Goal: Information Seeking & Learning: Learn about a topic

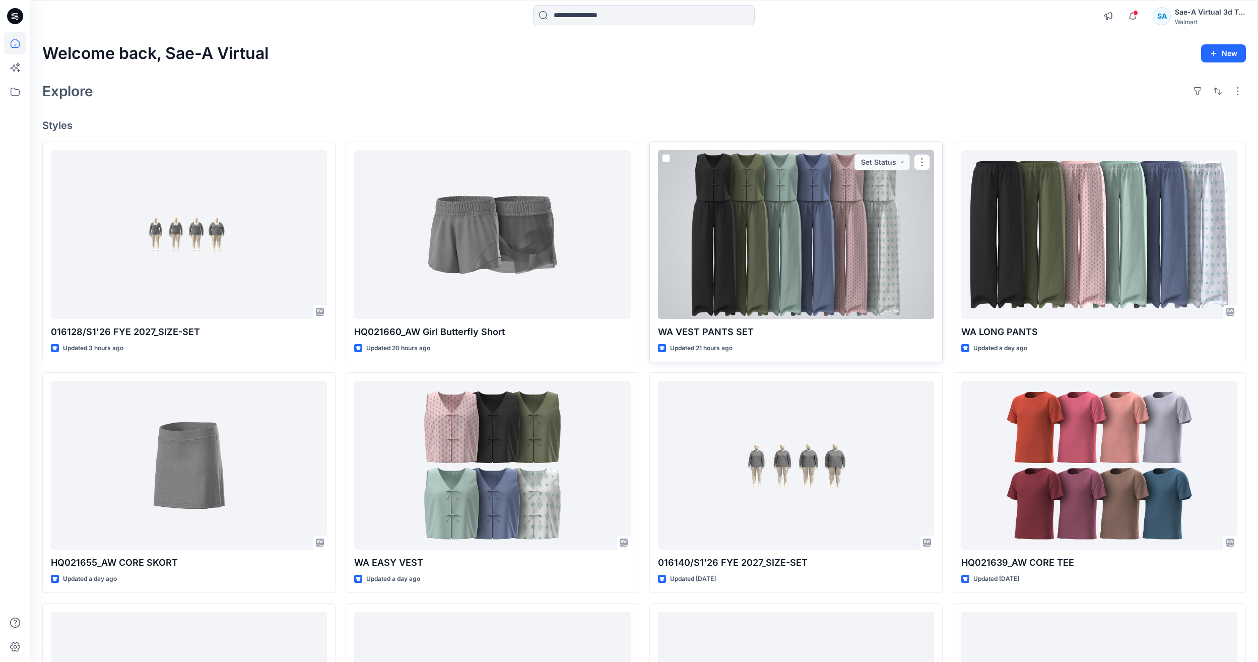
scroll to position [50, 0]
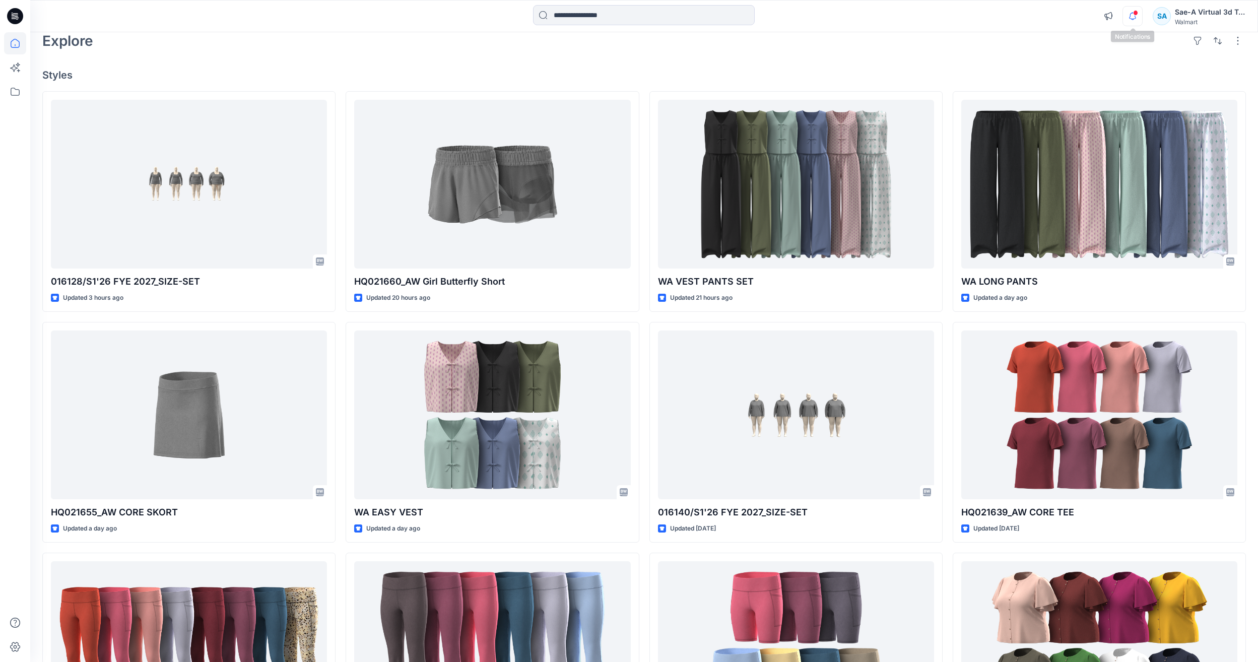
click at [1137, 18] on icon "button" at bounding box center [1132, 16] width 19 height 20
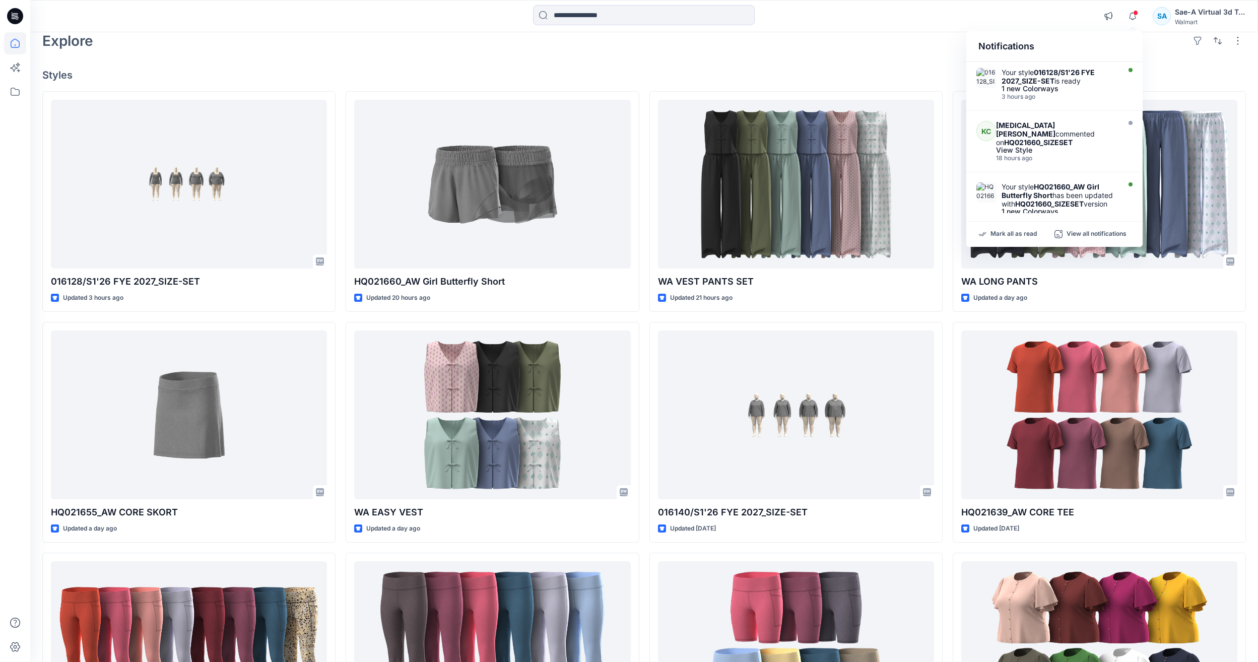
click at [669, 30] on div "Notifications Your style 016128/S1'26 FYE 2027_SIZE-SET is ready 1 new Colorway…" at bounding box center [643, 16] width 1227 height 32
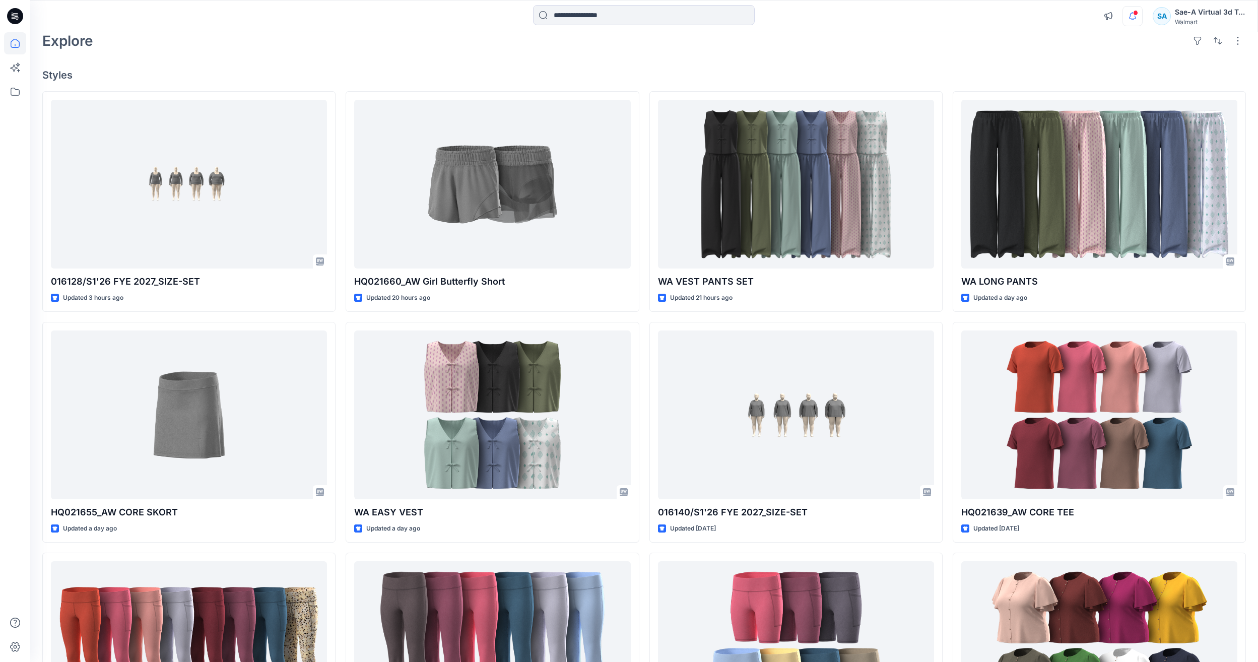
click at [1132, 25] on icon "button" at bounding box center [1132, 16] width 19 height 20
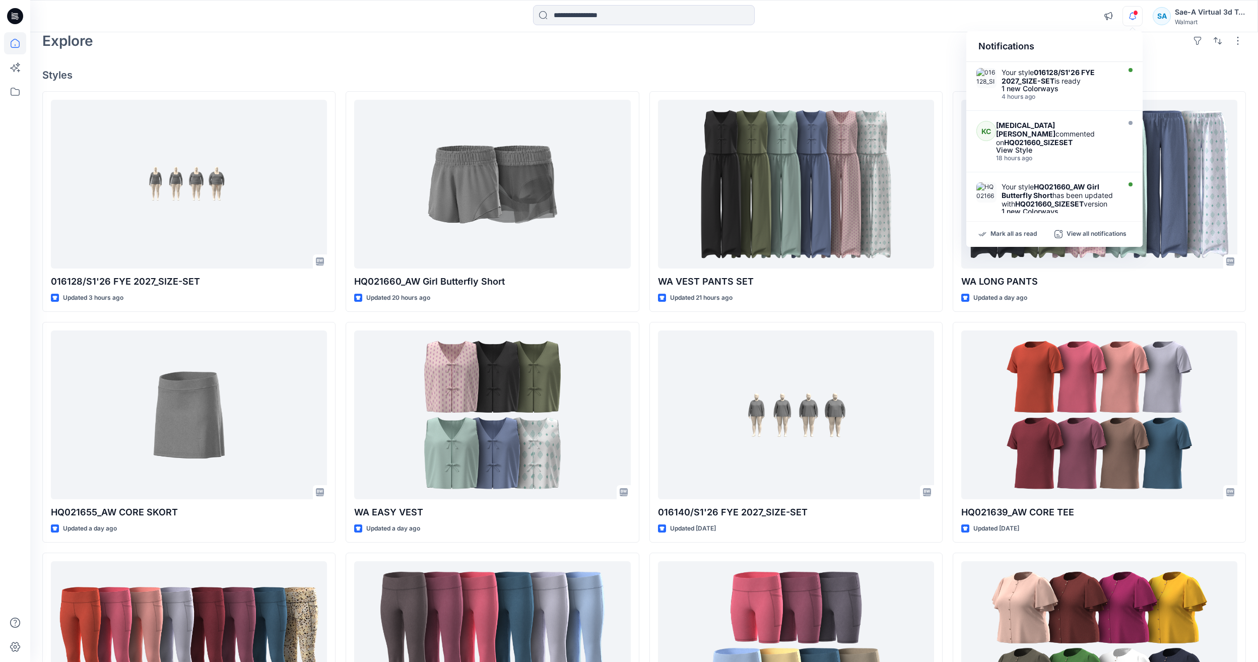
click at [1061, 19] on div "Notifications Your style 016128/S1'26 FYE 2027_SIZE-SET is ready 1 new Colorway…" at bounding box center [643, 16] width 1227 height 22
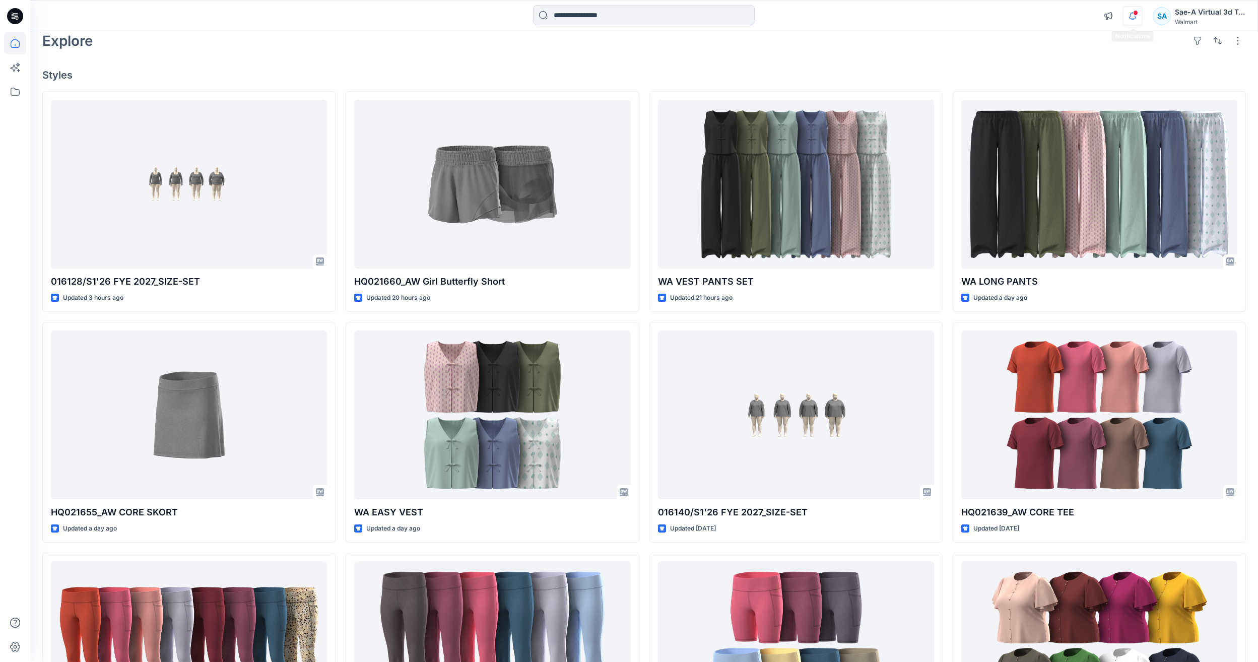
click at [1133, 16] on icon "button" at bounding box center [1132, 16] width 19 height 20
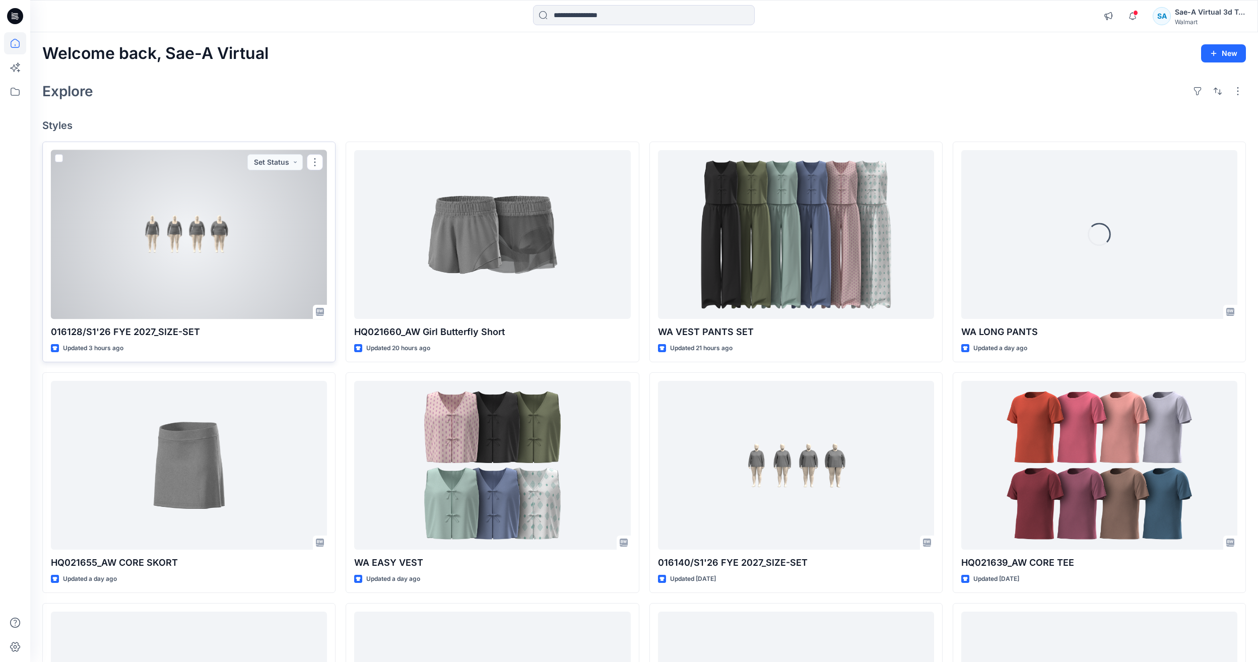
click at [87, 210] on div at bounding box center [189, 234] width 276 height 169
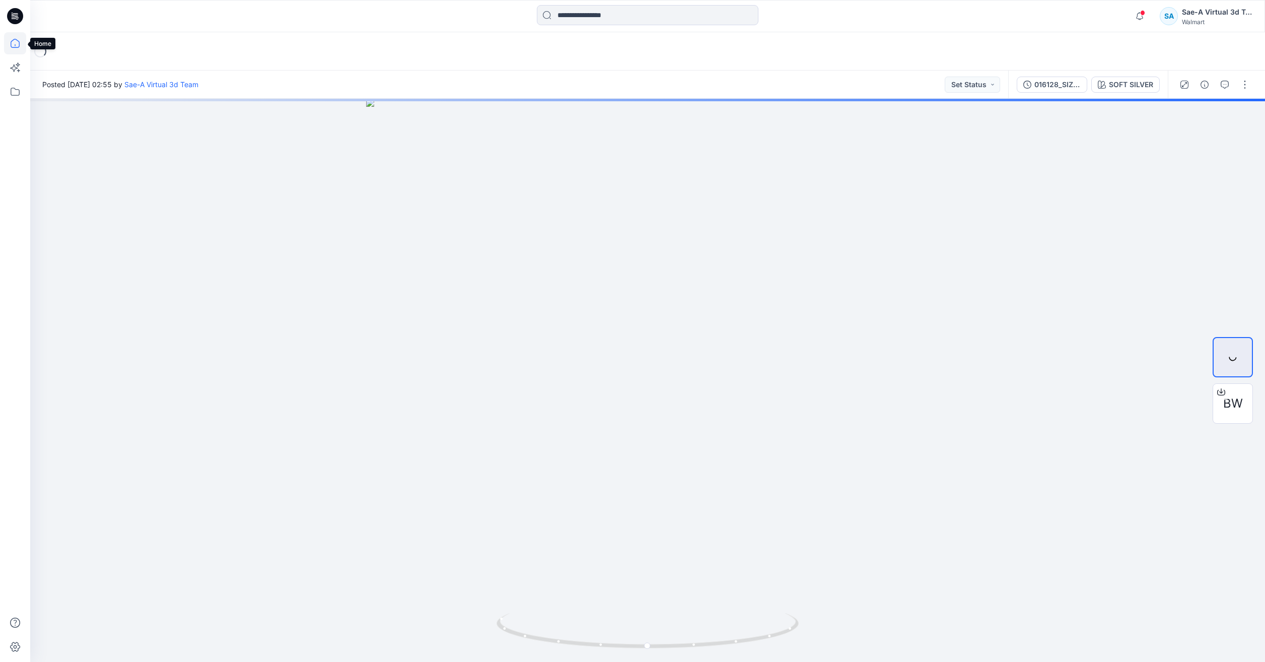
click at [15, 47] on icon at bounding box center [15, 43] width 9 height 9
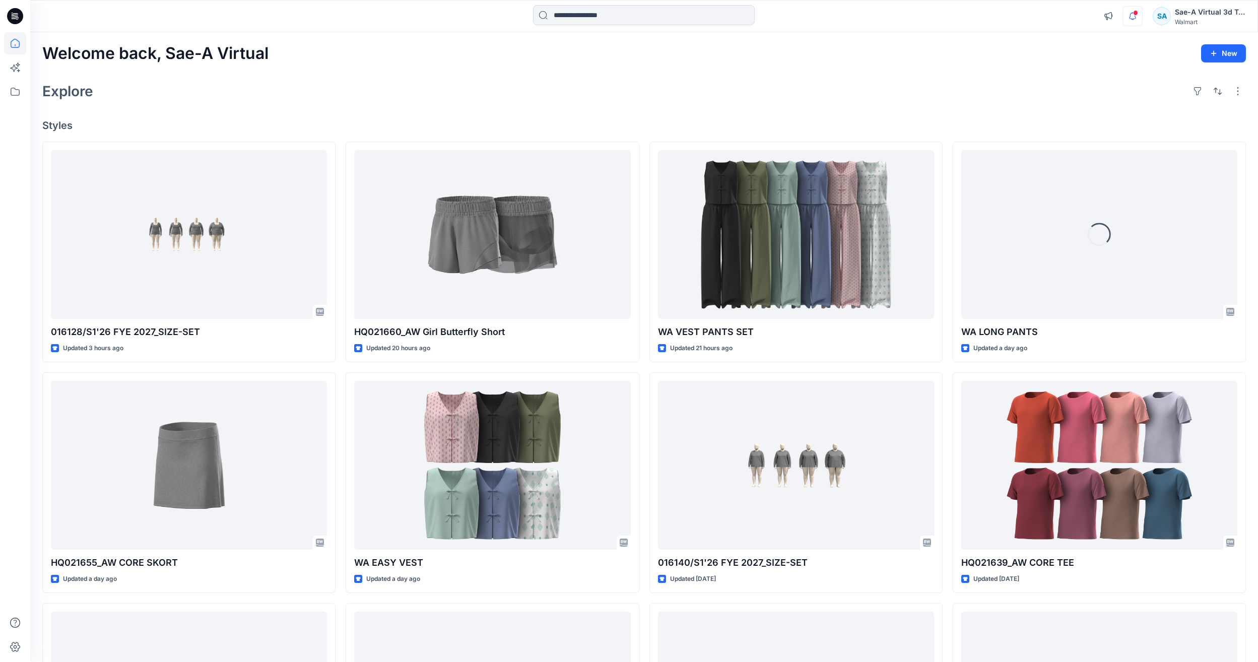
click at [1133, 20] on icon "button" at bounding box center [1132, 16] width 19 height 20
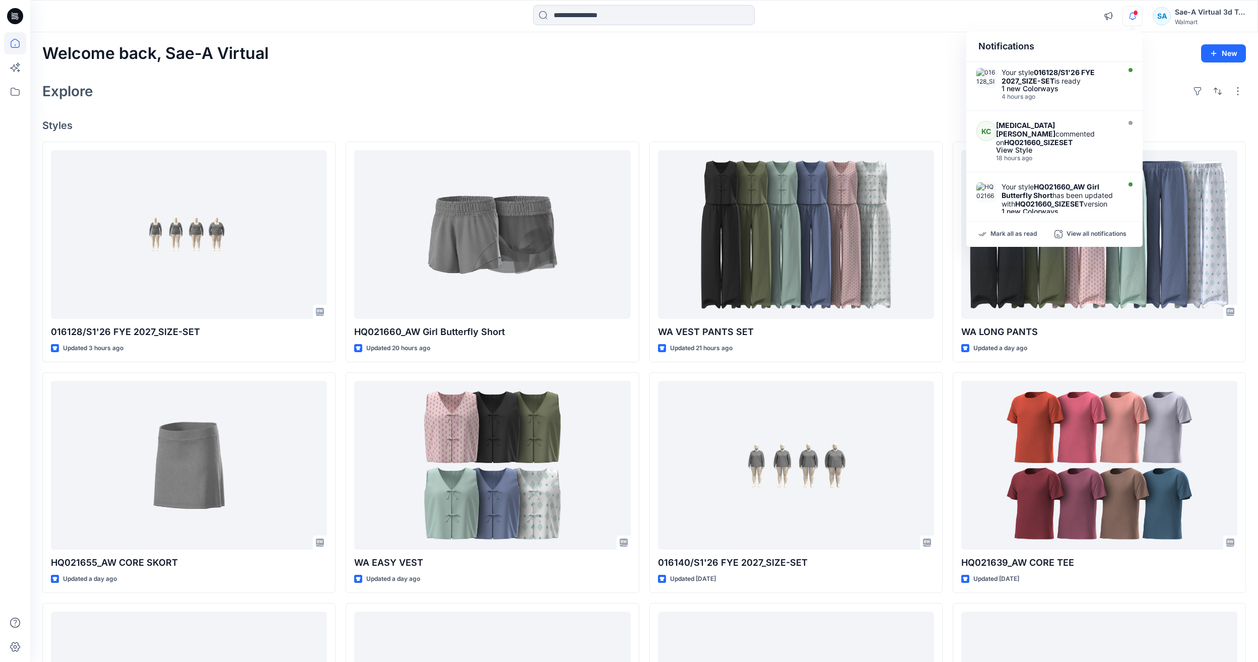
click at [856, 72] on div "Welcome back, Sae-A Virtual New Explore Styles 016128/S1'26 FYE 2027_SIZE-SET U…" at bounding box center [643, 452] width 1227 height 840
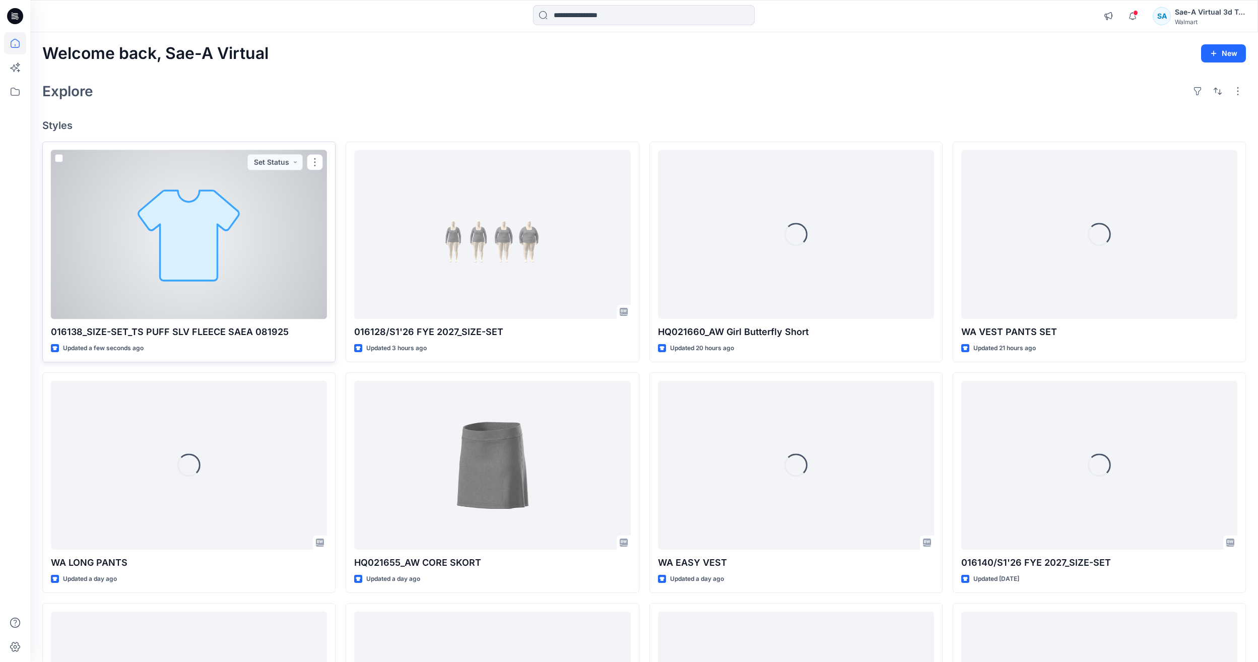
click at [248, 265] on div at bounding box center [189, 234] width 276 height 169
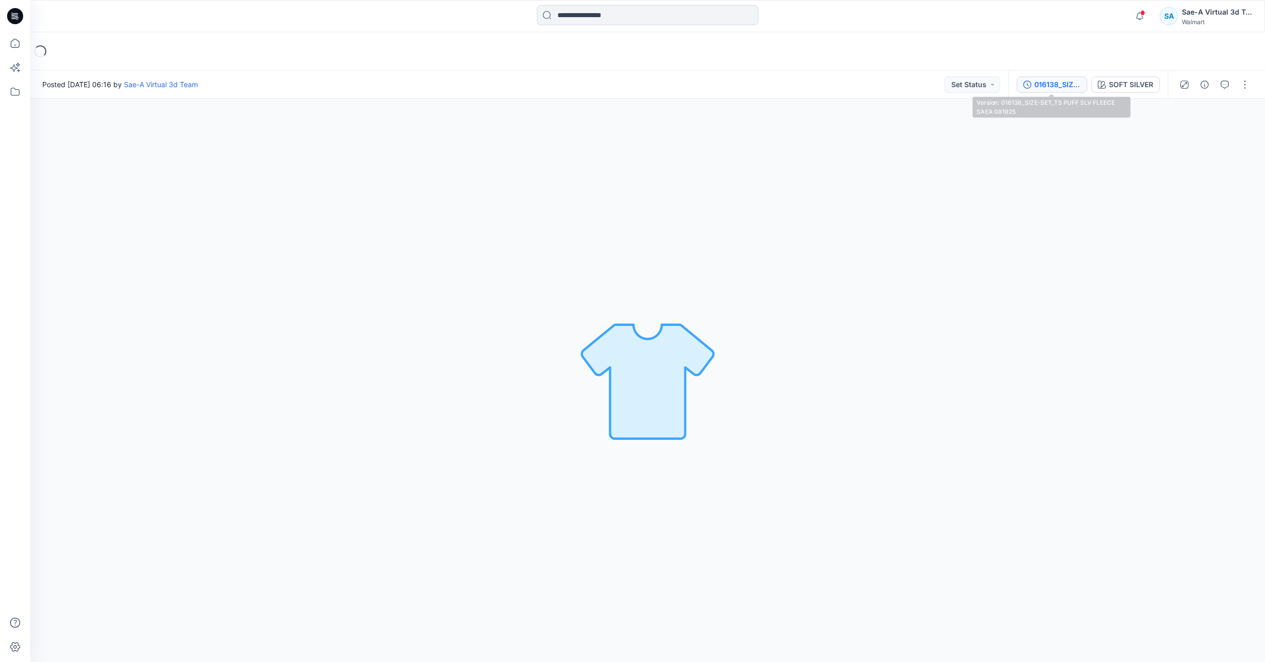
click at [1063, 82] on div "016138_SIZE-SET_TS PUFF SLV FLEECE SAEA 081925" at bounding box center [1058, 84] width 46 height 11
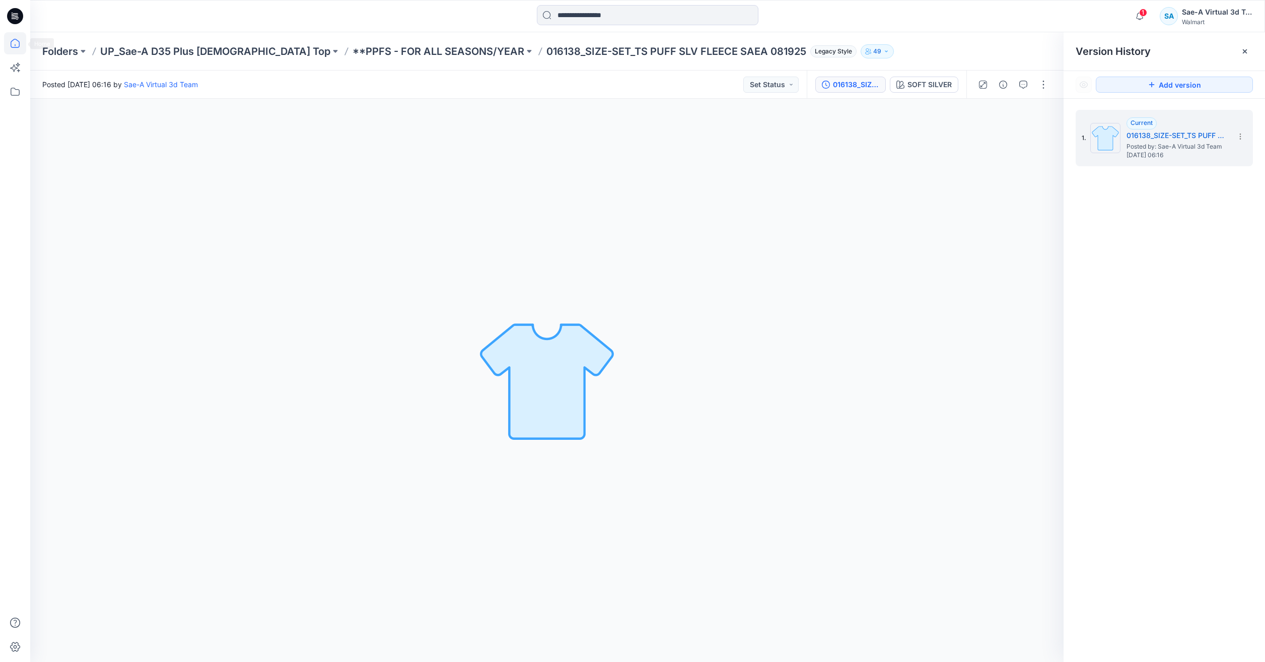
click at [15, 50] on icon at bounding box center [15, 43] width 22 height 22
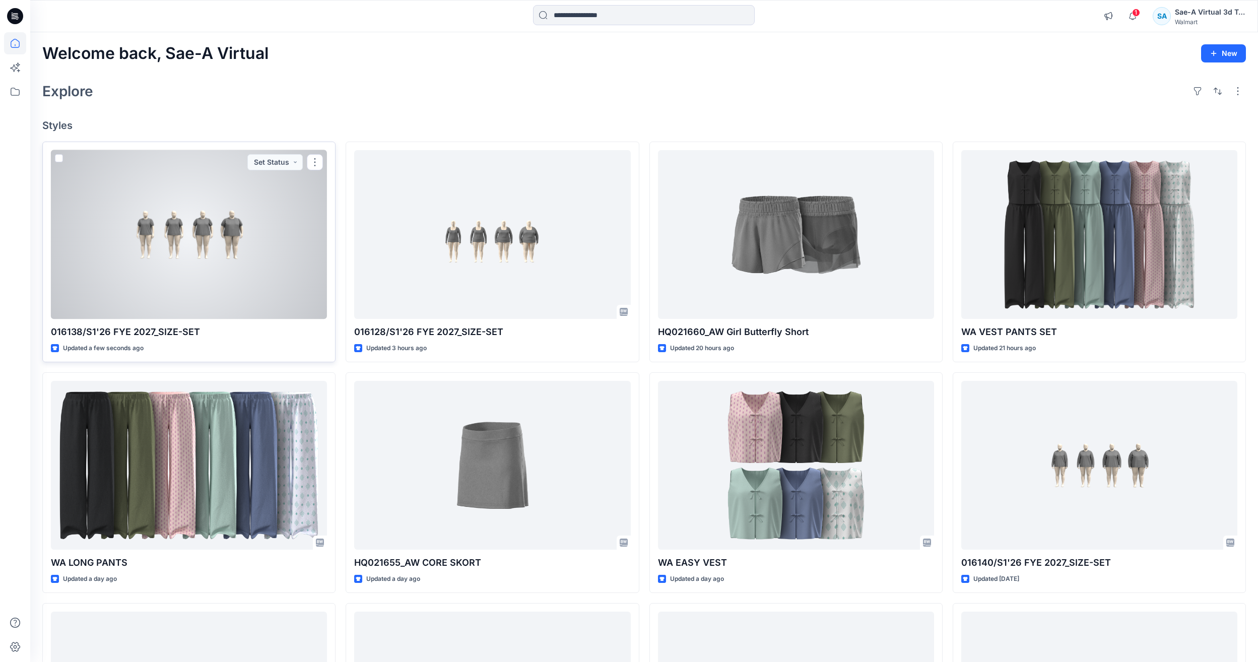
click at [176, 191] on div at bounding box center [189, 234] width 276 height 169
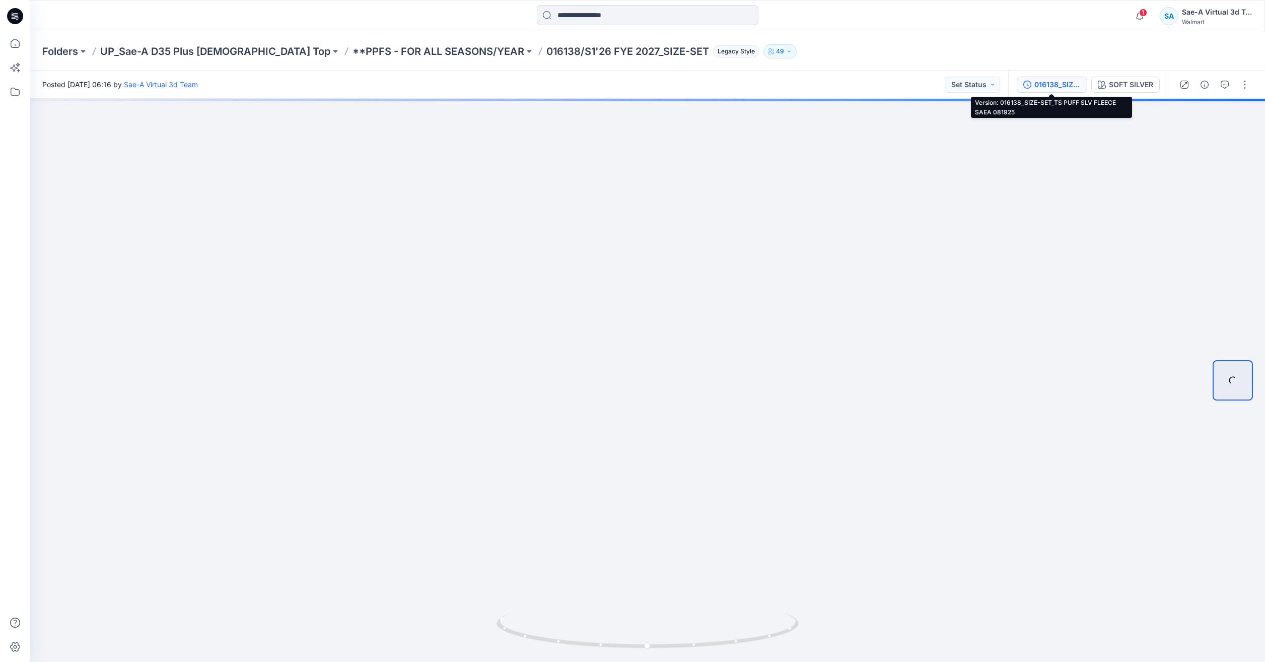
click at [1036, 90] on div "016138_SIZE-SET_TS PUFF SLV FLEECE SAEA 081925" at bounding box center [1058, 84] width 46 height 11
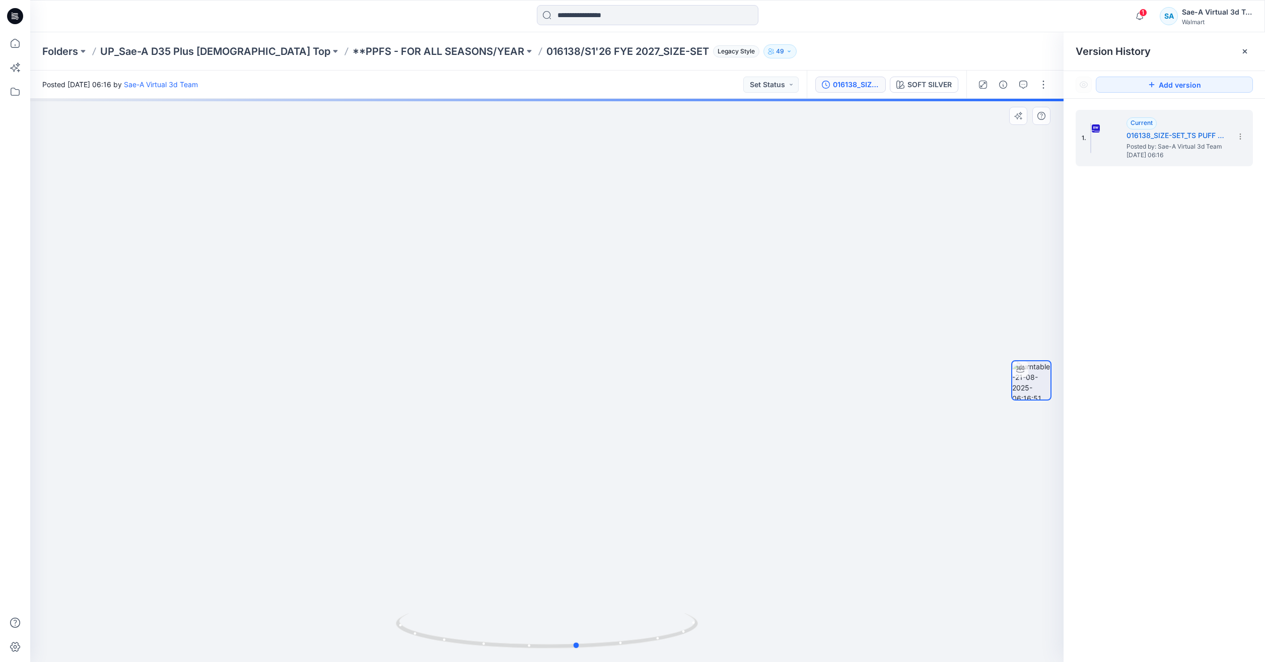
drag, startPoint x: 672, startPoint y: 638, endPoint x: 401, endPoint y: 602, distance: 273.4
click at [401, 602] on div at bounding box center [547, 380] width 1034 height 563
click at [5, 40] on icon at bounding box center [15, 43] width 22 height 22
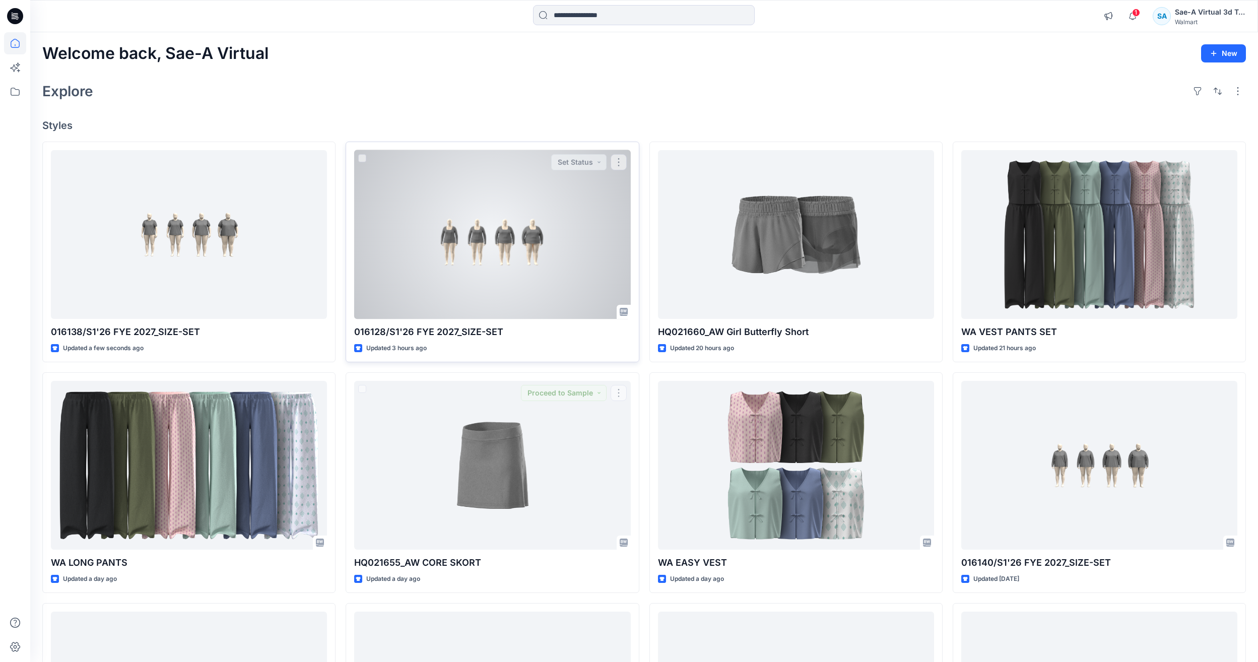
click at [490, 230] on div at bounding box center [492, 234] width 276 height 169
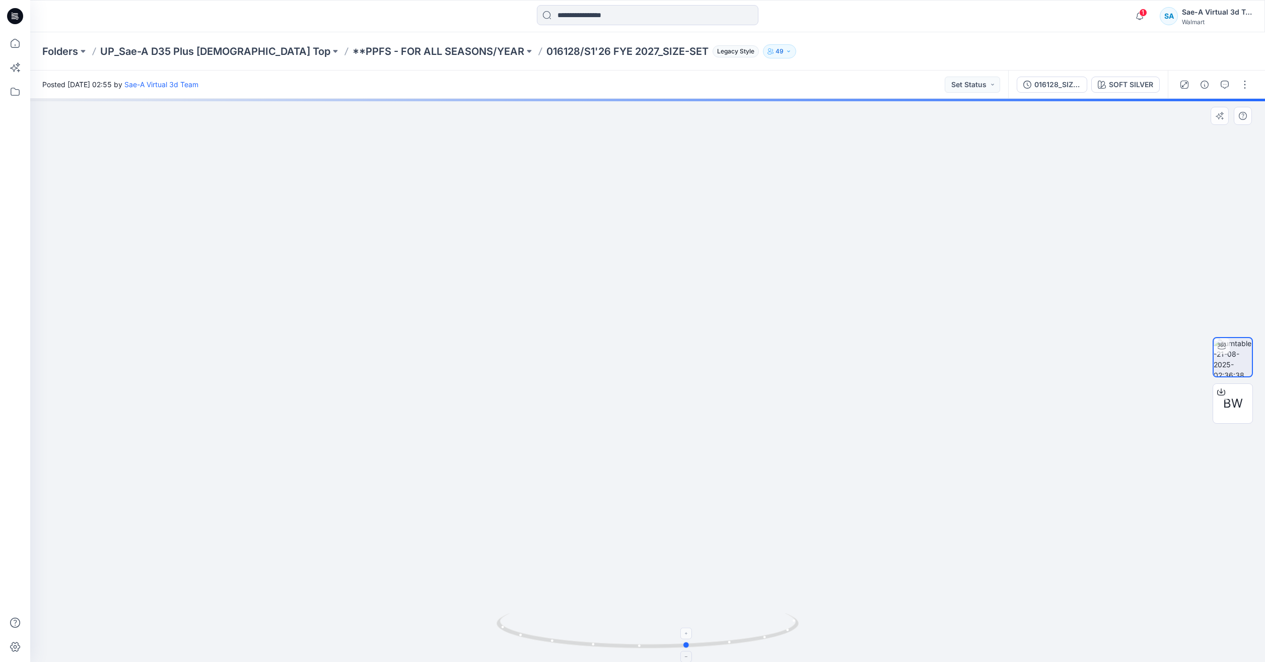
drag, startPoint x: 674, startPoint y: 642, endPoint x: 749, endPoint y: 619, distance: 78.9
click at [749, 619] on icon at bounding box center [649, 632] width 305 height 38
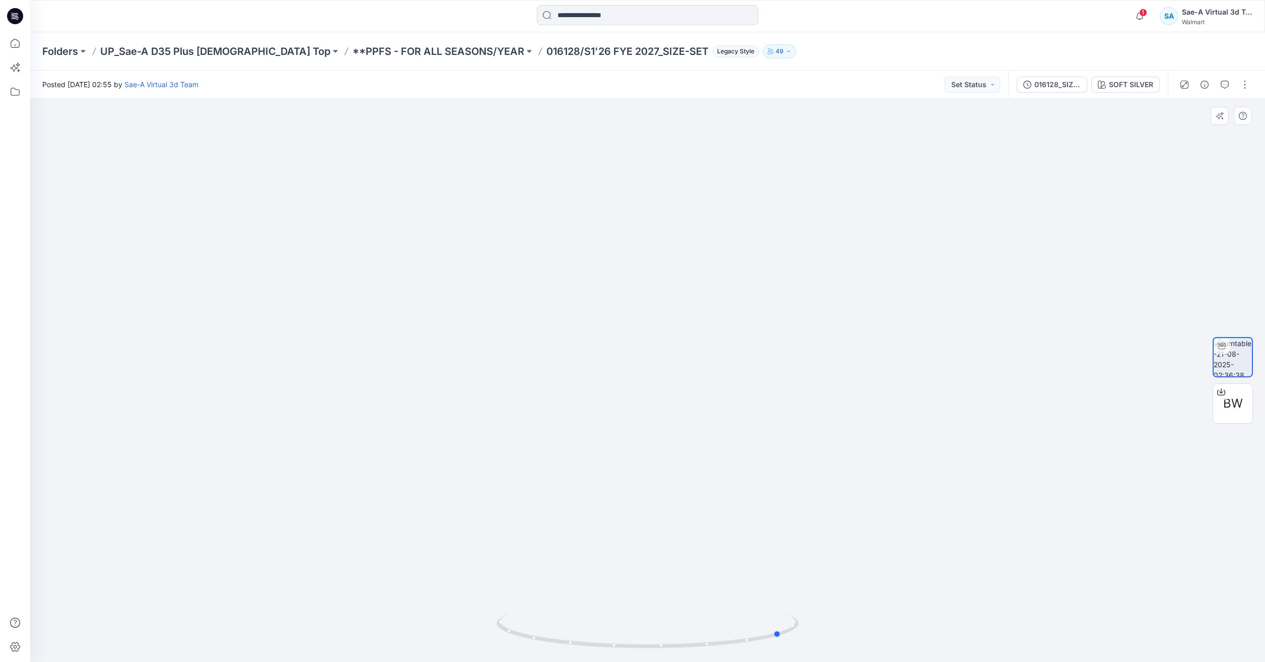
drag, startPoint x: 767, startPoint y: 640, endPoint x: 1145, endPoint y: 605, distance: 379.8
click at [861, 629] on div at bounding box center [647, 380] width 1235 height 563
drag, startPoint x: 812, startPoint y: 625, endPoint x: 735, endPoint y: 629, distance: 77.7
click at [735, 629] on div at bounding box center [647, 380] width 1235 height 563
drag, startPoint x: 738, startPoint y: 640, endPoint x: 684, endPoint y: 641, distance: 54.9
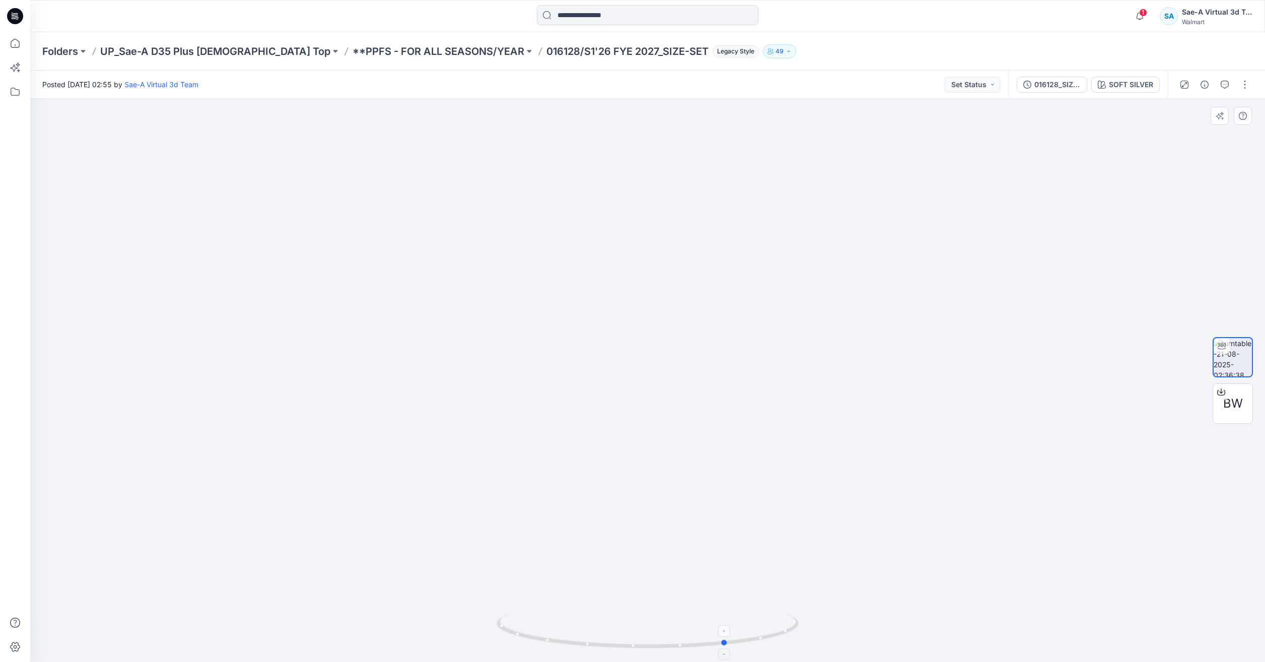
click at [684, 641] on icon at bounding box center [649, 632] width 305 height 38
drag, startPoint x: 517, startPoint y: 630, endPoint x: 457, endPoint y: 611, distance: 62.9
click at [457, 611] on div at bounding box center [647, 380] width 1235 height 563
click at [12, 42] on icon at bounding box center [15, 43] width 22 height 22
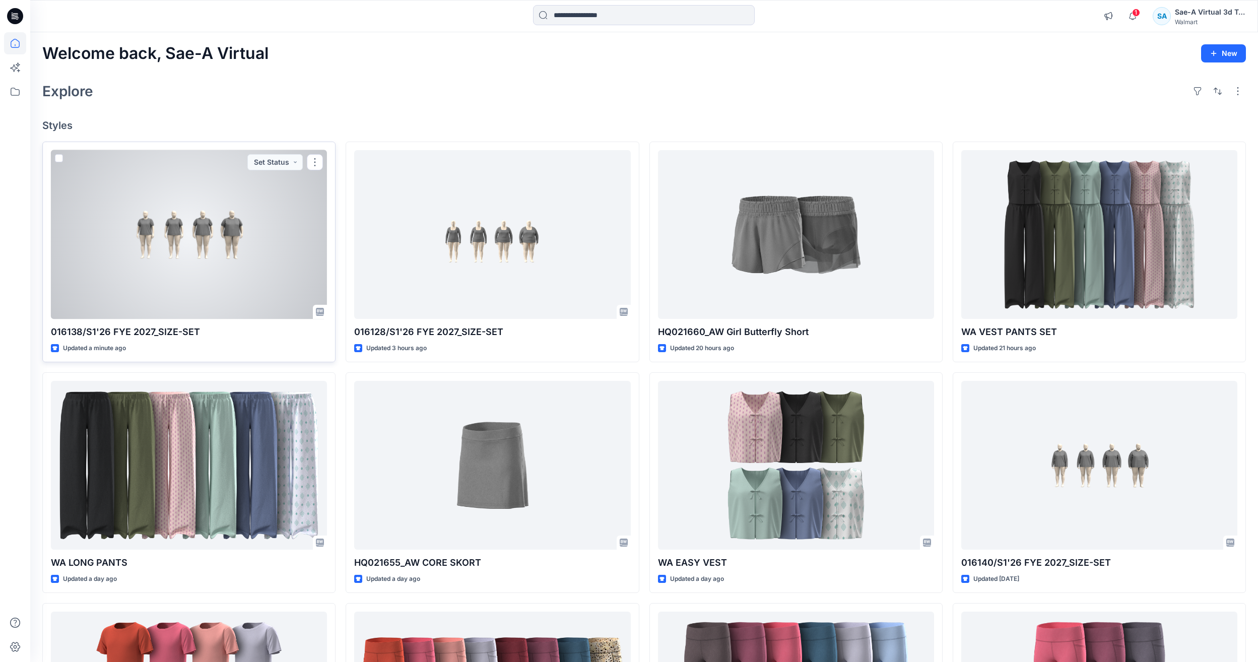
click at [233, 267] on div at bounding box center [189, 234] width 276 height 169
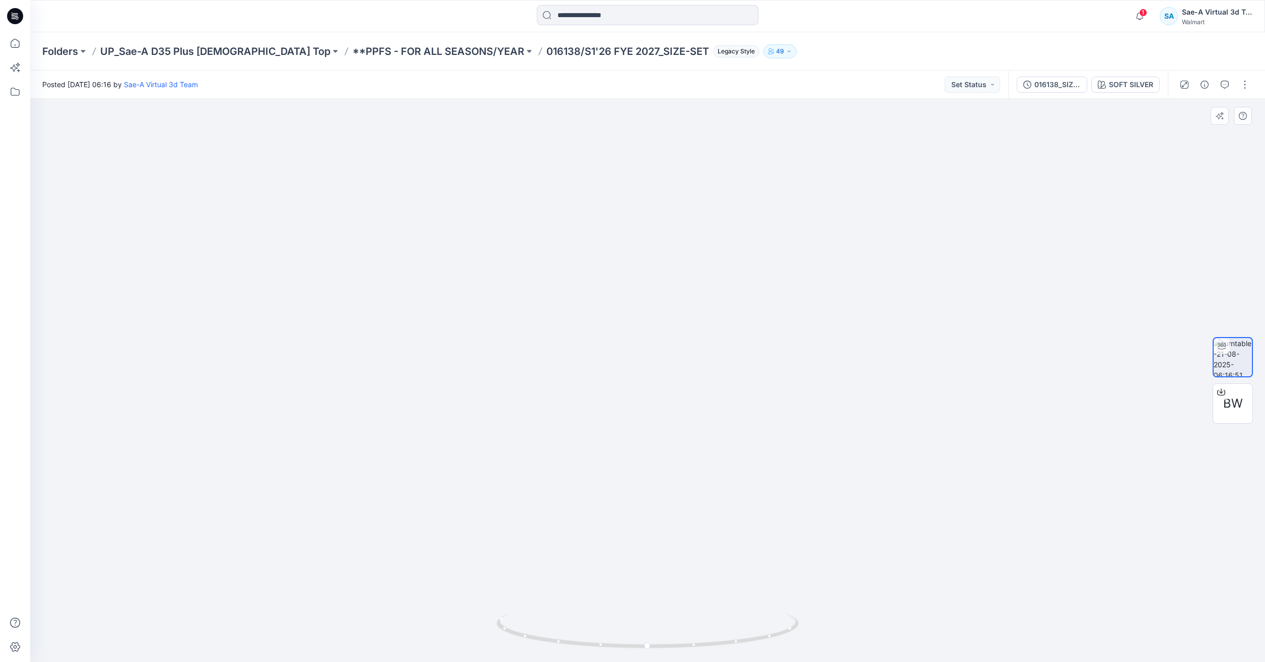
click at [727, 608] on img at bounding box center [648, 275] width 982 height 773
click at [19, 45] on icon at bounding box center [15, 43] width 9 height 9
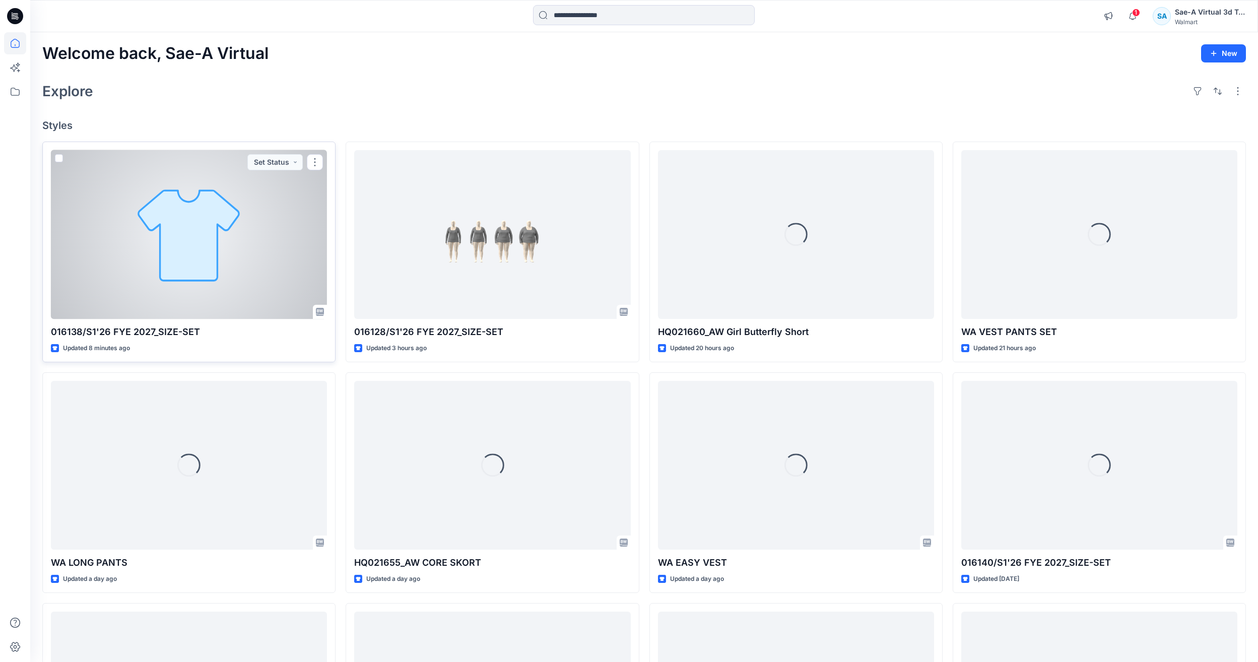
click at [288, 216] on div at bounding box center [189, 234] width 276 height 169
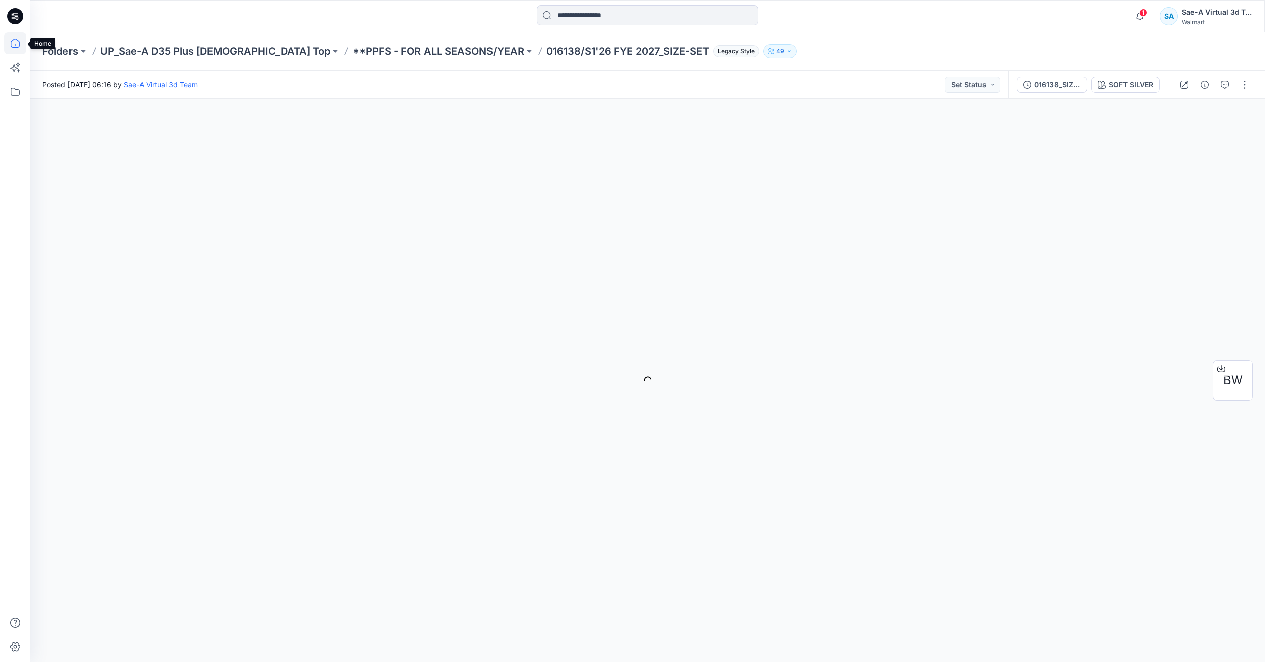
click at [17, 41] on icon at bounding box center [15, 43] width 22 height 22
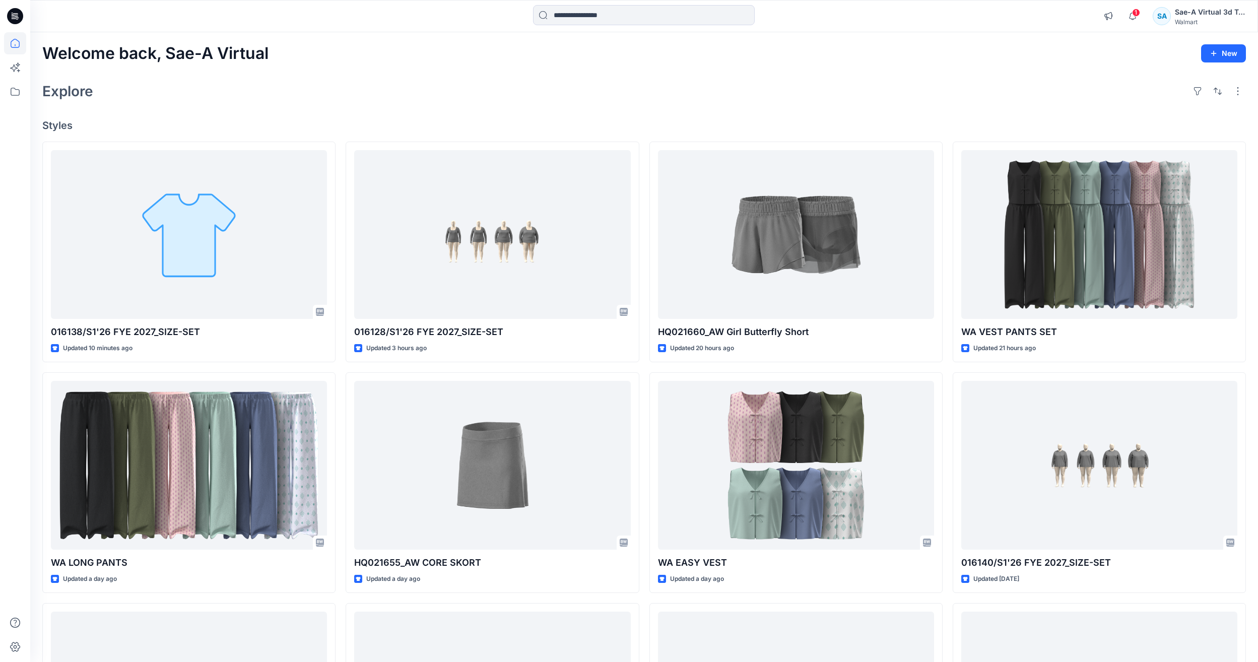
click at [266, 90] on div "Explore" at bounding box center [643, 91] width 1203 height 24
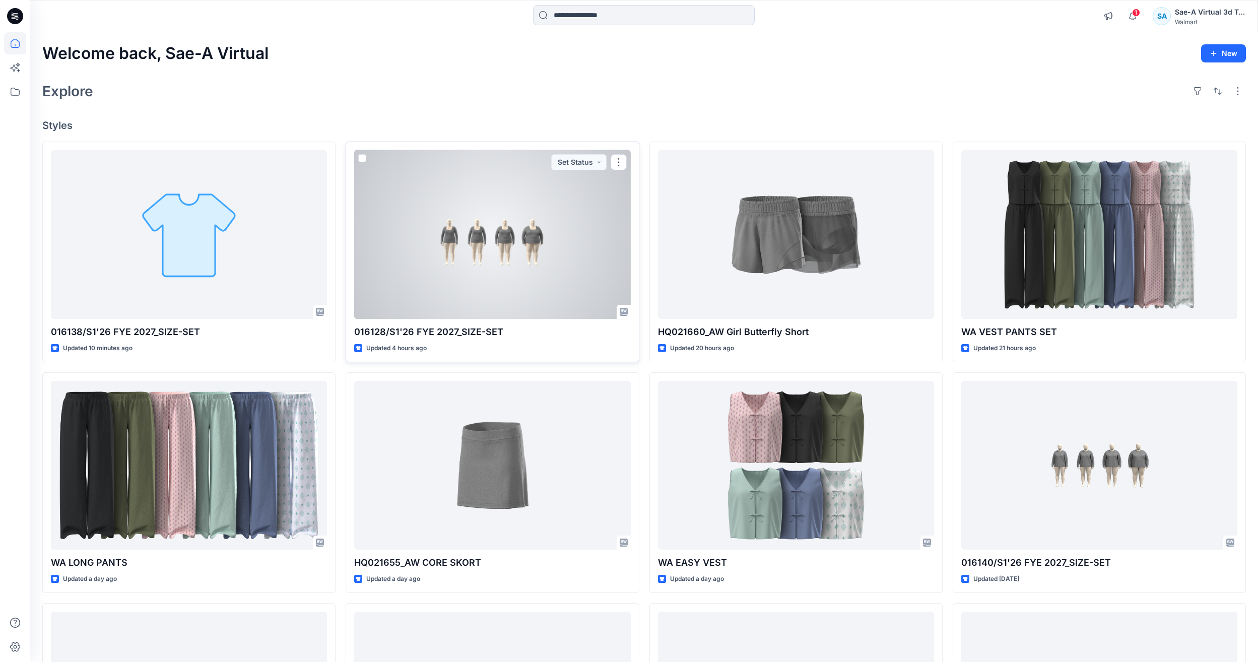
click at [391, 248] on div at bounding box center [492, 234] width 276 height 169
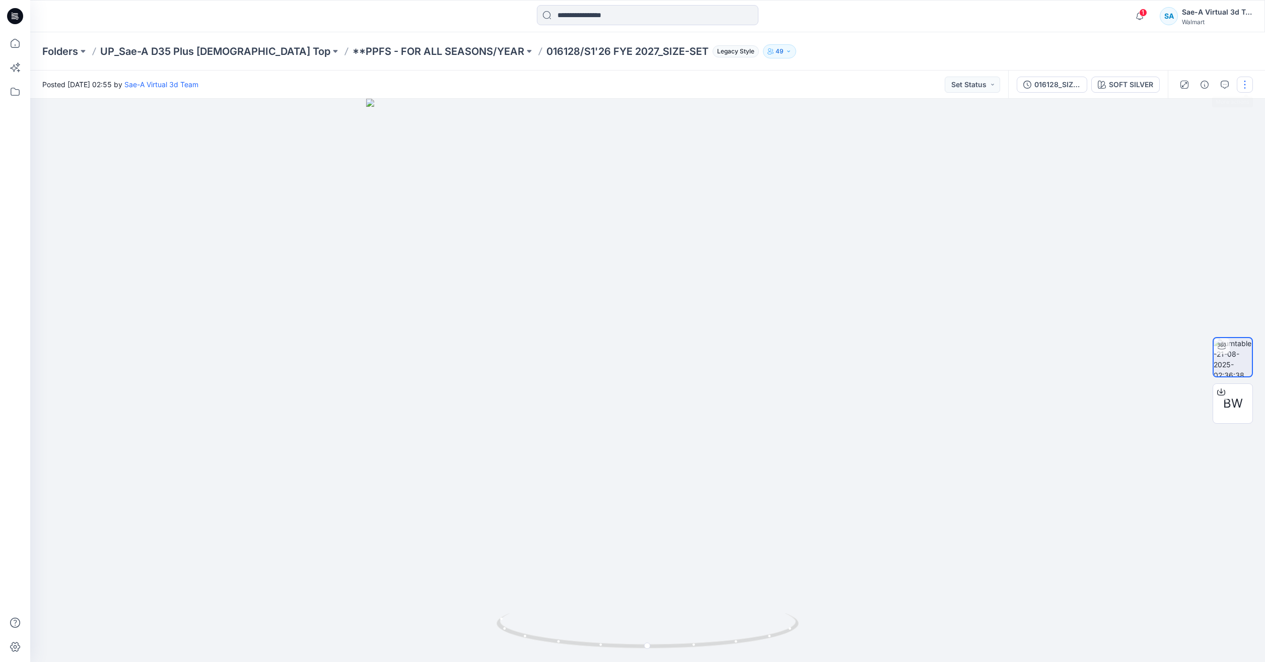
click at [1248, 87] on button "button" at bounding box center [1245, 85] width 16 height 16
click at [1190, 114] on button "Edit" at bounding box center [1202, 108] width 93 height 19
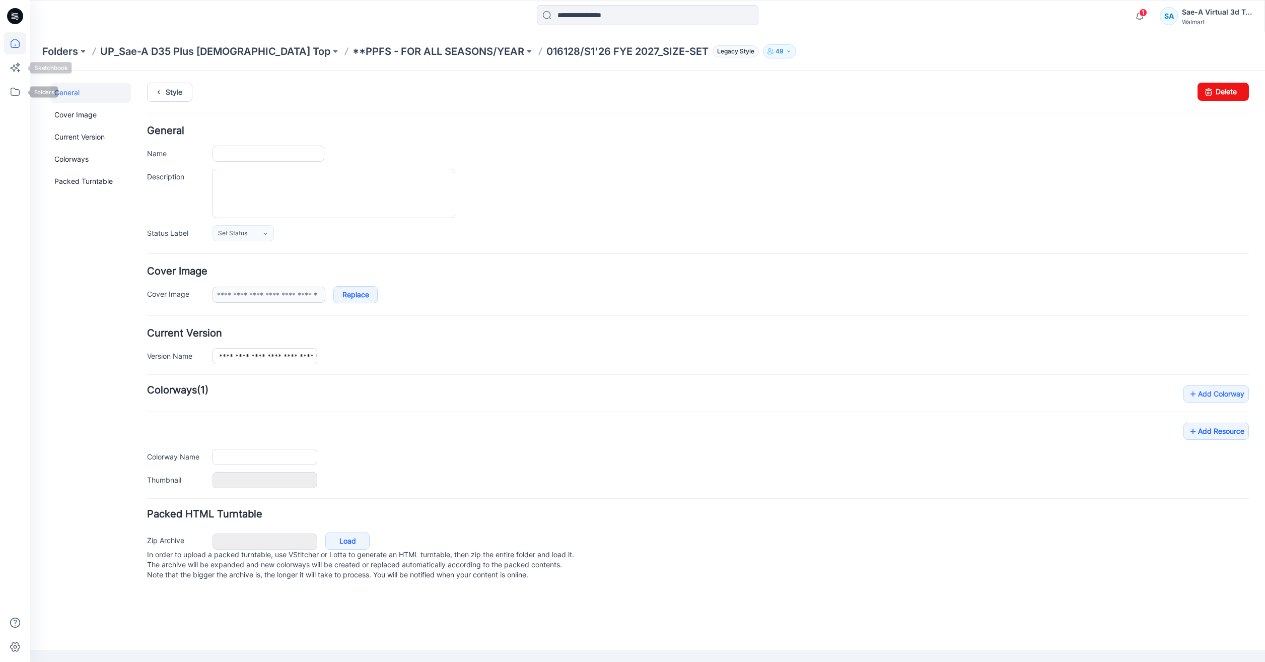
type input "**********"
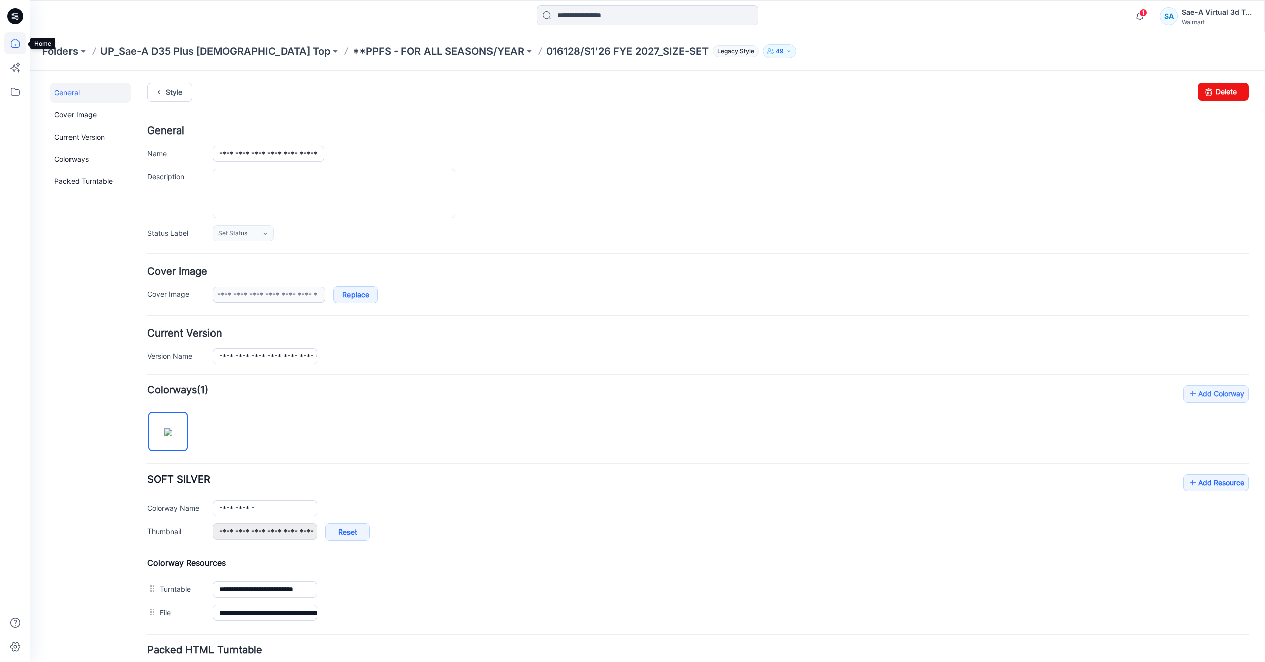
click at [11, 49] on icon at bounding box center [15, 43] width 22 height 22
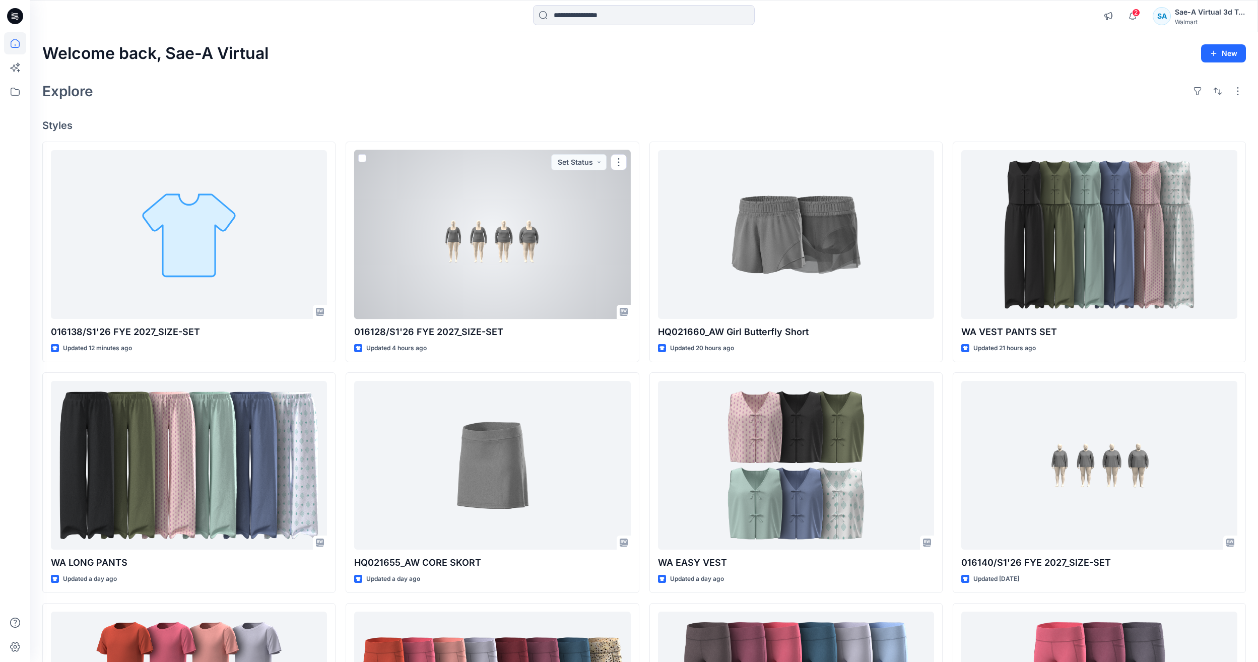
click at [545, 277] on div at bounding box center [492, 234] width 276 height 169
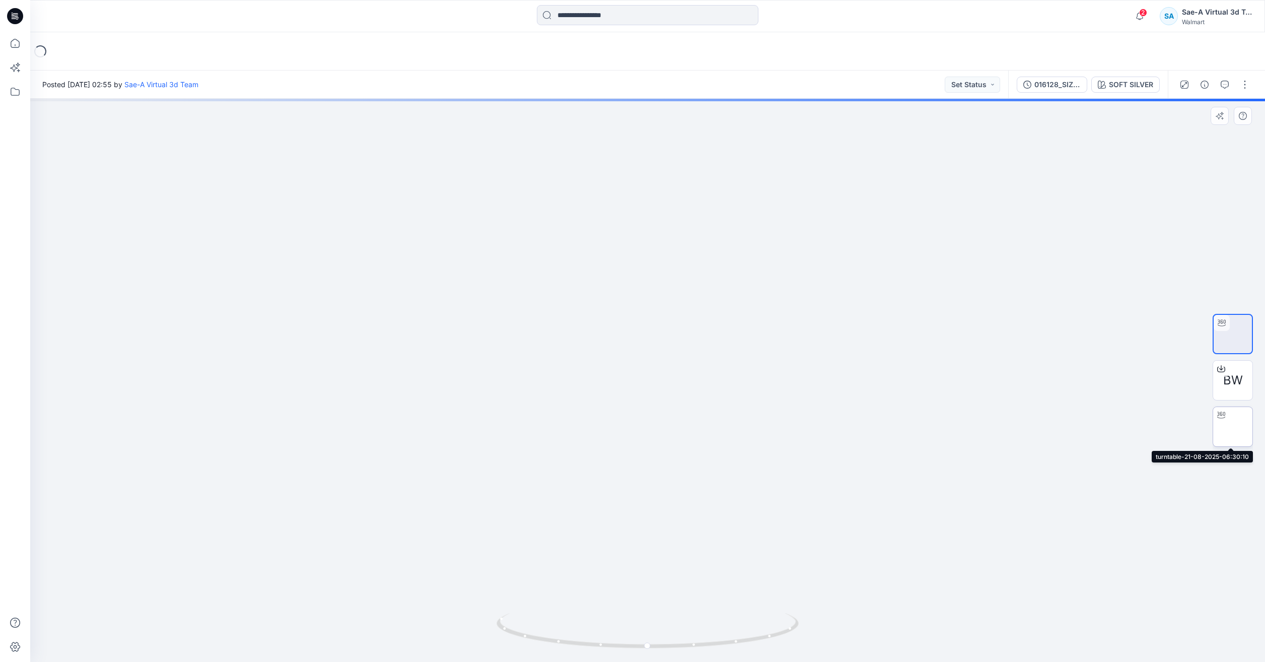
click at [1233, 427] on img at bounding box center [1233, 427] width 0 height 0
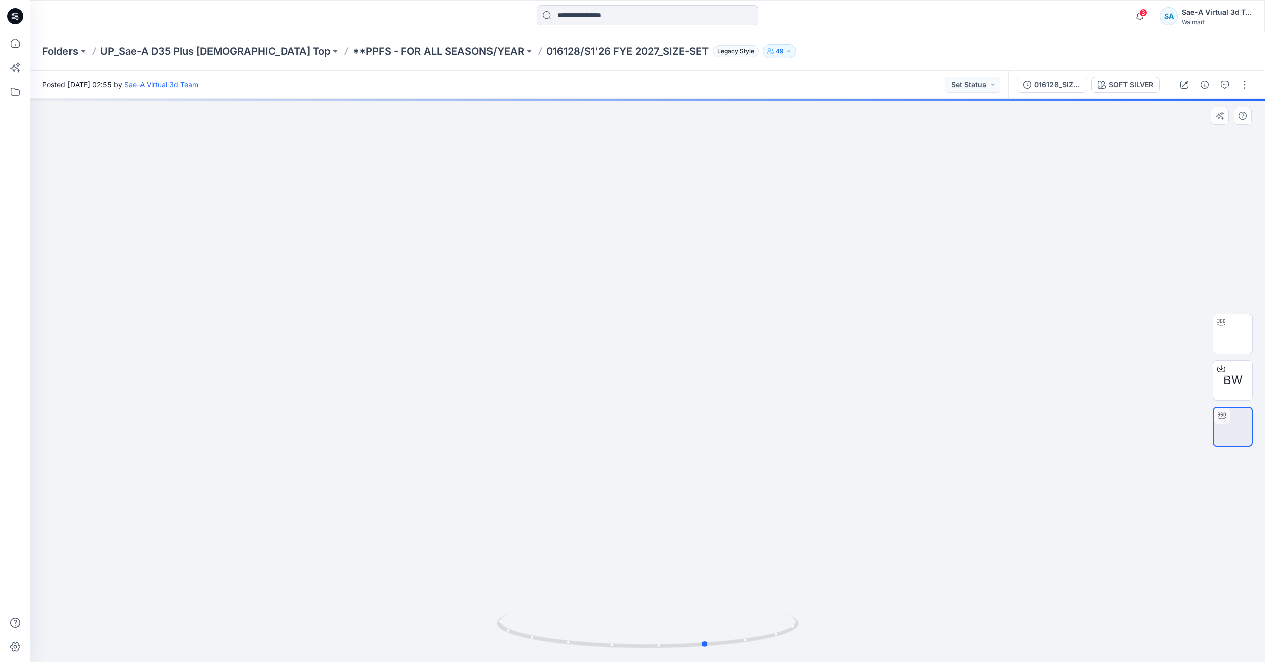
drag, startPoint x: 684, startPoint y: 648, endPoint x: 441, endPoint y: 597, distance: 248.0
click at [441, 597] on div at bounding box center [647, 380] width 1235 height 563
click at [1243, 90] on button "button" at bounding box center [1245, 85] width 16 height 16
click at [1186, 102] on button "Edit" at bounding box center [1202, 108] width 93 height 19
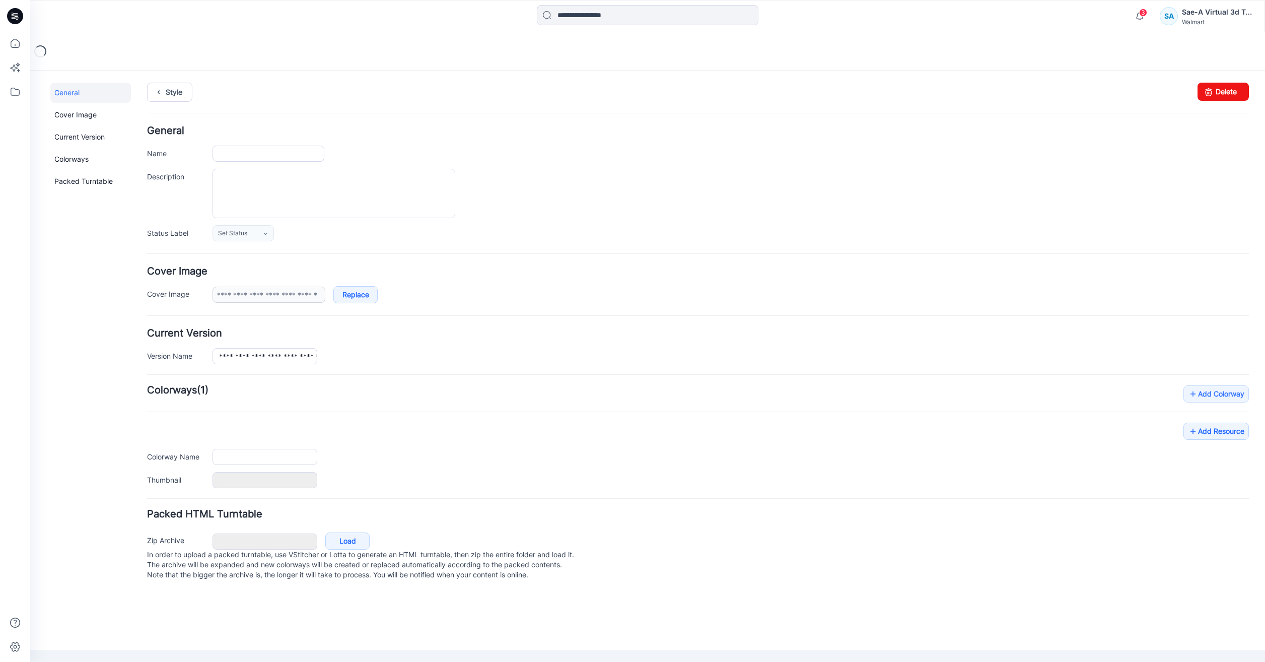
type input "**********"
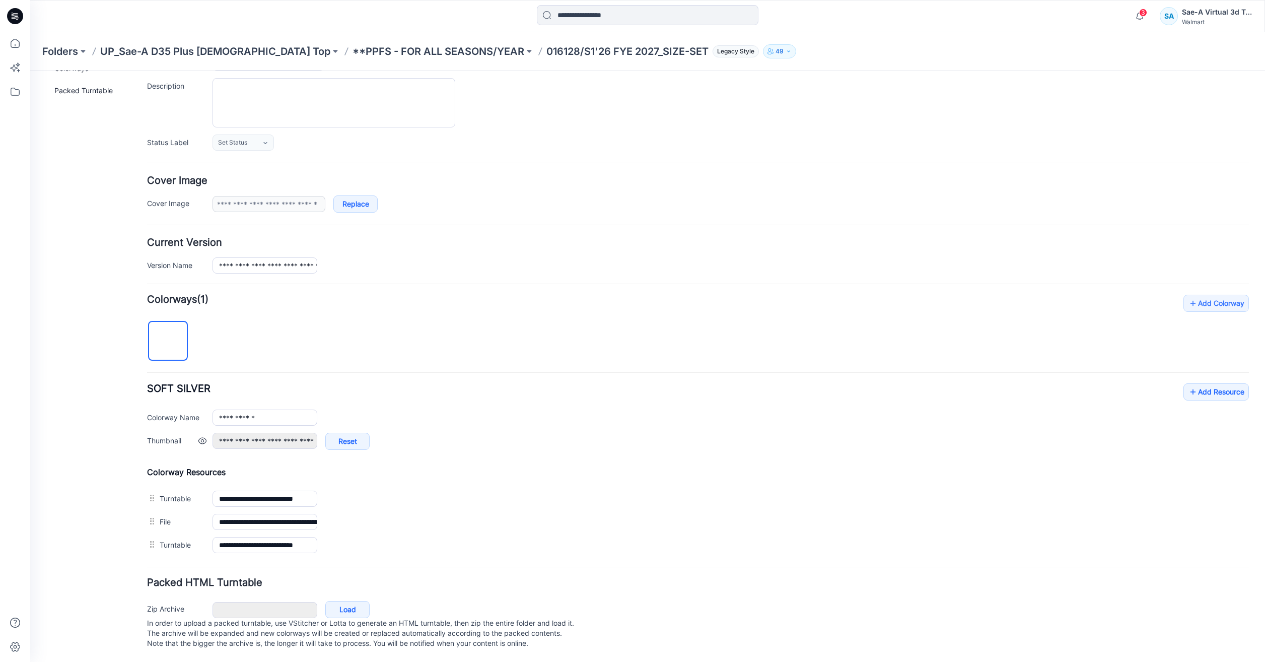
scroll to position [101, 0]
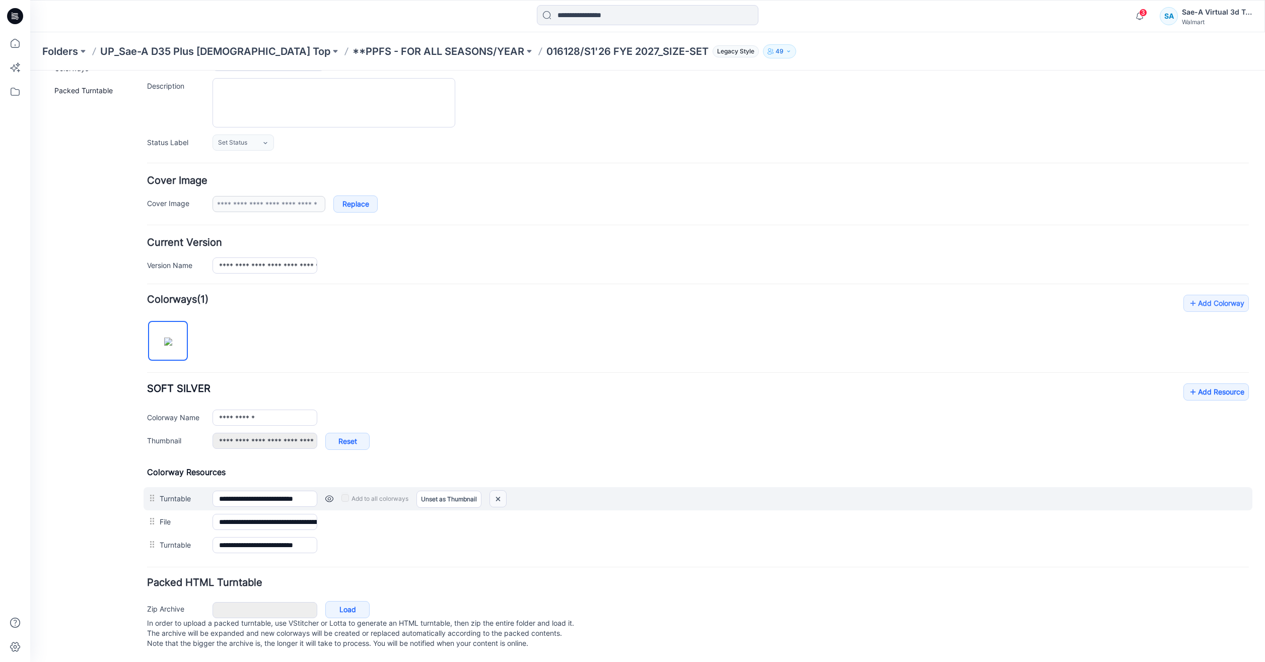
click at [492, 491] on img at bounding box center [498, 499] width 16 height 17
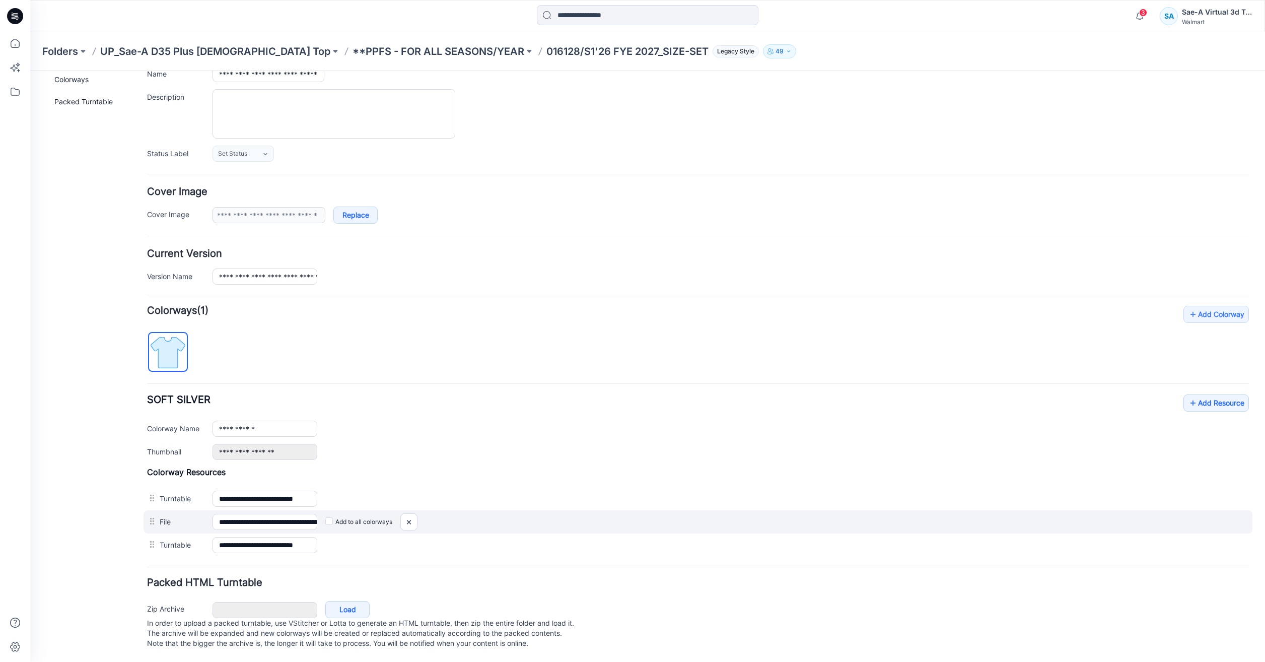
scroll to position [66, 0]
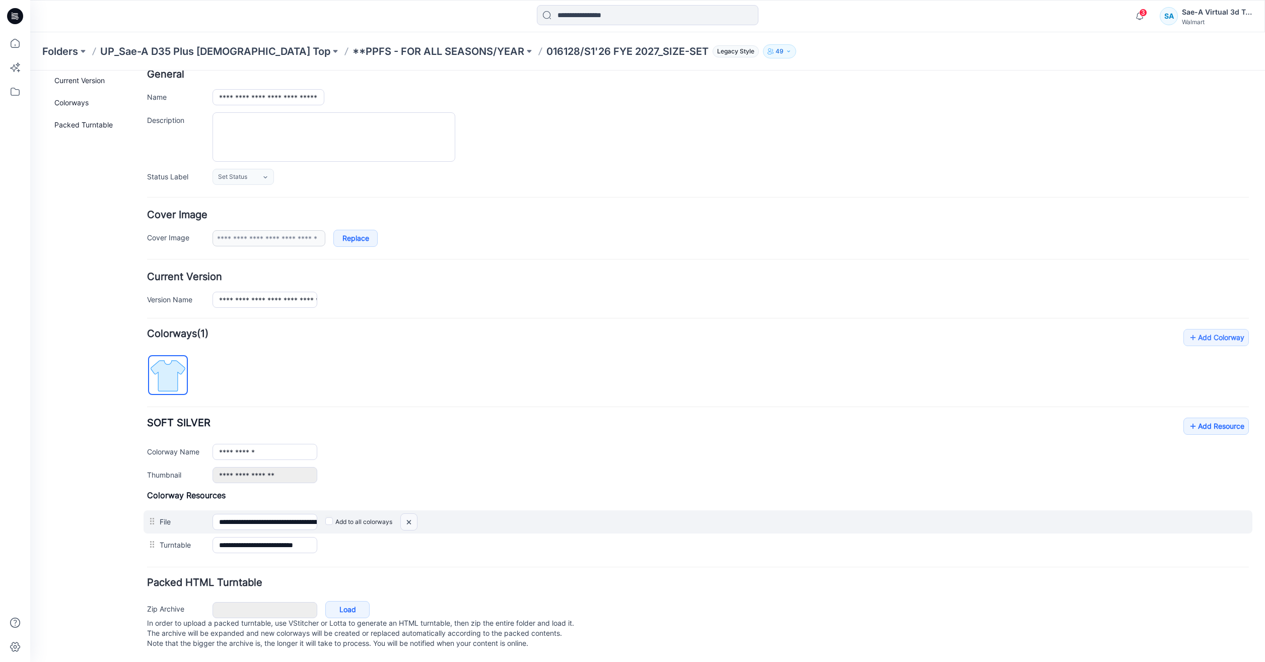
click at [30, 71] on img at bounding box center [30, 71] width 0 height 0
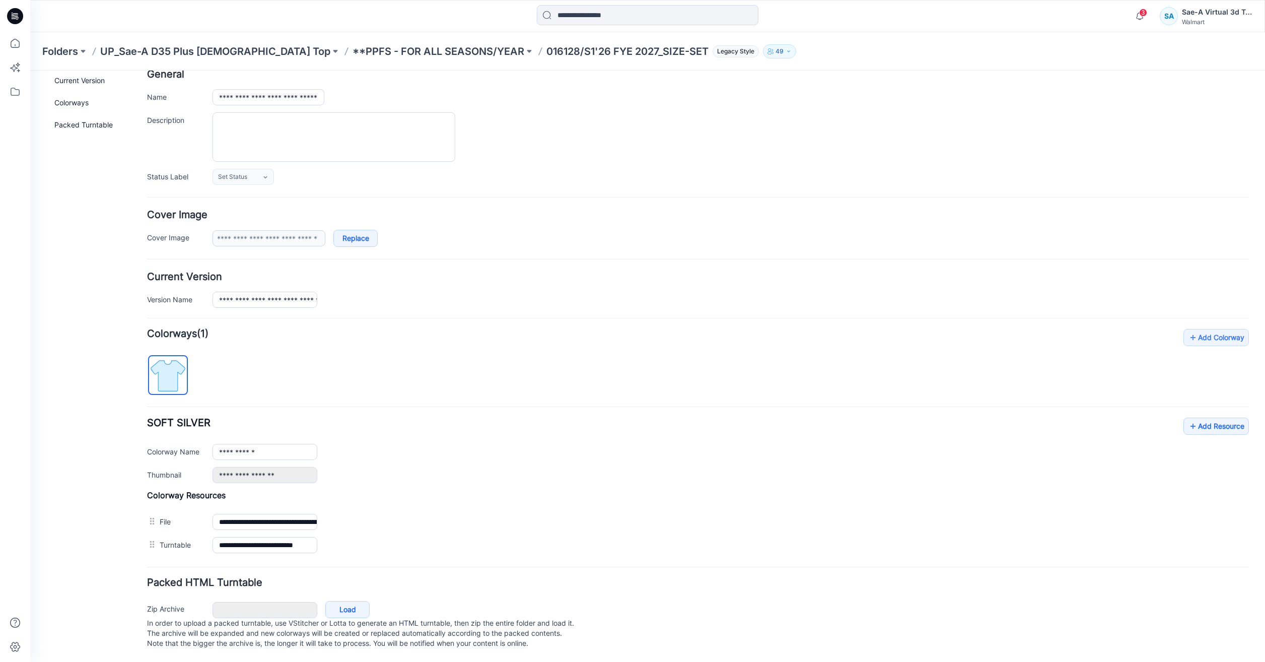
scroll to position [43, 0]
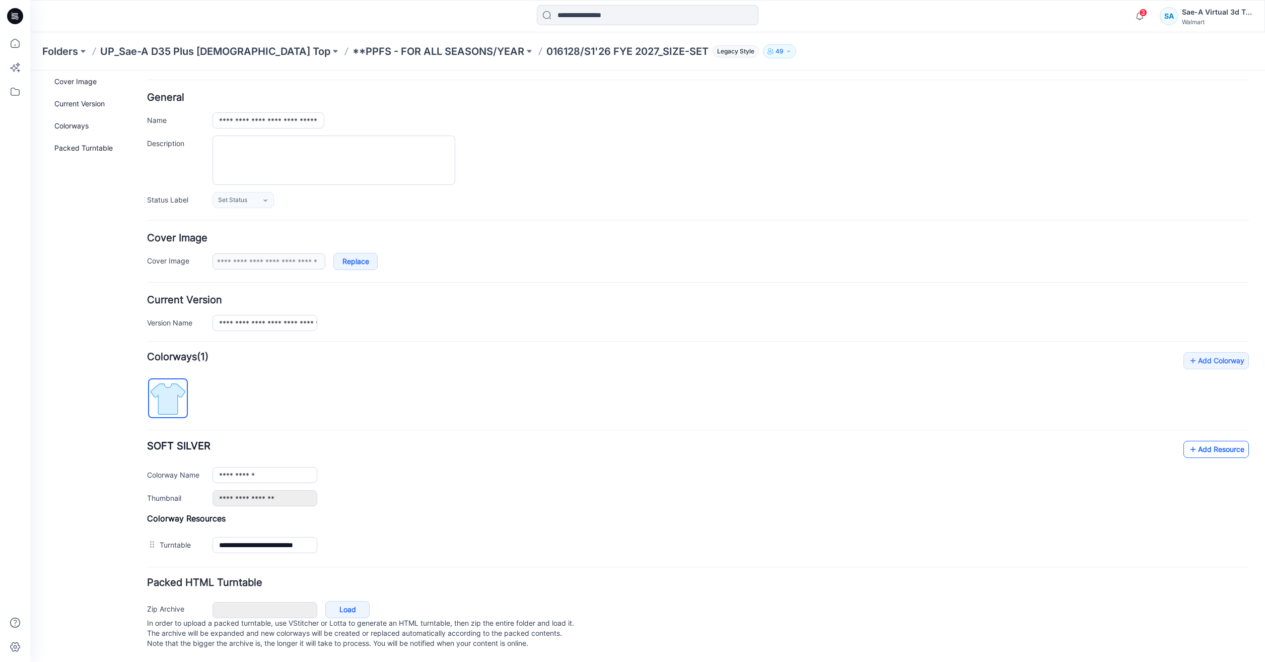
click at [1235, 441] on link "Add Resource" at bounding box center [1216, 449] width 65 height 17
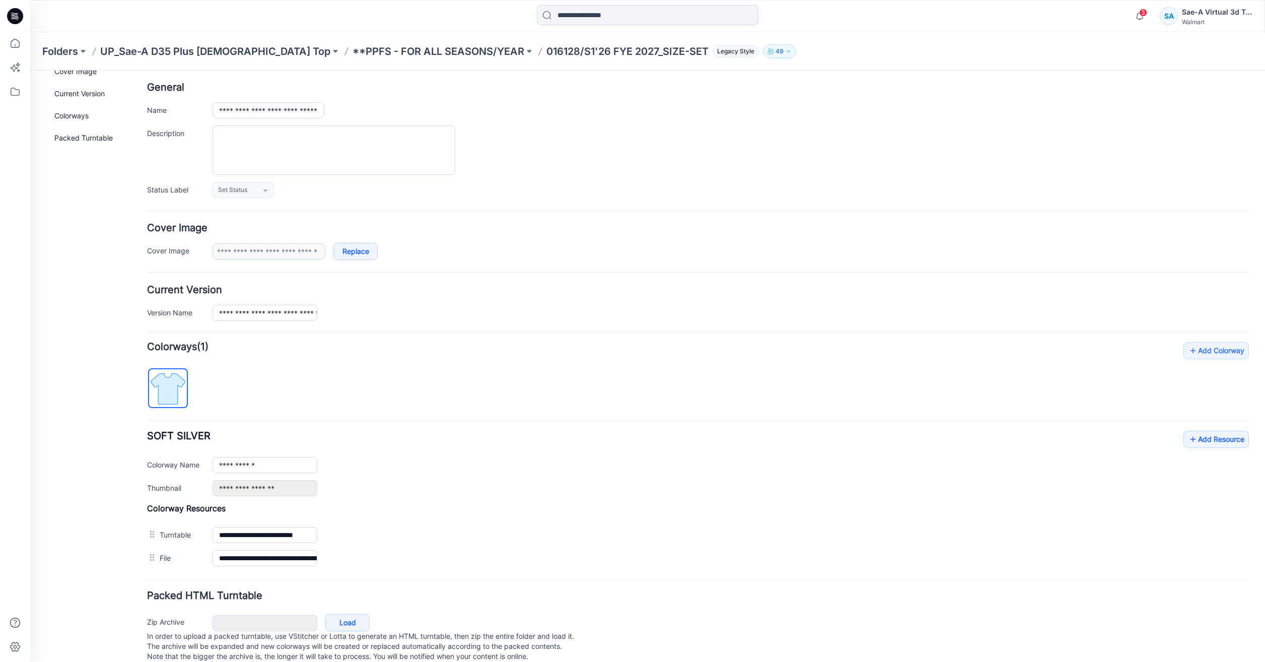
drag, startPoint x: 438, startPoint y: 536, endPoint x: 426, endPoint y: 480, distance: 57.7
click at [30, 71] on link "Set as Thumbnail" at bounding box center [30, 71] width 0 height 0
type input "**********"
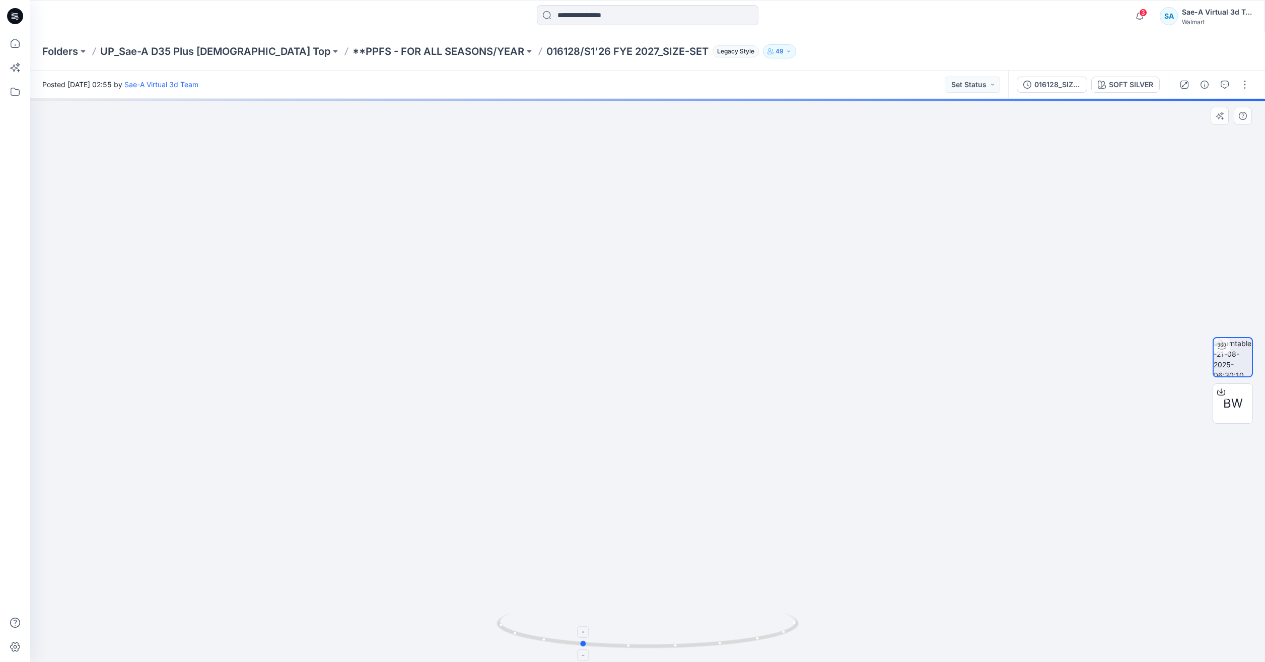
drag, startPoint x: 675, startPoint y: 650, endPoint x: 619, endPoint y: 642, distance: 57.6
click at [619, 642] on div at bounding box center [648, 636] width 302 height 50
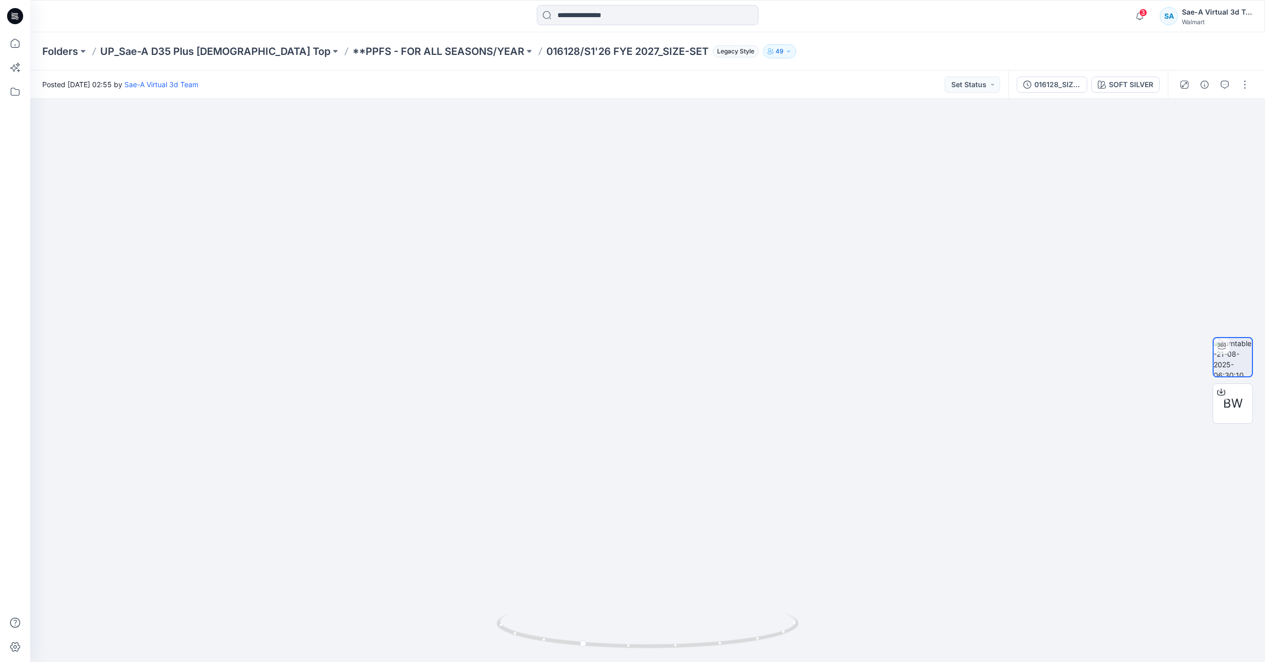
click at [2, 43] on div at bounding box center [15, 331] width 30 height 662
click at [22, 43] on icon at bounding box center [15, 43] width 22 height 22
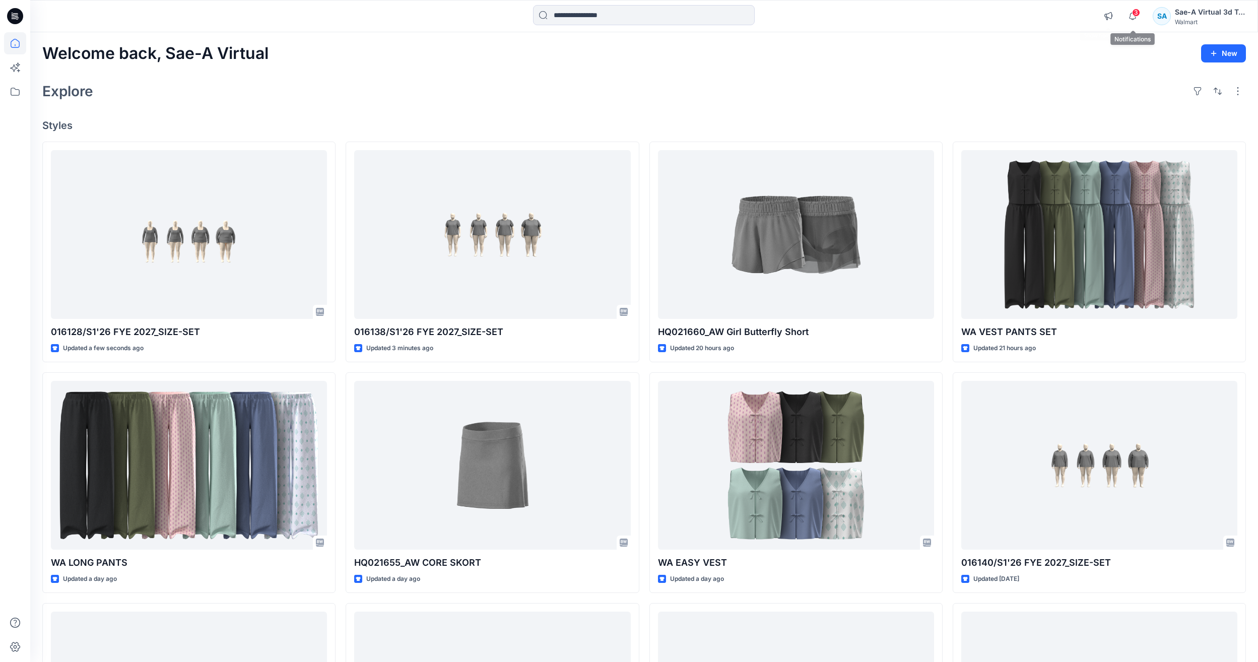
click at [1132, 14] on span "3" at bounding box center [1136, 13] width 8 height 8
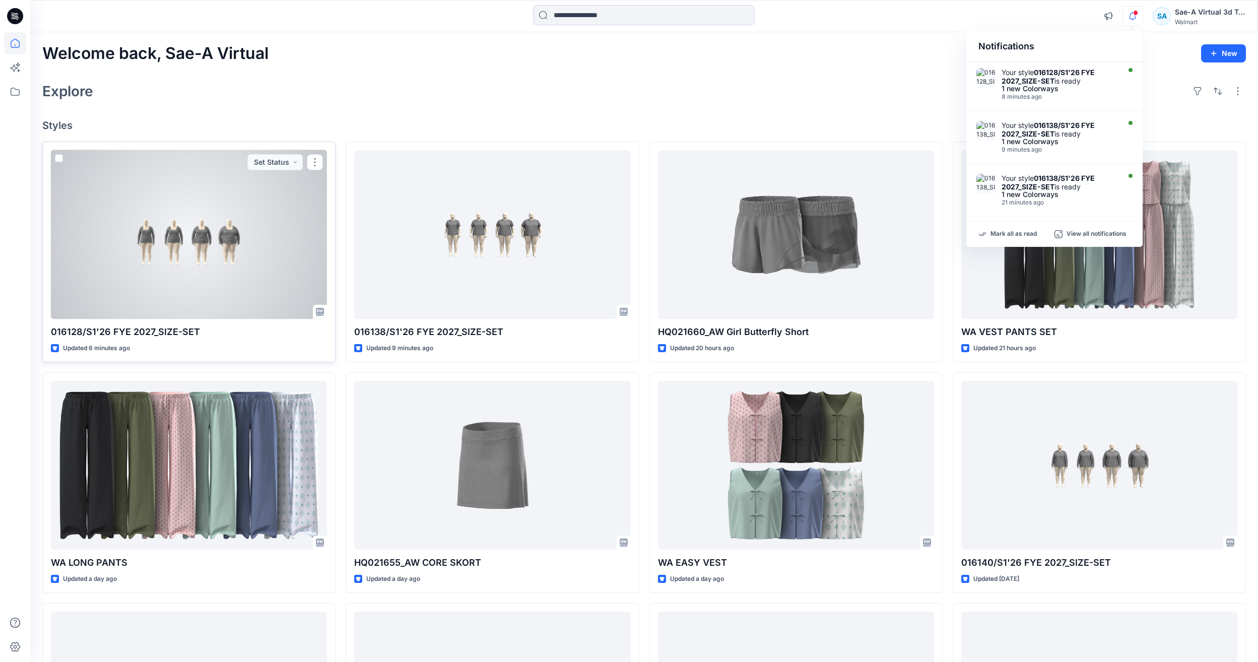
click at [180, 271] on div at bounding box center [189, 234] width 276 height 169
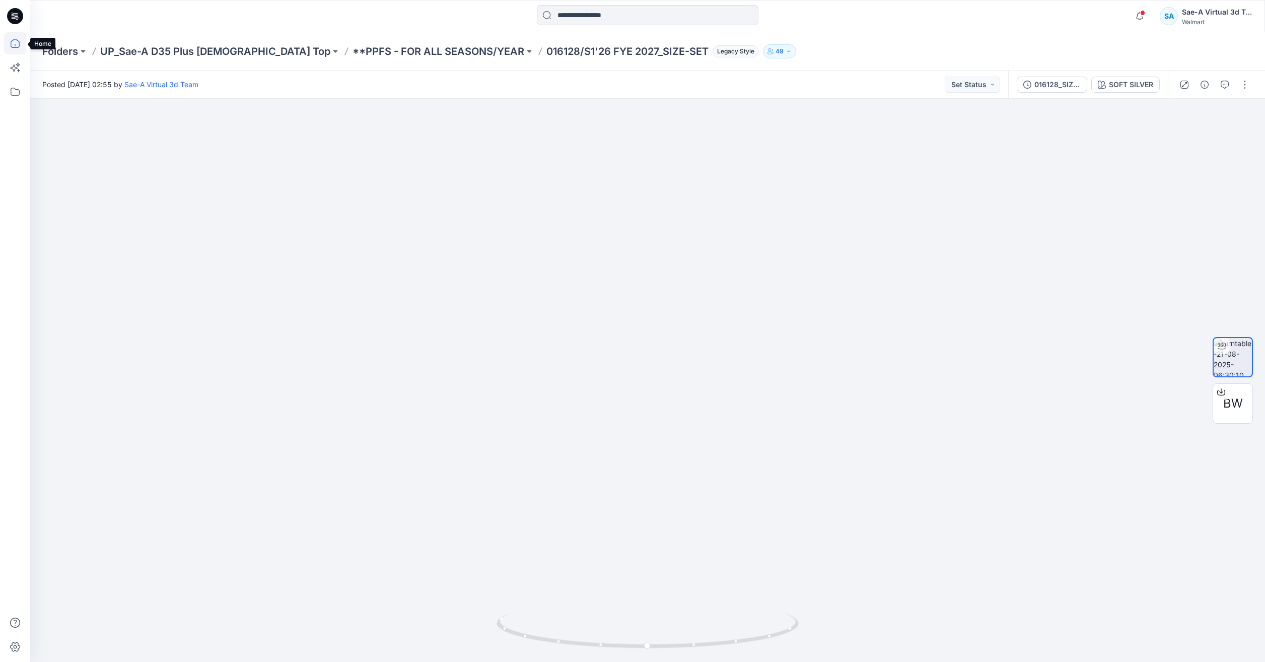
click at [17, 45] on icon at bounding box center [15, 43] width 22 height 22
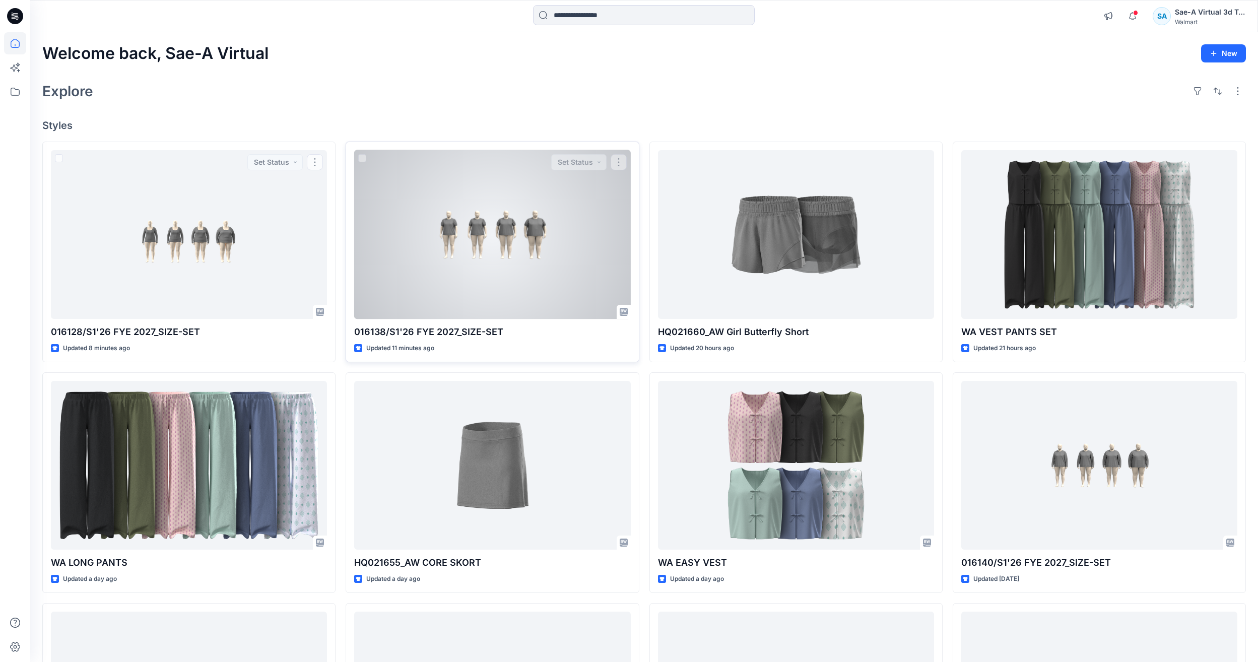
click at [503, 240] on div at bounding box center [492, 234] width 276 height 169
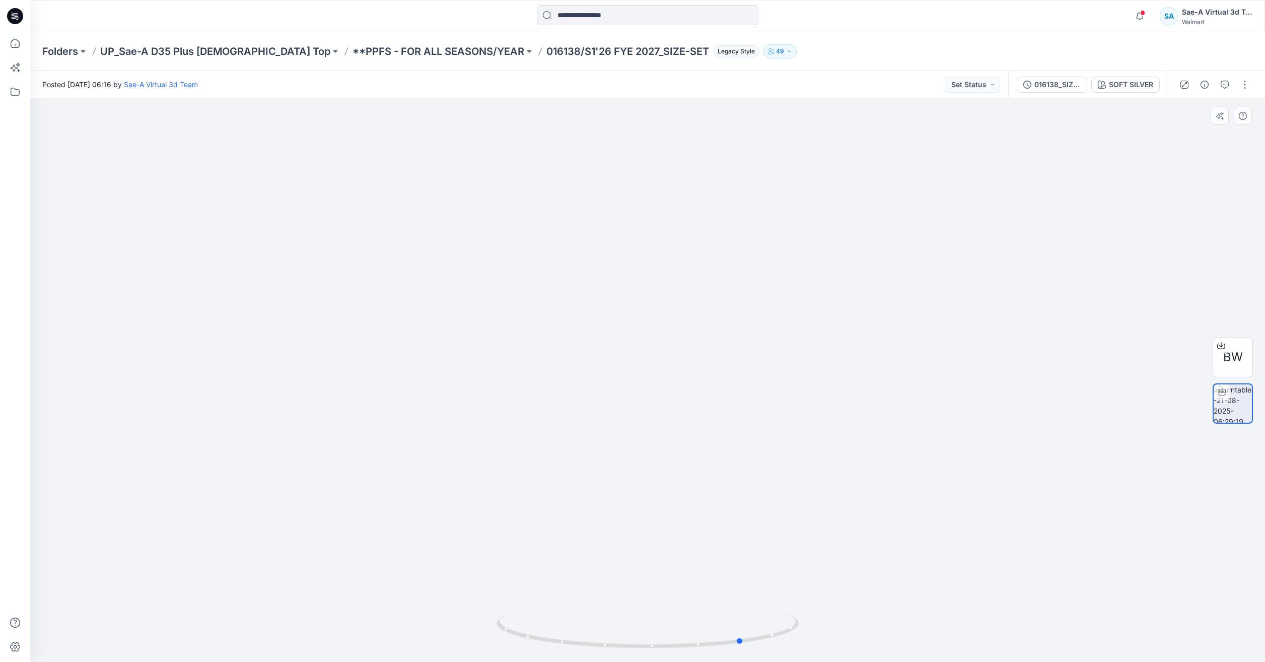
drag, startPoint x: 765, startPoint y: 626, endPoint x: 562, endPoint y: 583, distance: 208.0
click at [562, 583] on div at bounding box center [647, 380] width 1235 height 563
click at [22, 43] on icon at bounding box center [15, 43] width 22 height 22
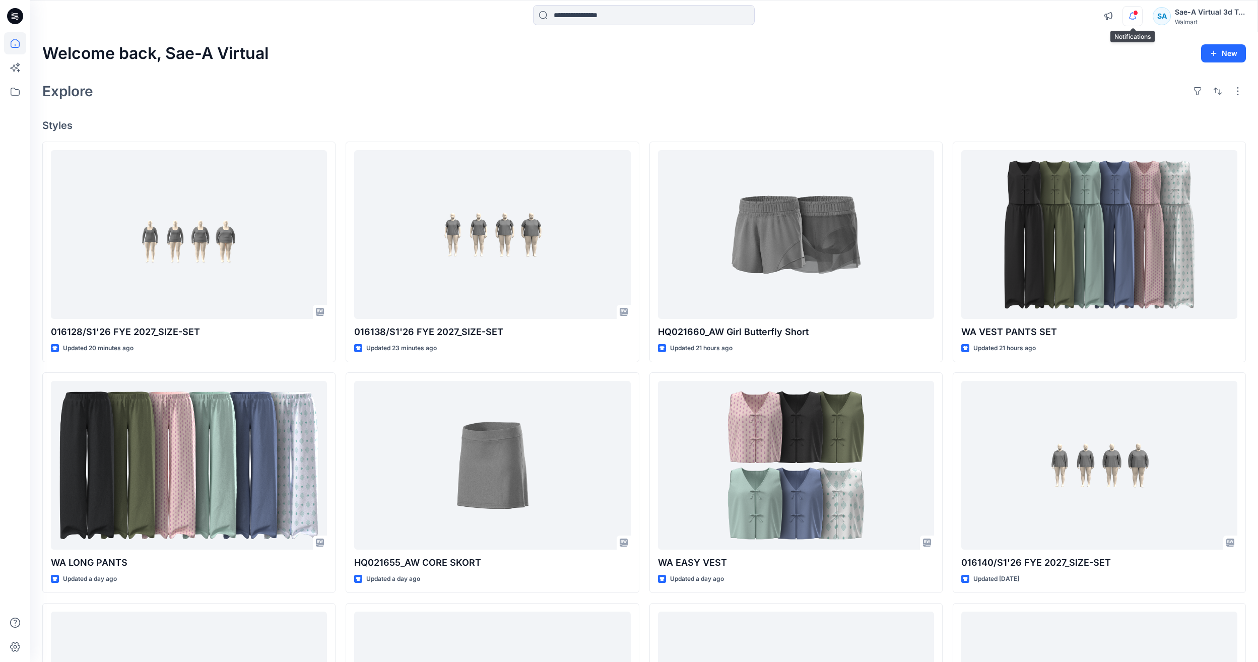
click at [1131, 13] on icon "button" at bounding box center [1132, 16] width 19 height 20
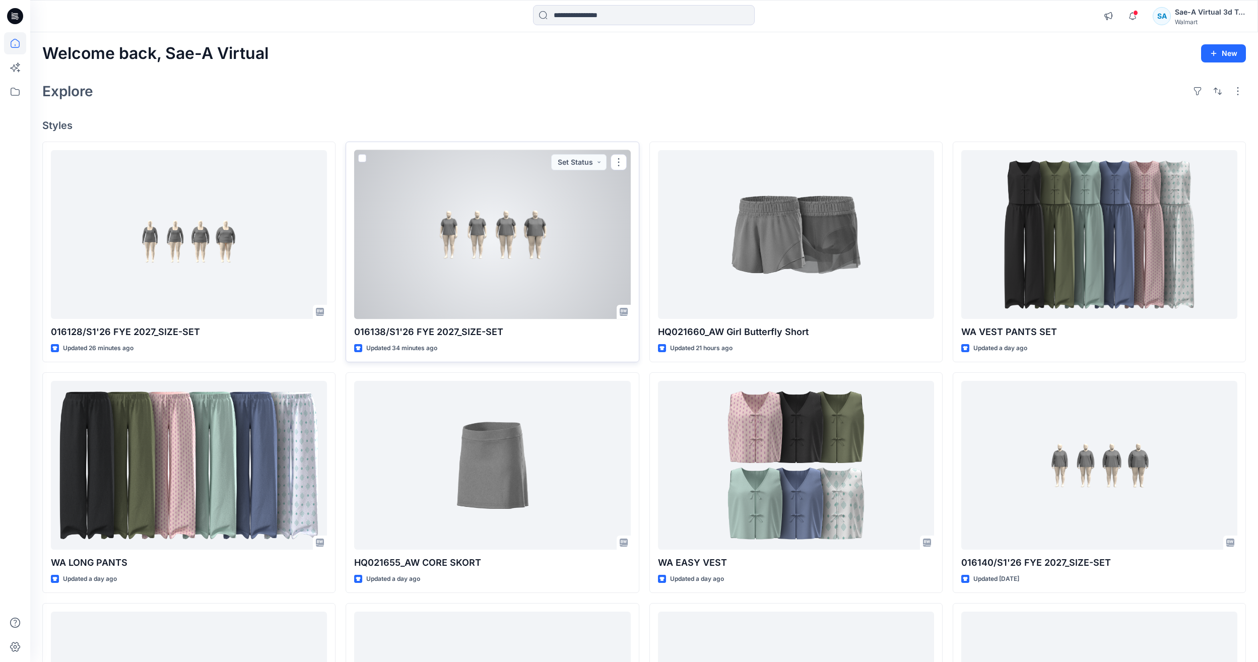
click at [526, 241] on div at bounding box center [492, 234] width 276 height 169
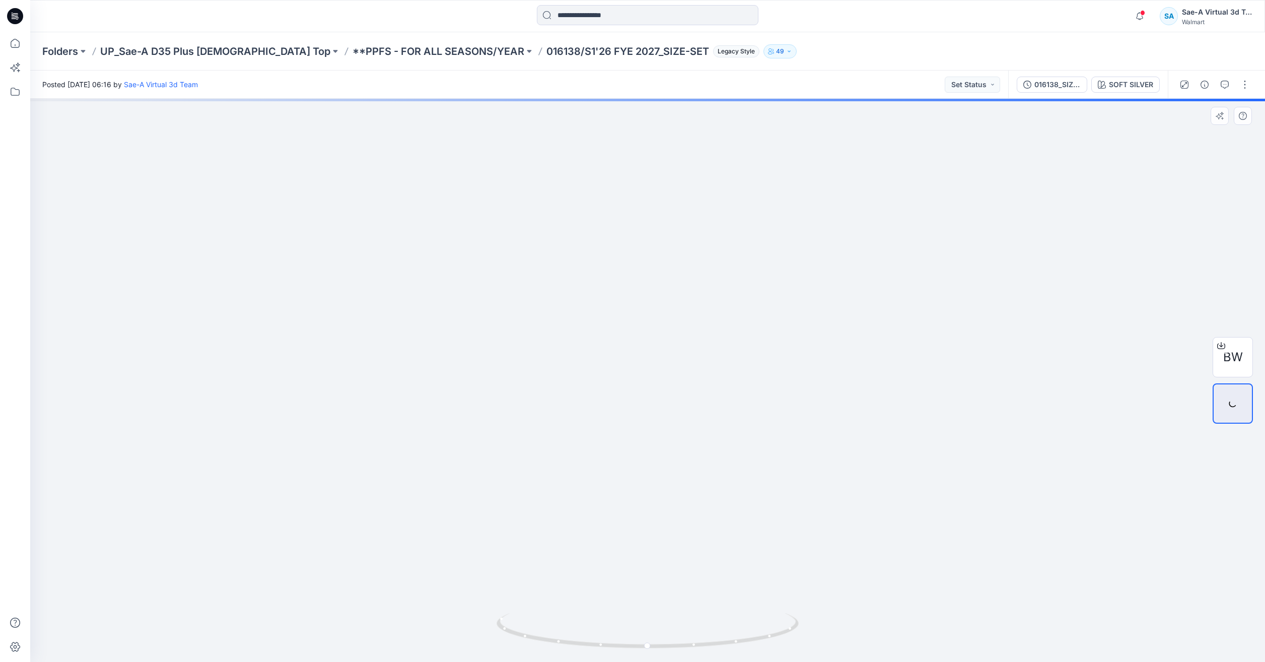
drag, startPoint x: 613, startPoint y: 368, endPoint x: 640, endPoint y: 261, distance: 109.7
drag, startPoint x: 784, startPoint y: 638, endPoint x: 696, endPoint y: 579, distance: 105.8
click at [696, 579] on div at bounding box center [647, 380] width 1235 height 563
drag, startPoint x: 754, startPoint y: 625, endPoint x: 766, endPoint y: 622, distance: 12.5
click at [766, 622] on icon at bounding box center [649, 632] width 305 height 38
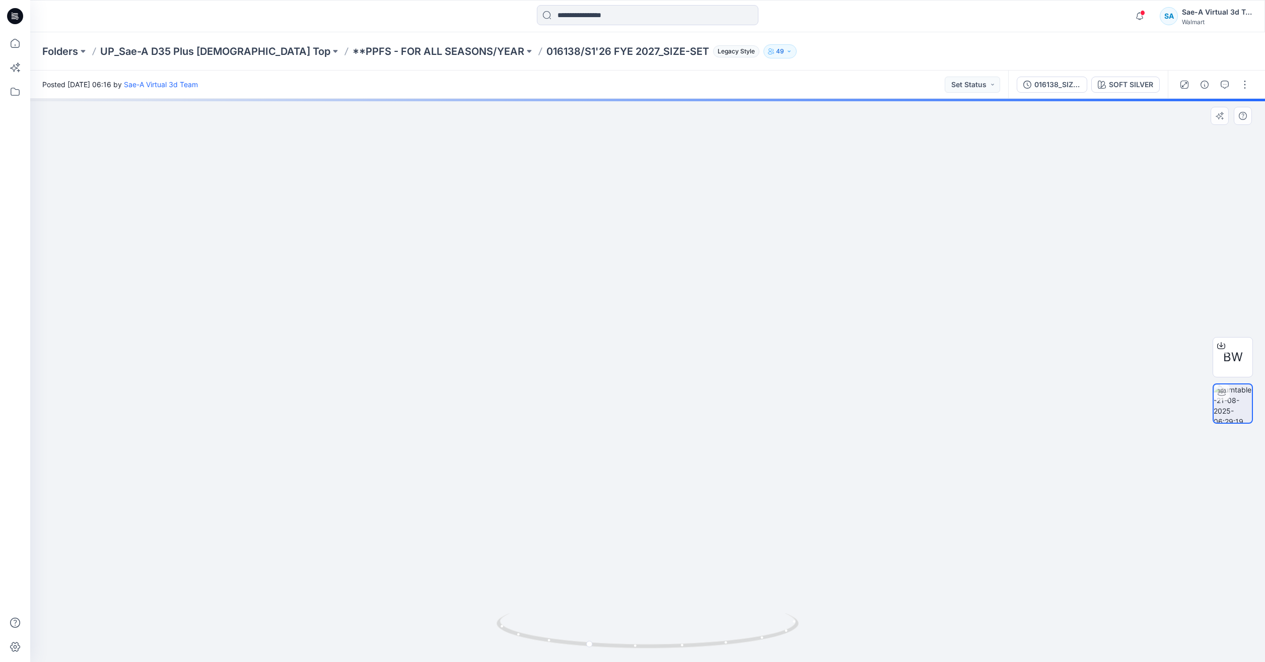
drag, startPoint x: 677, startPoint y: 279, endPoint x: 676, endPoint y: 302, distance: 23.2
drag, startPoint x: 717, startPoint y: 645, endPoint x: 592, endPoint y: 622, distance: 127.1
click at [592, 622] on icon at bounding box center [649, 632] width 305 height 38
drag, startPoint x: 736, startPoint y: 643, endPoint x: 695, endPoint y: 647, distance: 41.5
click at [695, 647] on icon at bounding box center [649, 632] width 305 height 38
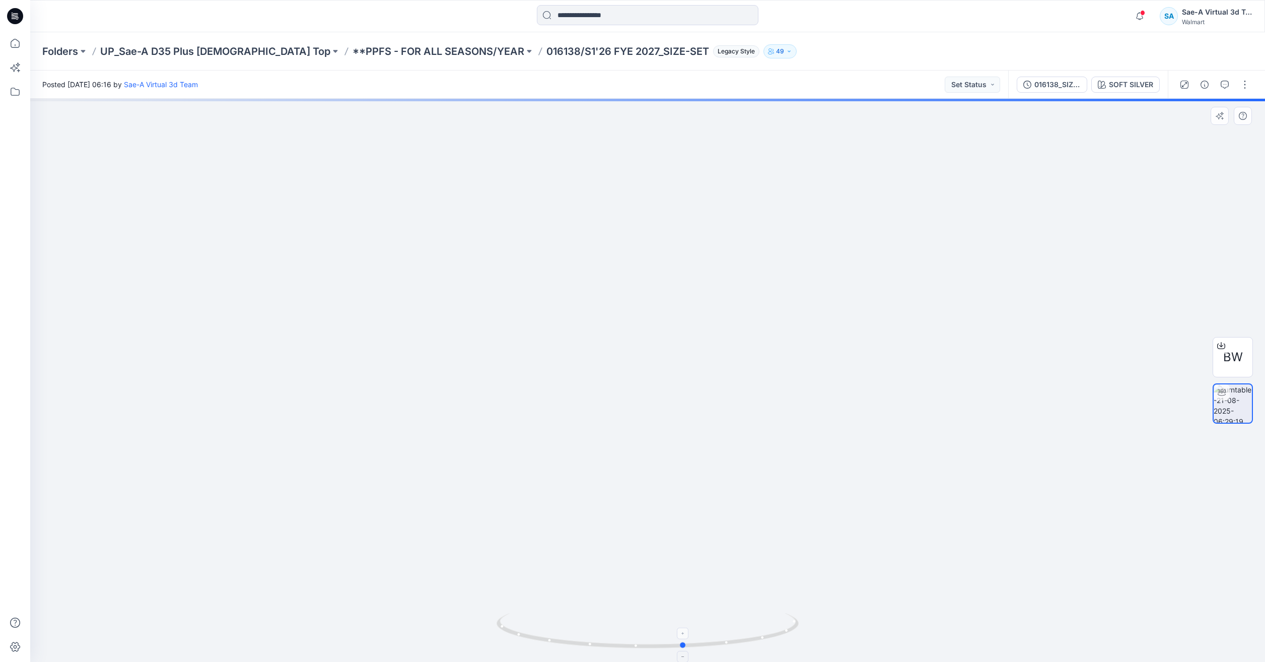
drag, startPoint x: 684, startPoint y: 643, endPoint x: 682, endPoint y: 633, distance: 9.8
click at [682, 633] on icon at bounding box center [649, 632] width 305 height 38
click at [8, 45] on icon at bounding box center [15, 43] width 22 height 22
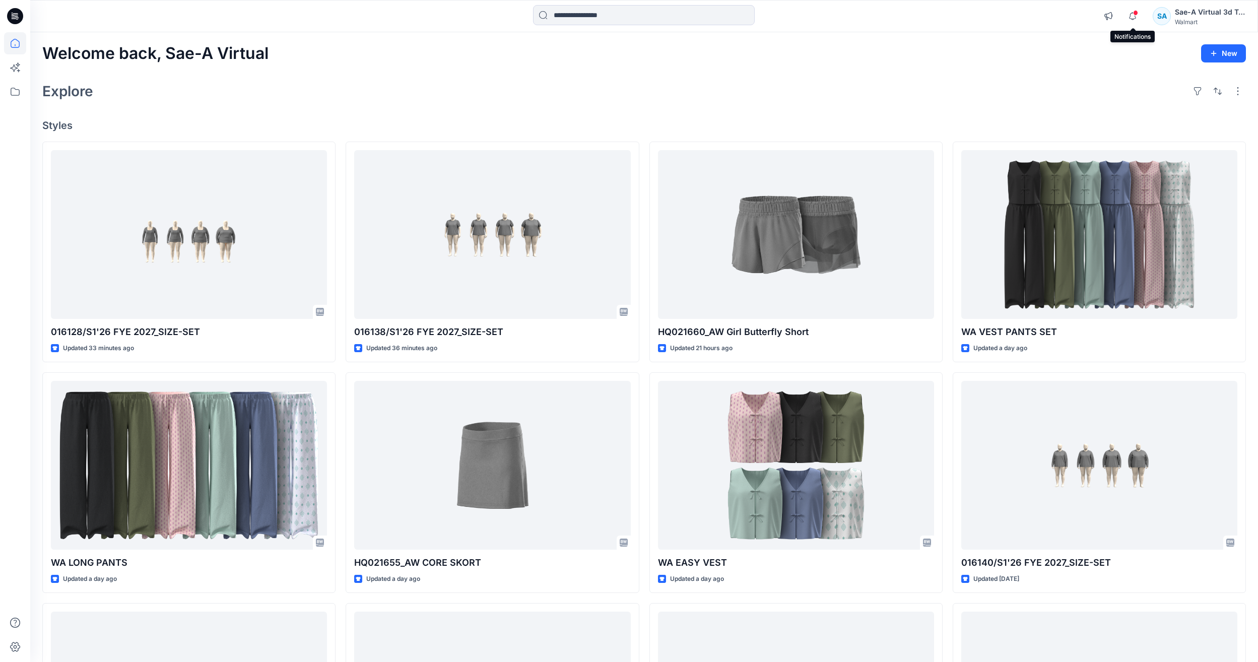
click at [1136, 15] on span at bounding box center [1135, 13] width 5 height 6
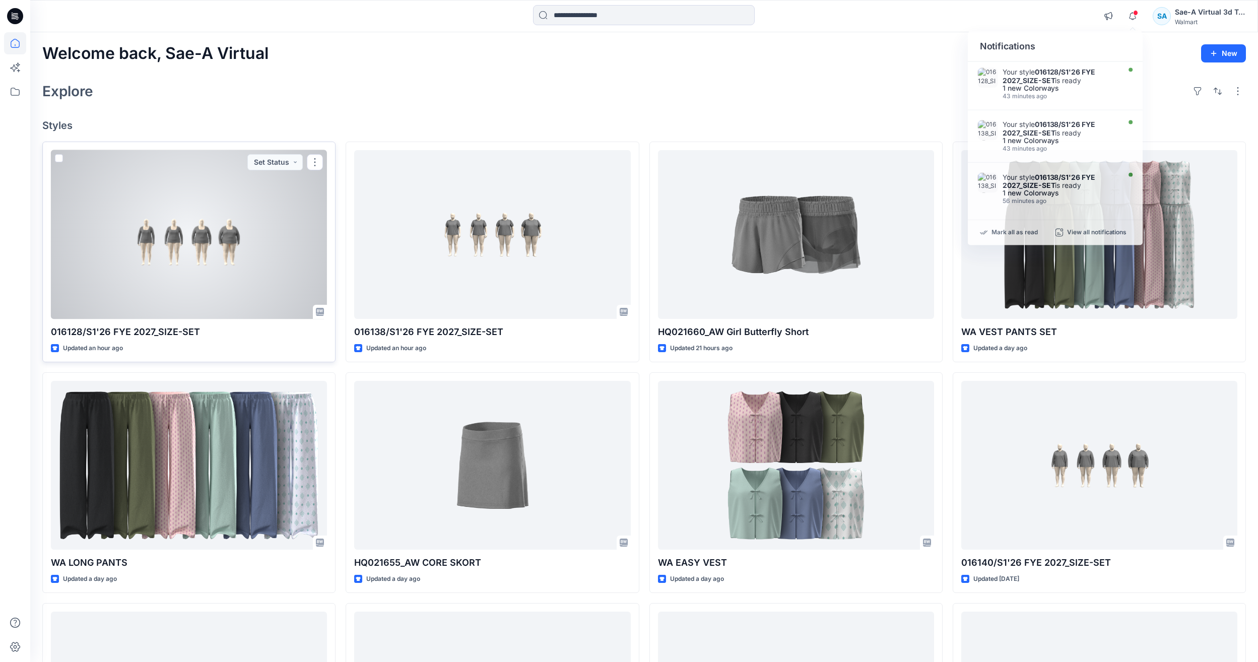
click at [139, 227] on div at bounding box center [189, 234] width 276 height 169
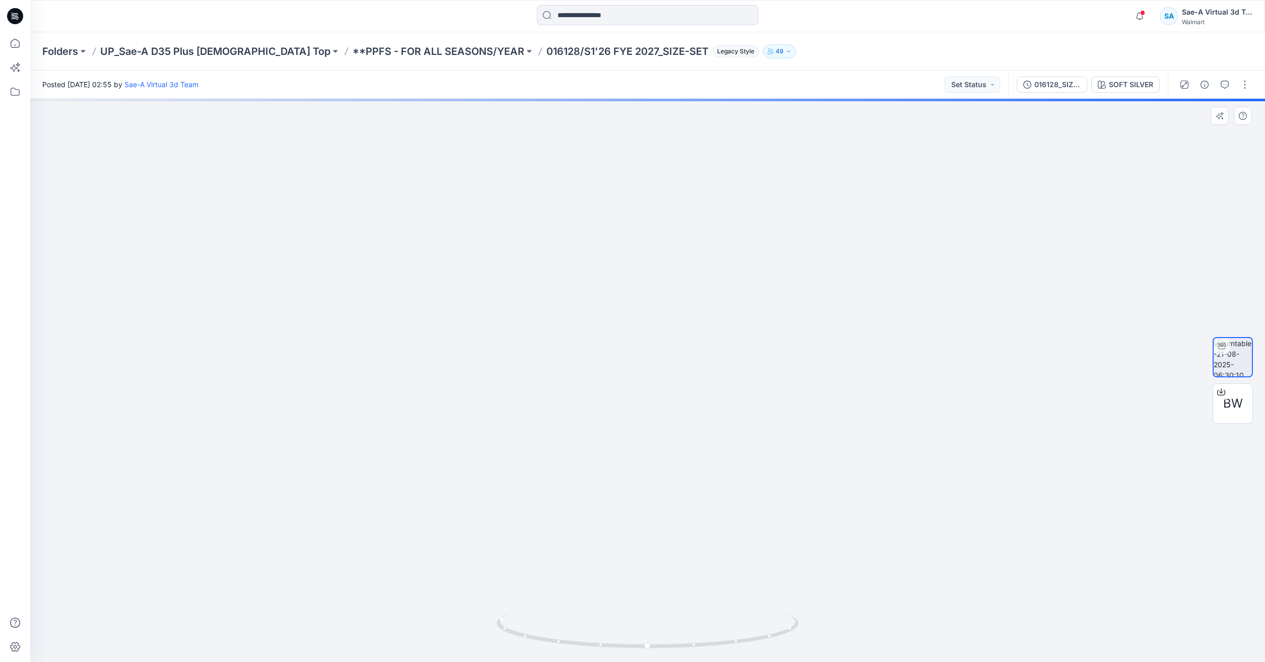
drag, startPoint x: 861, startPoint y: 341, endPoint x: 865, endPoint y: 223, distance: 117.9
drag, startPoint x: 851, startPoint y: 264, endPoint x: 838, endPoint y: 348, distance: 84.1
click at [18, 36] on icon at bounding box center [15, 43] width 22 height 22
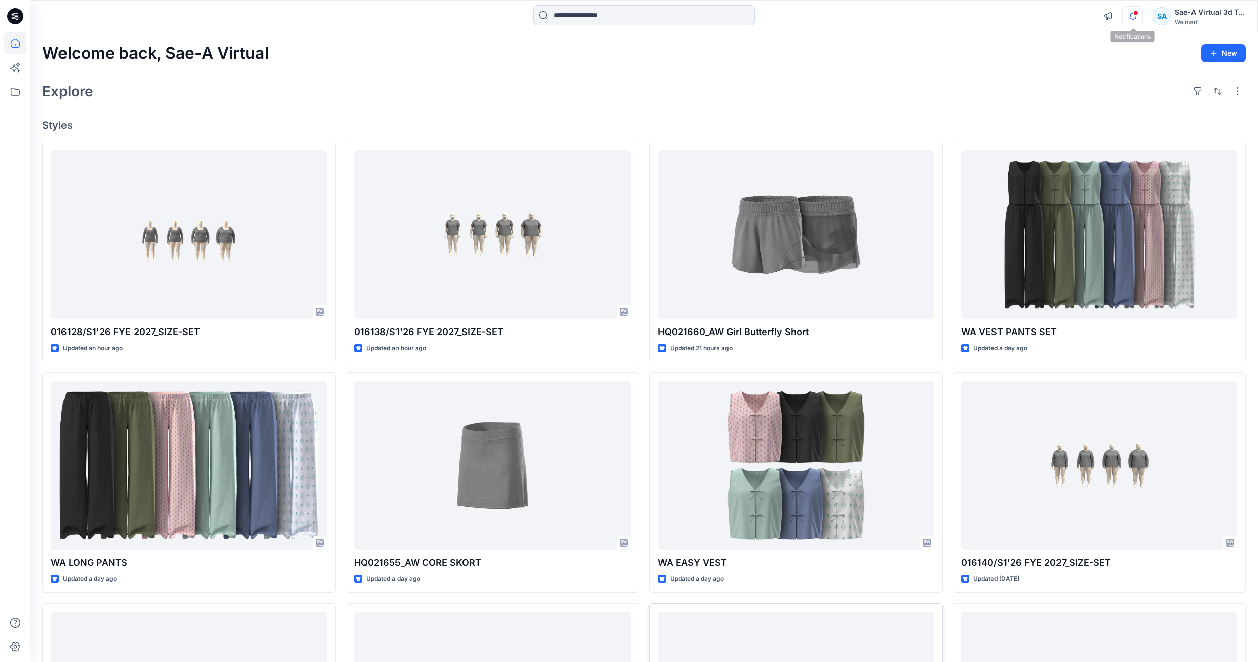
click at [1126, 10] on icon "button" at bounding box center [1132, 16] width 19 height 20
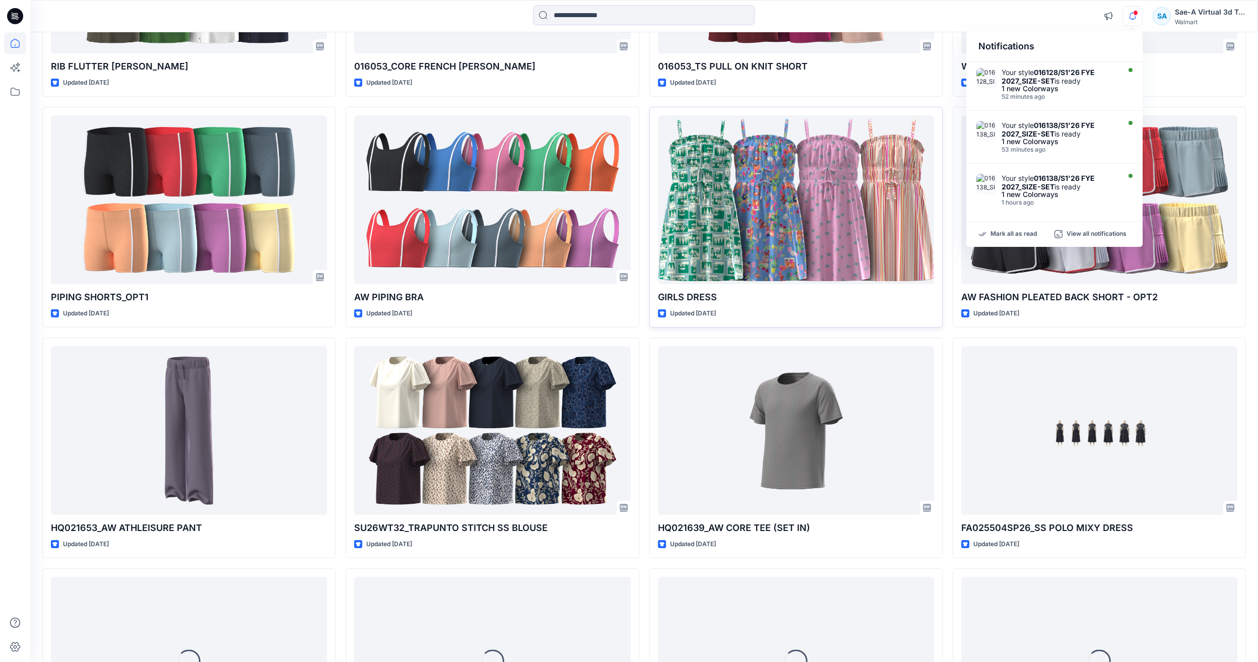
scroll to position [952, 0]
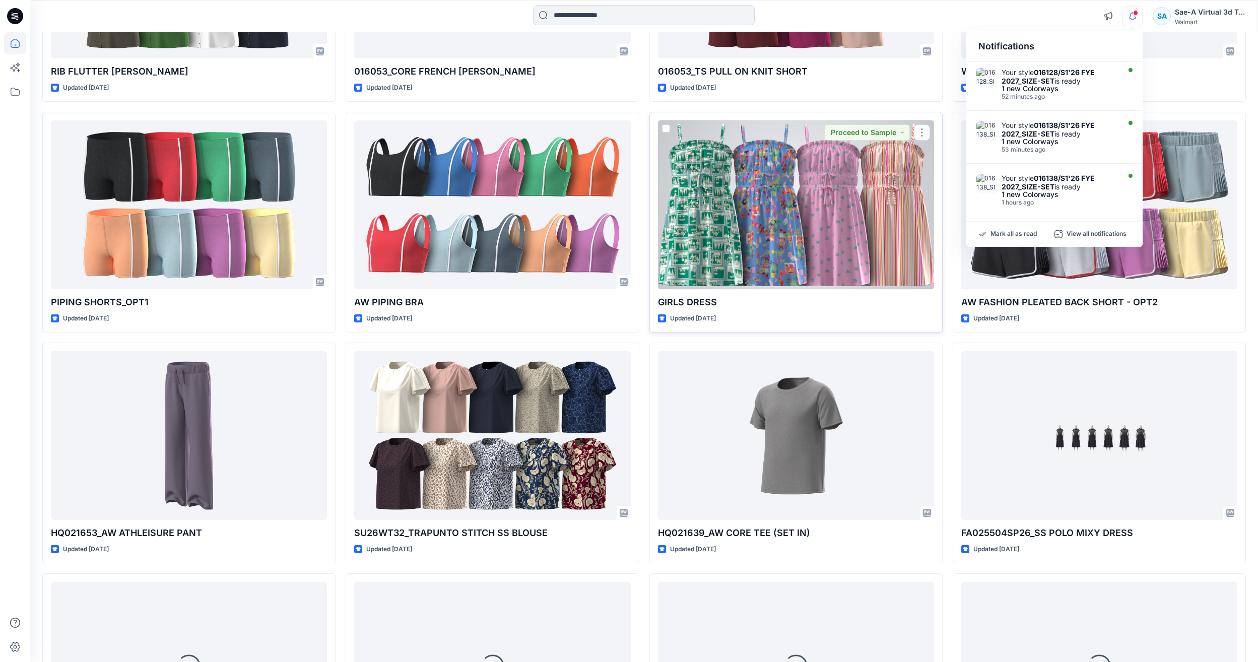
click at [772, 231] on div at bounding box center [796, 204] width 276 height 169
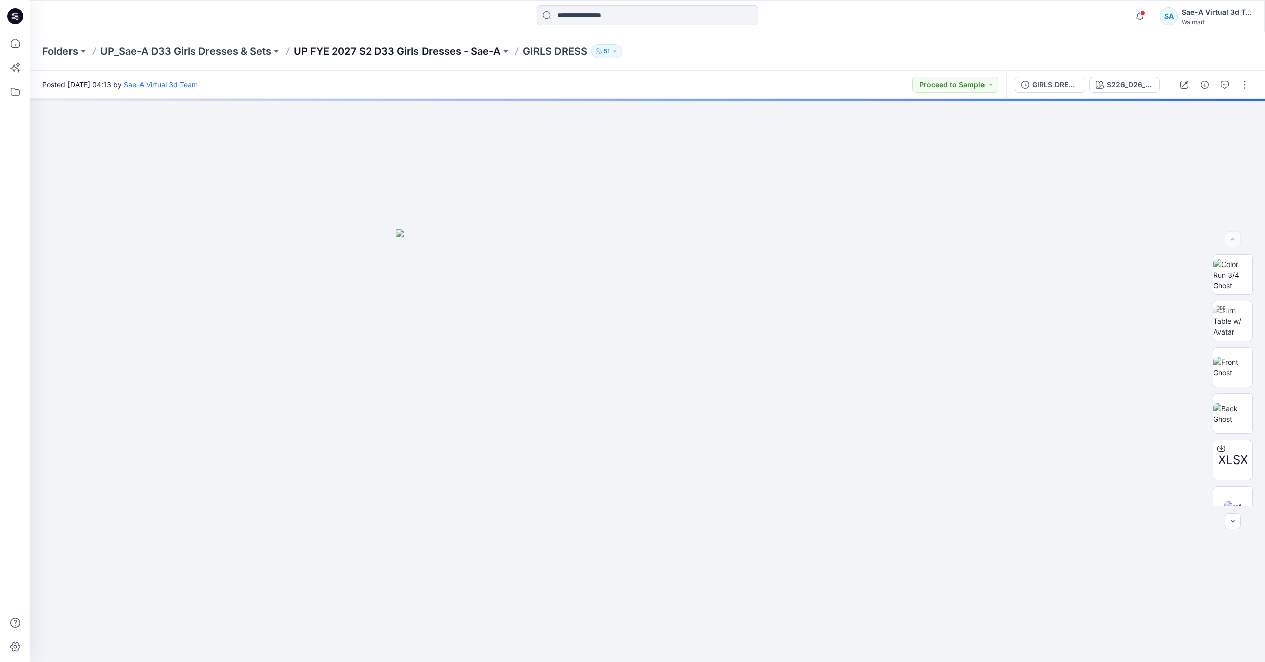
click at [467, 51] on p "UP FYE 2027 S2 D33 Girls Dresses - Sae-A" at bounding box center [397, 51] width 207 height 14
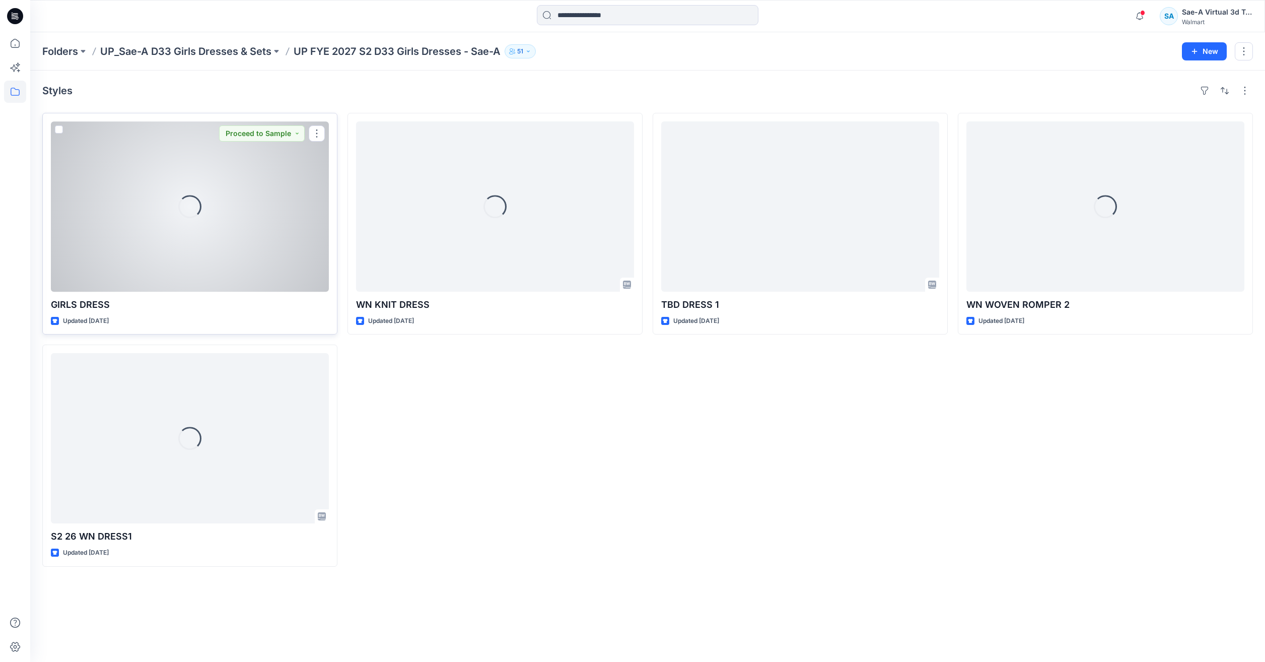
click at [246, 238] on div "Loading..." at bounding box center [190, 206] width 278 height 170
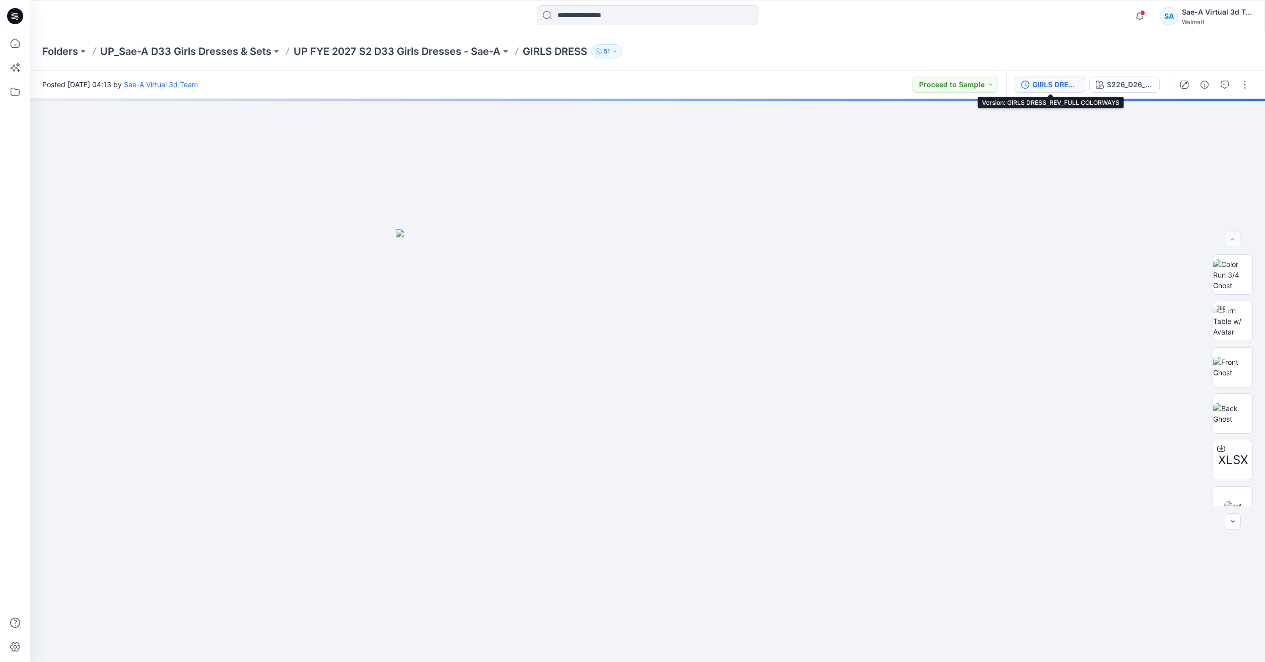
click at [1052, 86] on div "GIRLS DRESS_REV_FULL COLORWAYS" at bounding box center [1056, 84] width 46 height 11
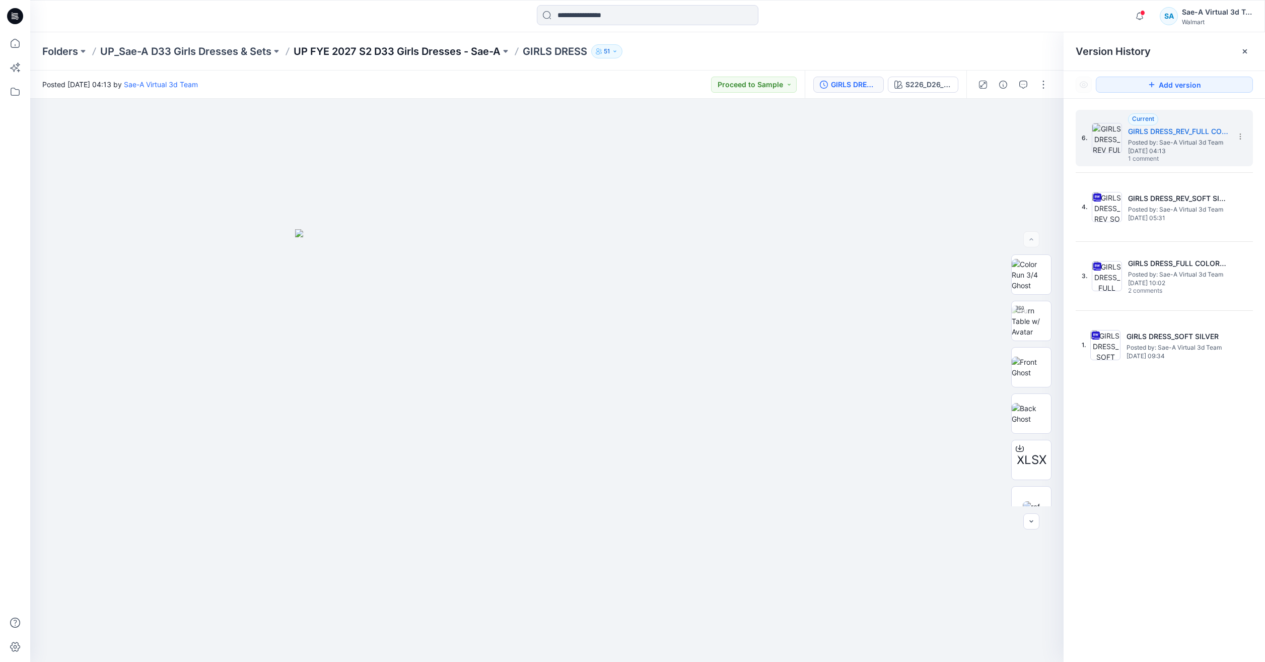
click at [412, 44] on p "UP FYE 2027 S2 D33 Girls Dresses - Sae-A" at bounding box center [397, 51] width 207 height 14
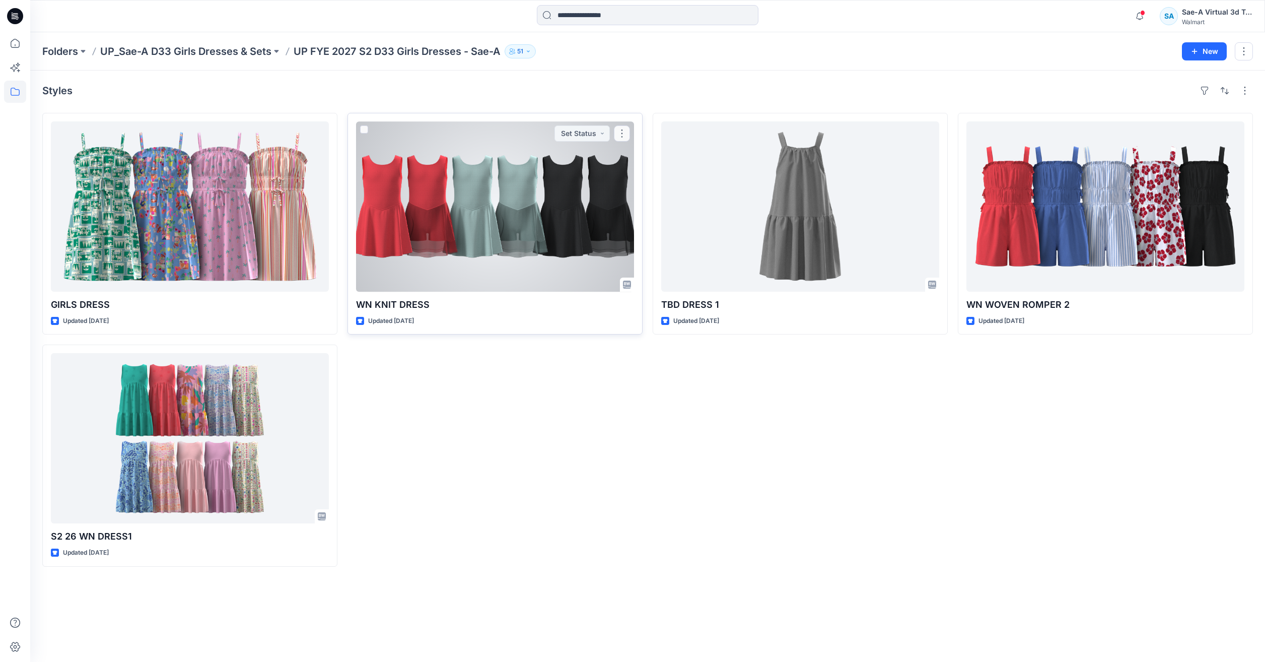
click at [533, 220] on div at bounding box center [495, 206] width 278 height 170
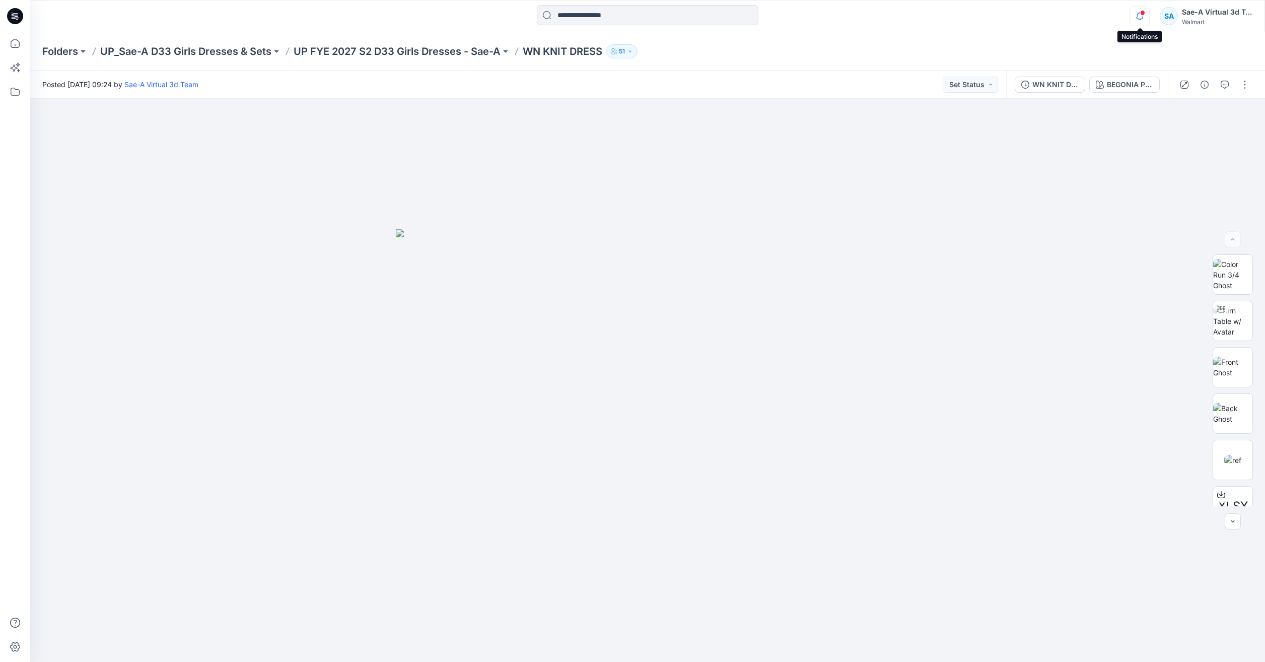
click at [1138, 14] on icon "button" at bounding box center [1139, 16] width 7 height 7
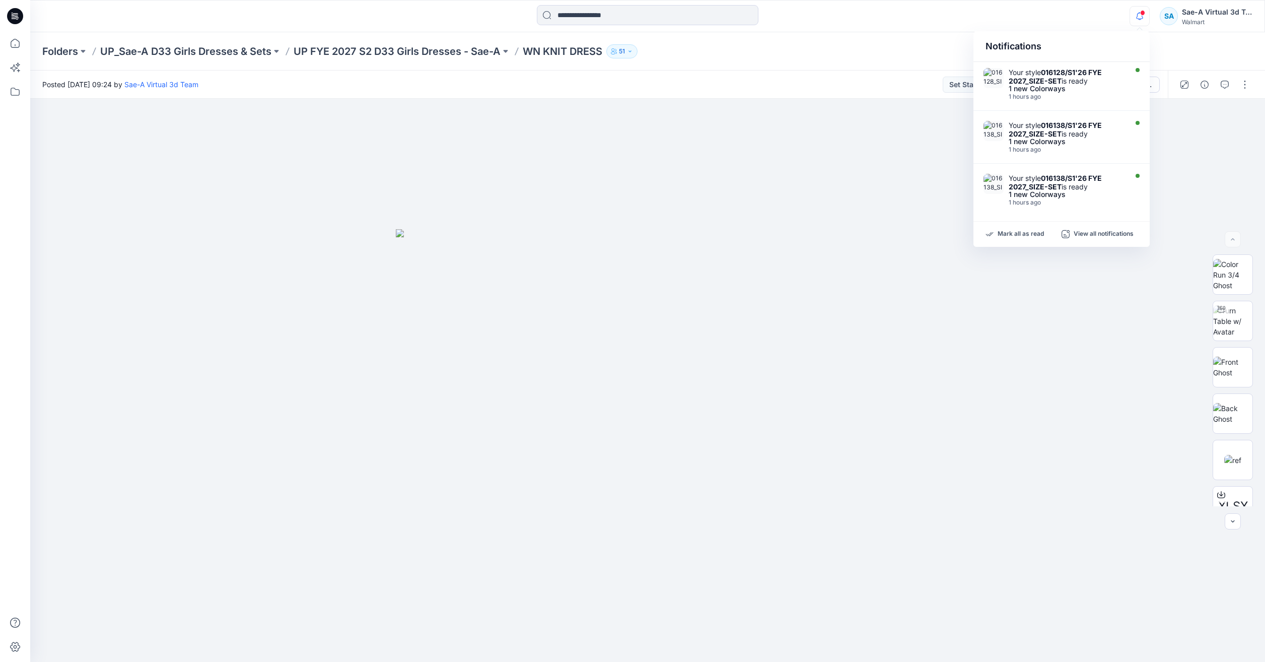
click at [1128, 15] on div "Notifications Your style 016128/S1'26 FYE 2027_SIZE-SET is ready 1 new Colorway…" at bounding box center [647, 16] width 1235 height 22
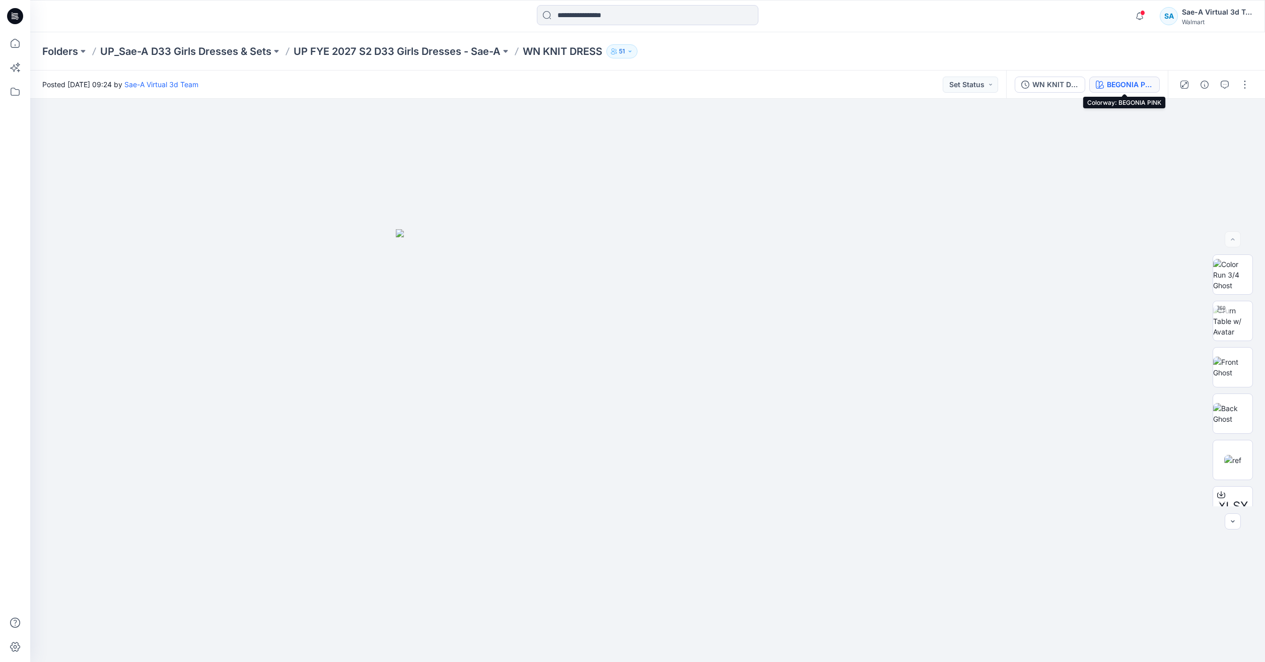
click at [1123, 86] on div "BEGONIA PINK" at bounding box center [1130, 84] width 46 height 11
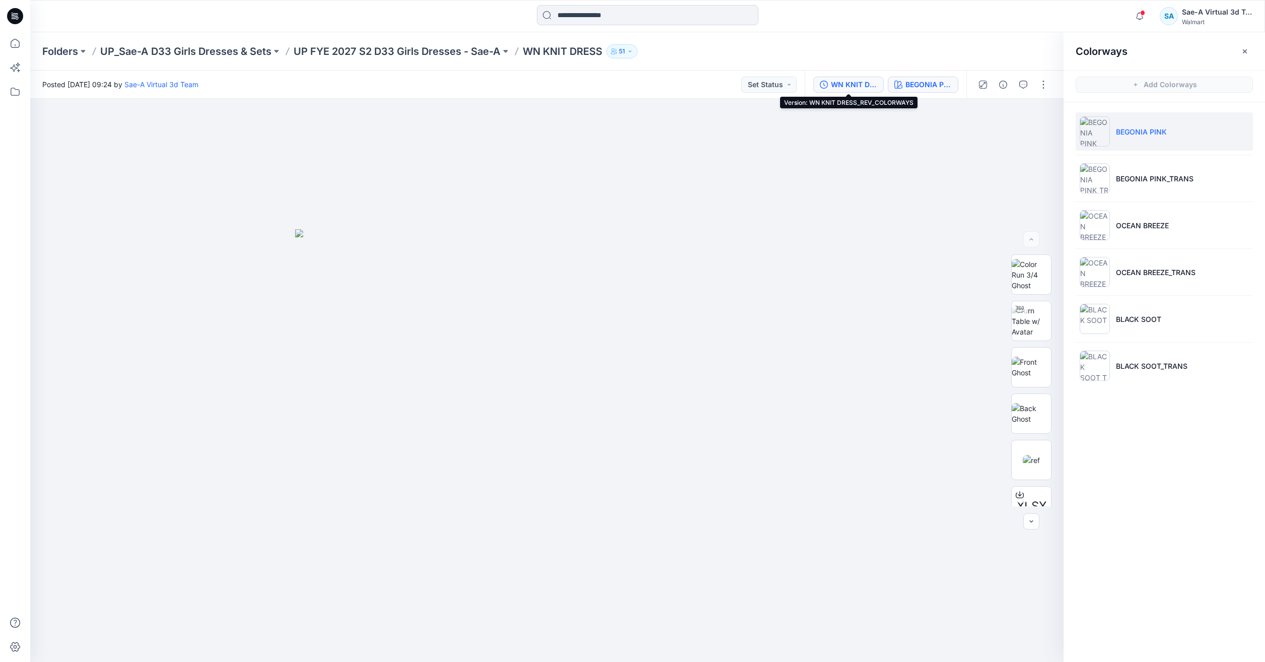
click at [849, 82] on div "WN KNIT DRESS_REV_COLORWAYS" at bounding box center [854, 84] width 46 height 11
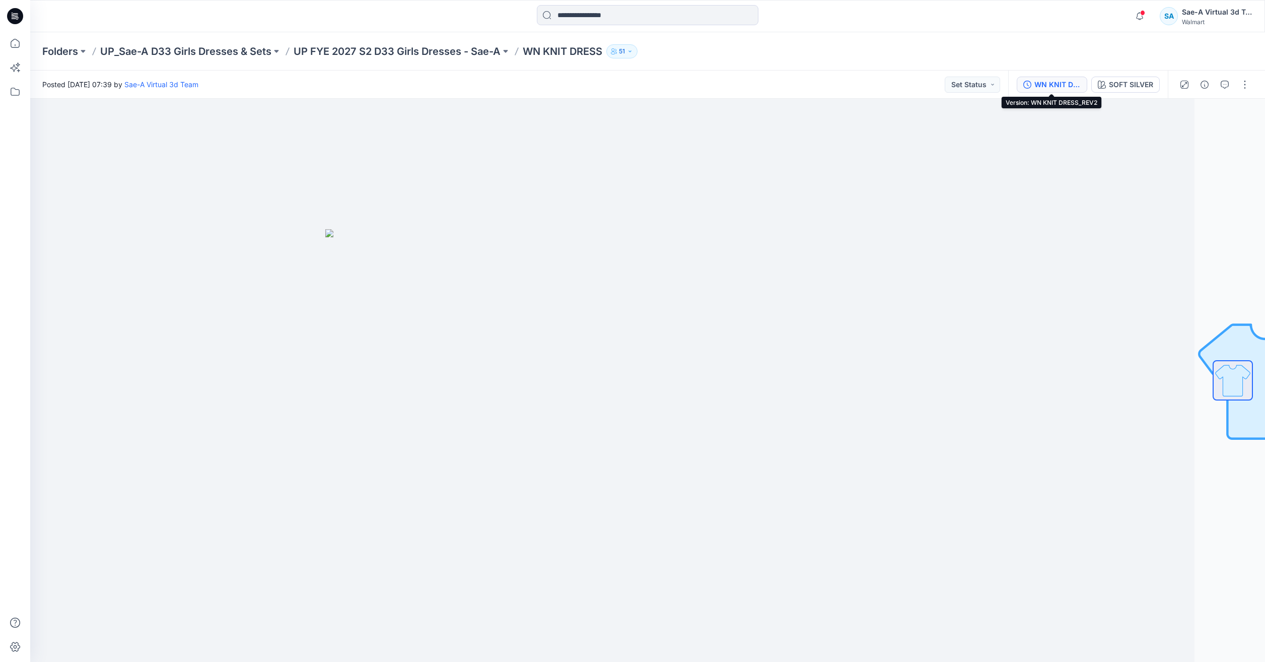
click at [1021, 84] on button "WN KNIT DRESS_REV2" at bounding box center [1052, 85] width 71 height 16
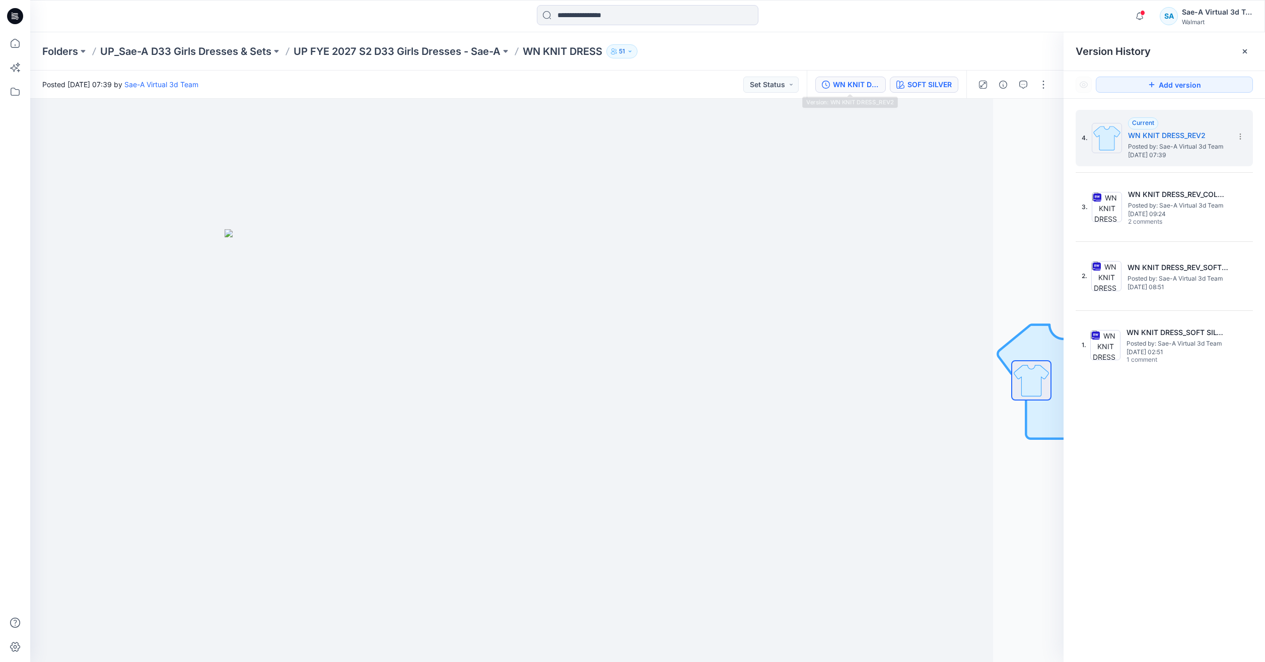
click at [901, 81] on icon "button" at bounding box center [901, 85] width 8 height 8
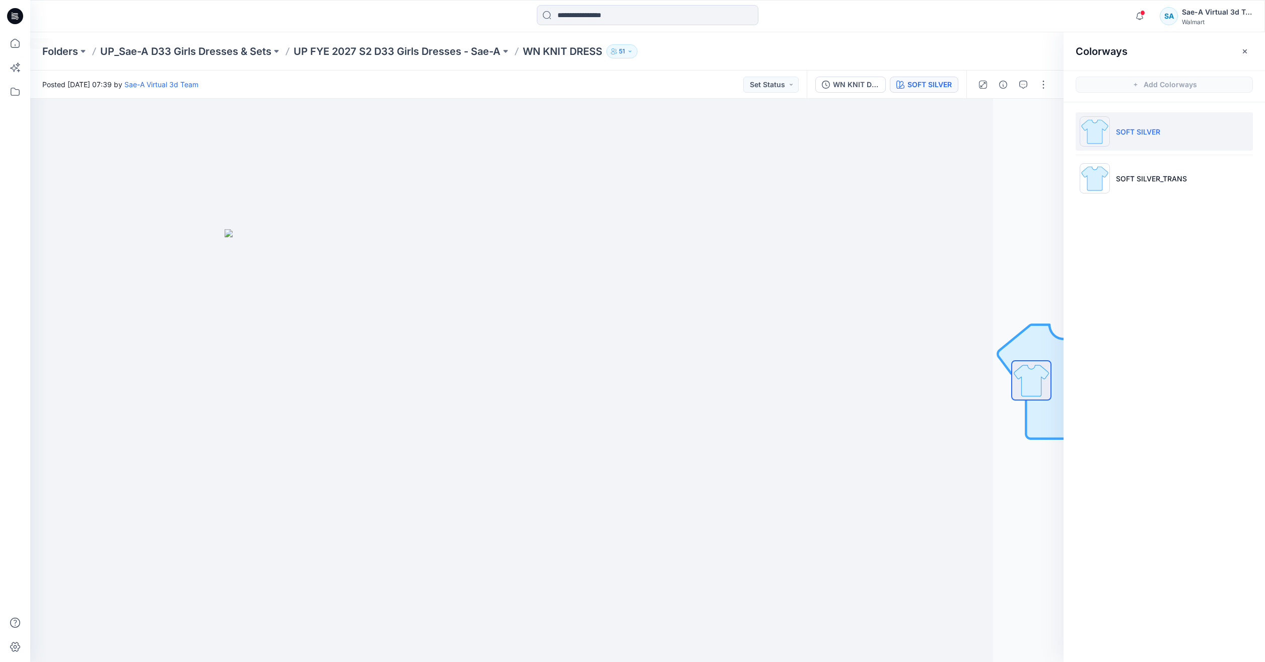
click at [19, 30] on icon at bounding box center [15, 16] width 16 height 32
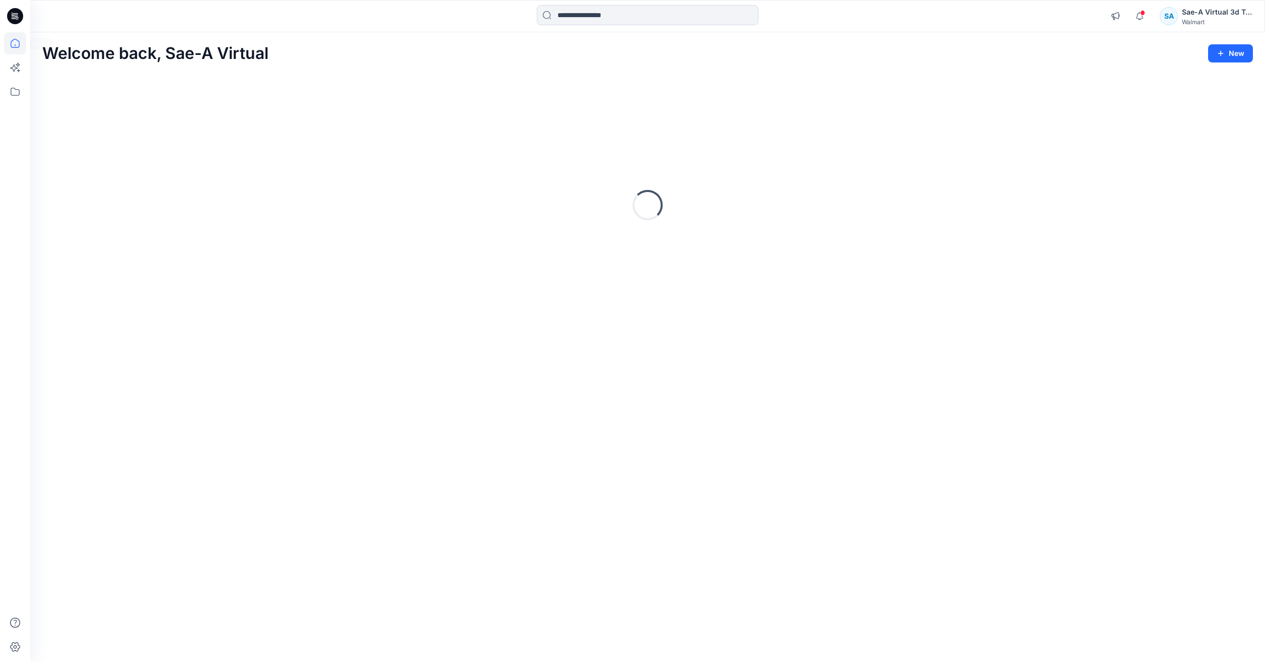
click at [16, 34] on icon at bounding box center [15, 43] width 22 height 22
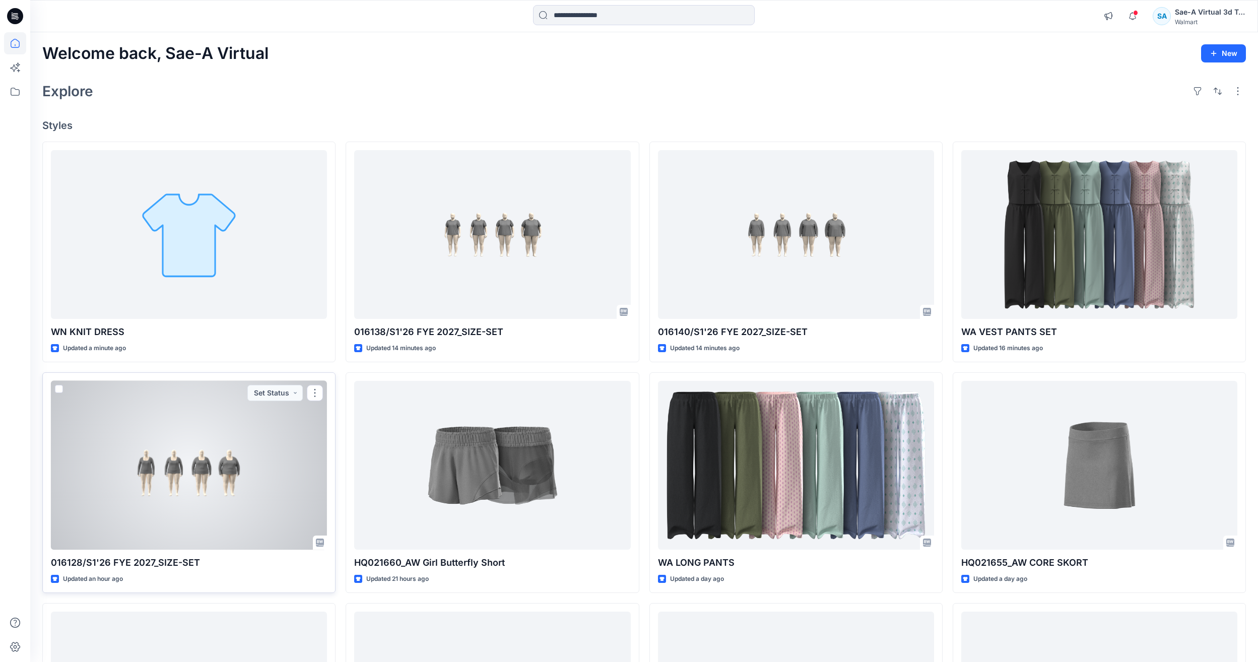
scroll to position [210, 0]
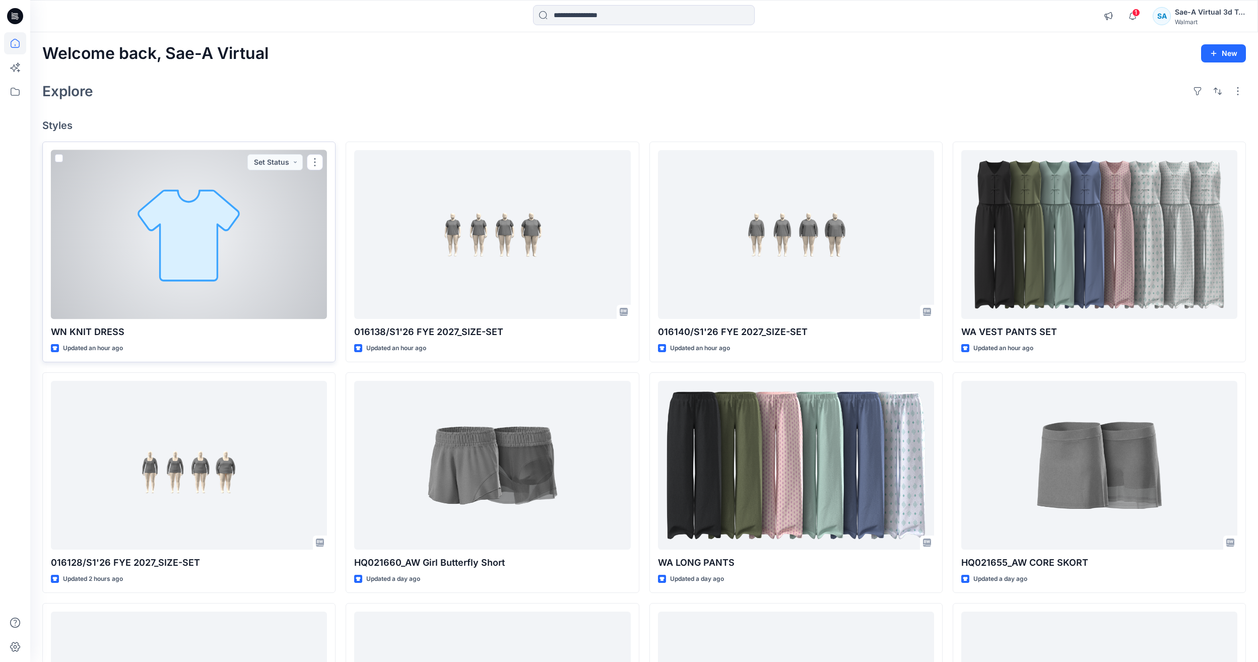
click at [236, 257] on div at bounding box center [189, 234] width 276 height 169
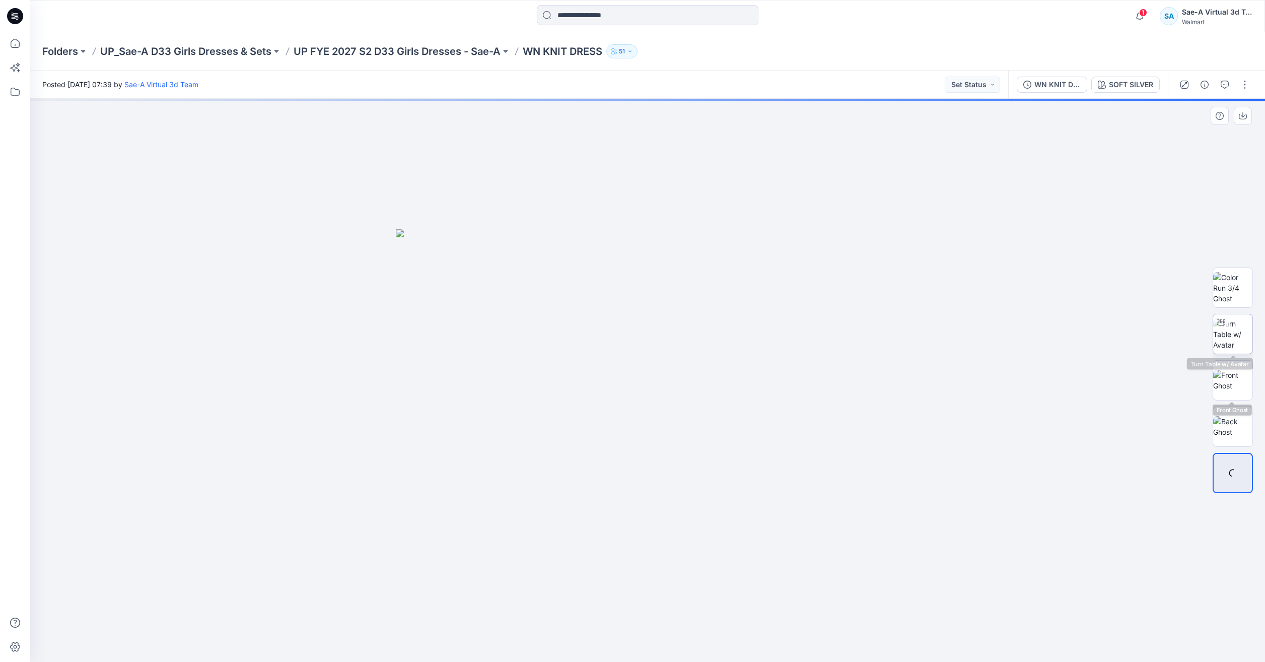
click at [1228, 336] on img at bounding box center [1232, 334] width 39 height 32
drag, startPoint x: 732, startPoint y: 650, endPoint x: 609, endPoint y: 641, distance: 123.7
click at [609, 641] on icon at bounding box center [649, 632] width 305 height 38
drag, startPoint x: 750, startPoint y: 638, endPoint x: 516, endPoint y: 631, distance: 234.8
click at [516, 631] on icon at bounding box center [649, 632] width 305 height 38
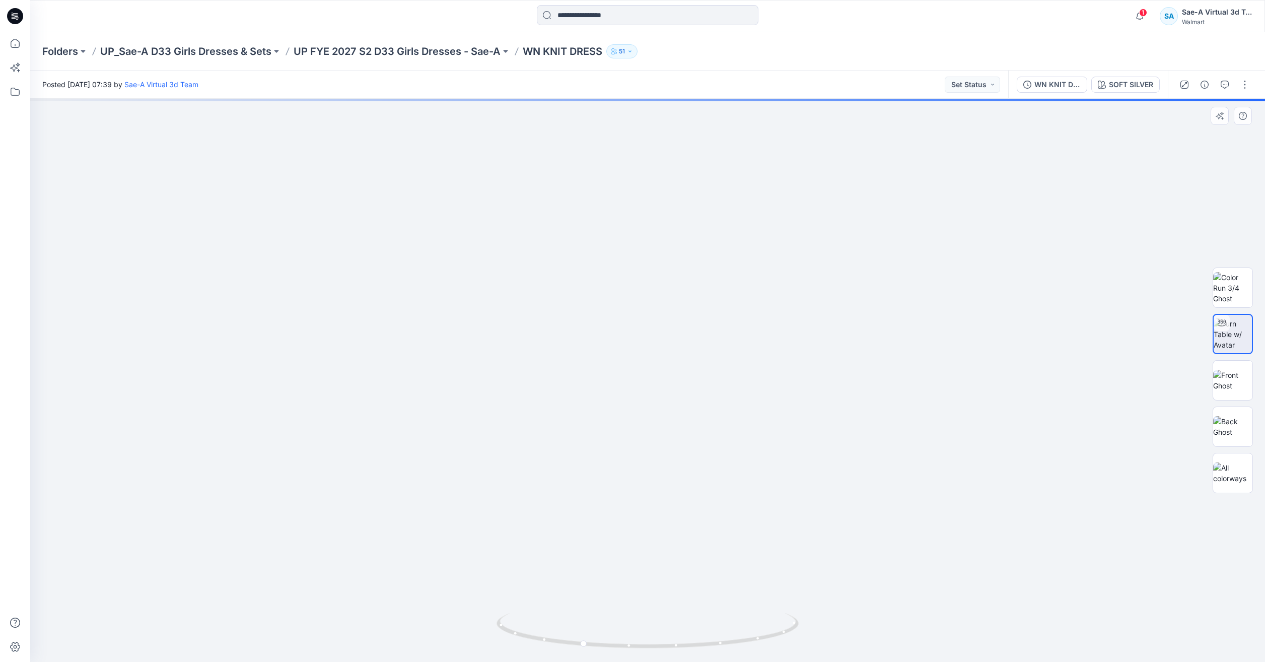
drag, startPoint x: 714, startPoint y: 519, endPoint x: 714, endPoint y: 376, distance: 143.6
drag, startPoint x: 829, startPoint y: 289, endPoint x: 865, endPoint y: 386, distance: 104.4
drag, startPoint x: 769, startPoint y: 554, endPoint x: 769, endPoint y: 493, distance: 60.9
drag, startPoint x: 770, startPoint y: 637, endPoint x: 668, endPoint y: 631, distance: 102.4
click at [668, 631] on icon at bounding box center [649, 632] width 305 height 38
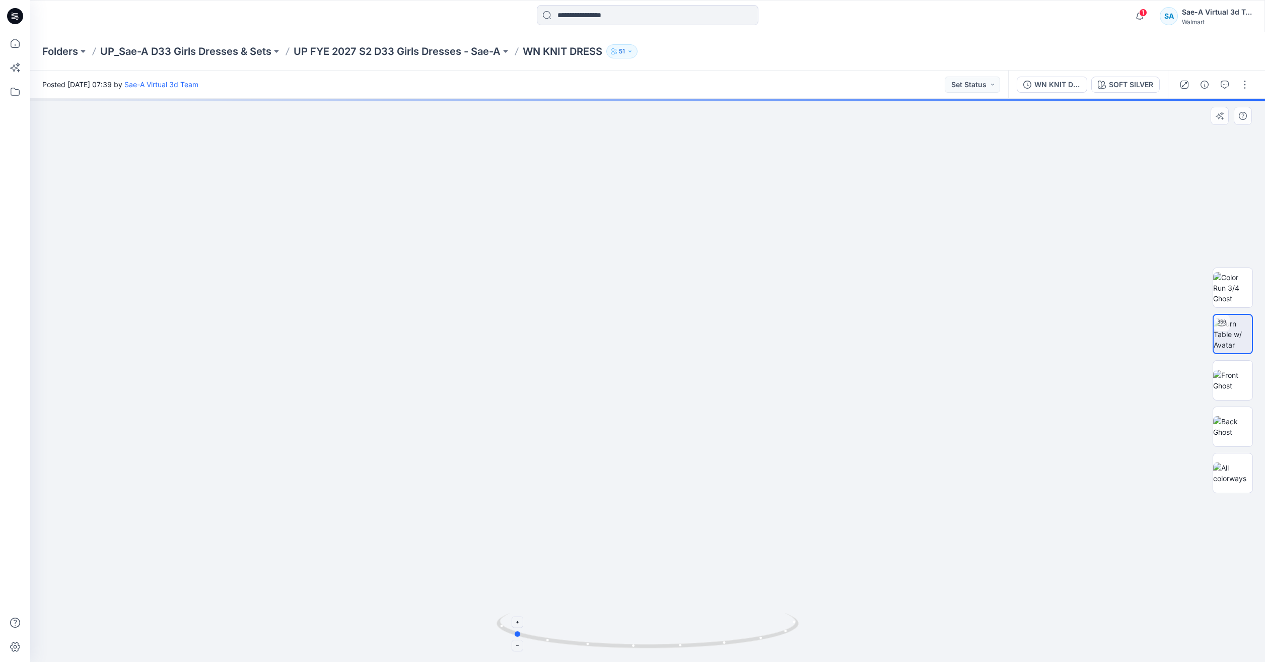
drag, startPoint x: 672, startPoint y: 629, endPoint x: 703, endPoint y: 622, distance: 31.6
click at [703, 622] on icon at bounding box center [649, 632] width 305 height 38
drag, startPoint x: 705, startPoint y: 473, endPoint x: 708, endPoint y: 567, distance: 93.7
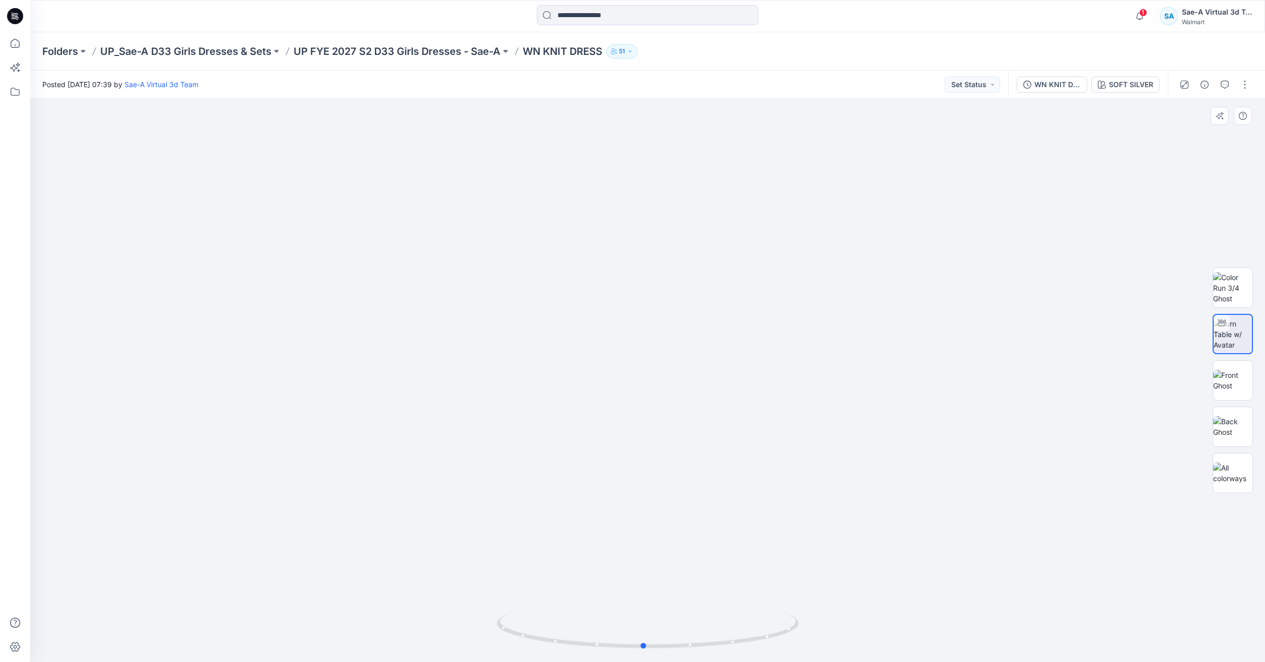
drag, startPoint x: 735, startPoint y: 656, endPoint x: 866, endPoint y: 631, distance: 133.0
click at [866, 631] on div at bounding box center [647, 380] width 1235 height 563
click at [11, 36] on icon at bounding box center [15, 43] width 22 height 22
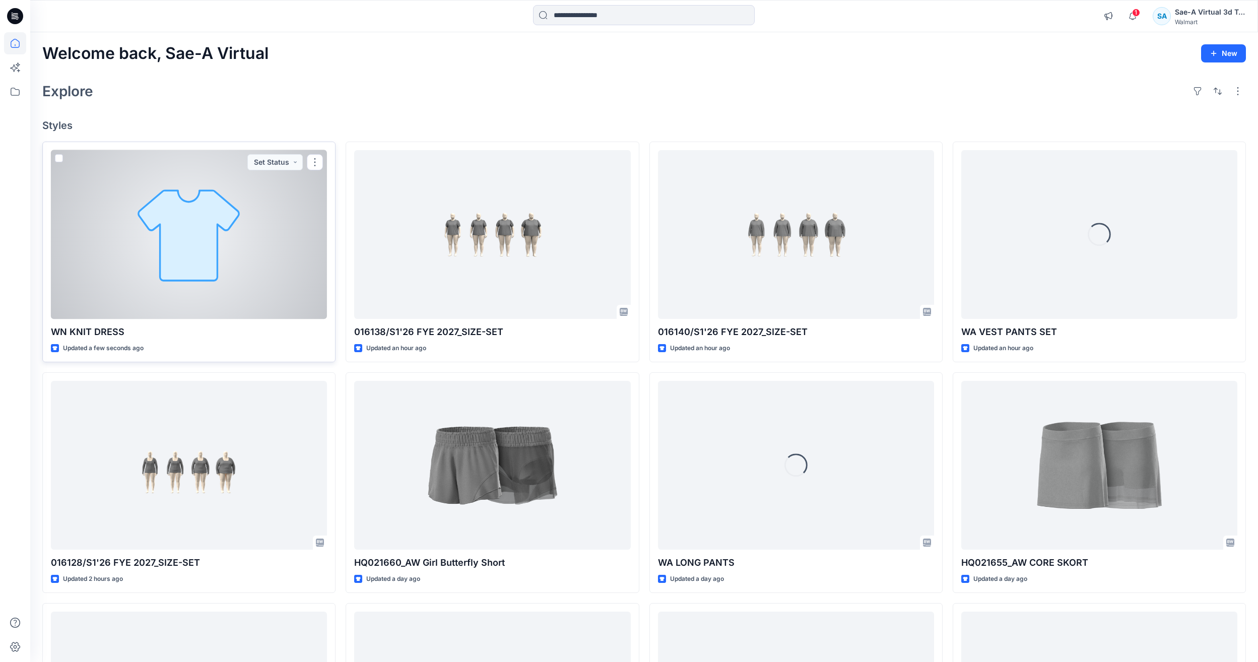
click at [225, 267] on div at bounding box center [189, 234] width 276 height 169
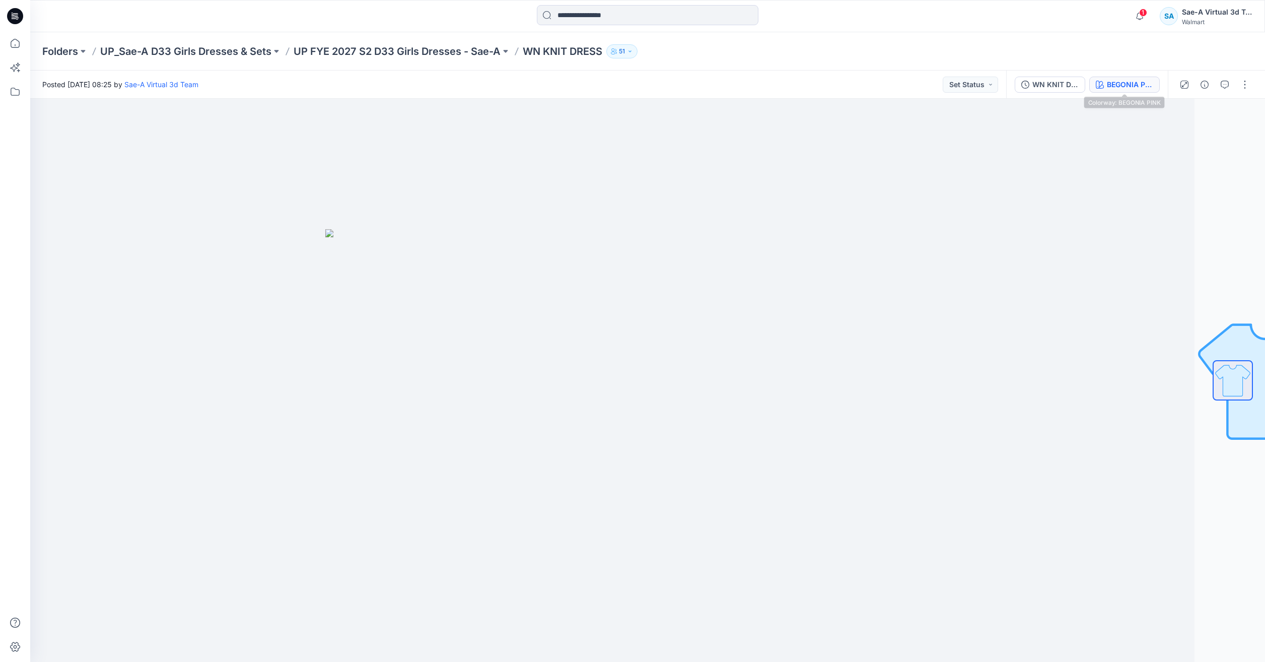
click at [1112, 85] on div "BEGONIA PINK" at bounding box center [1130, 84] width 46 height 11
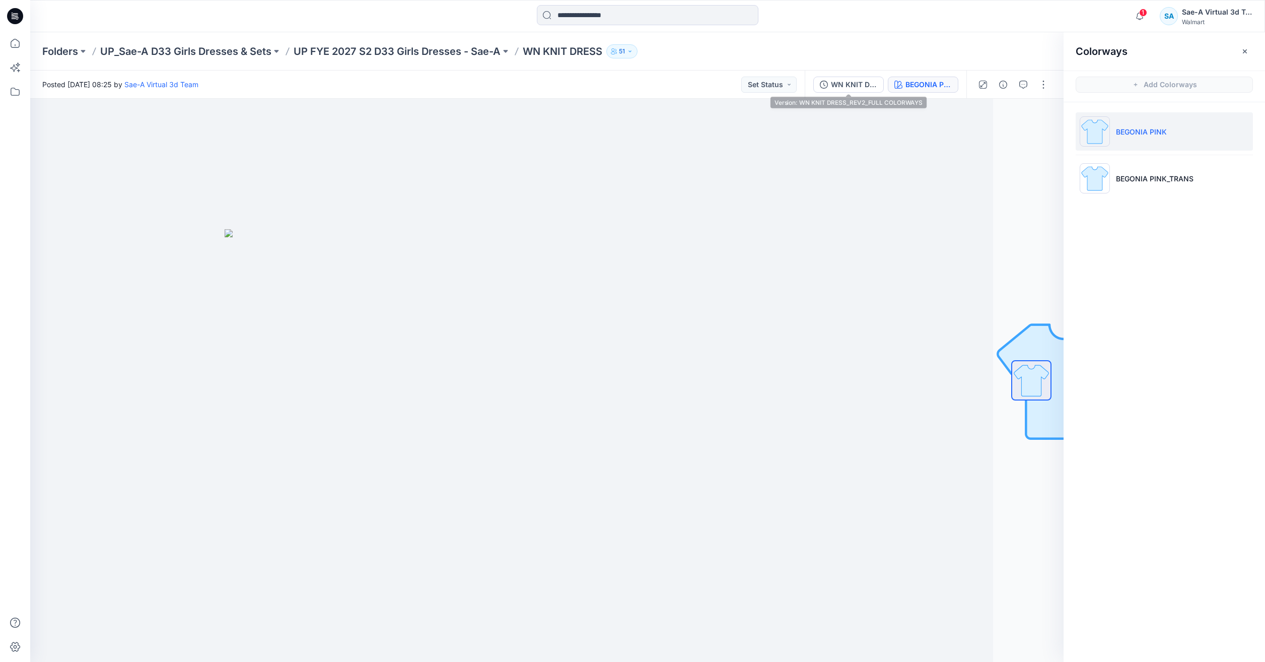
click at [884, 91] on div "WN KNIT DRESS_REV2_FULL COLORWAYS BEGONIA PINK" at bounding box center [886, 85] width 162 height 28
click at [863, 83] on div "WN KNIT DRESS_REV2_FULL COLORWAYS" at bounding box center [854, 84] width 46 height 11
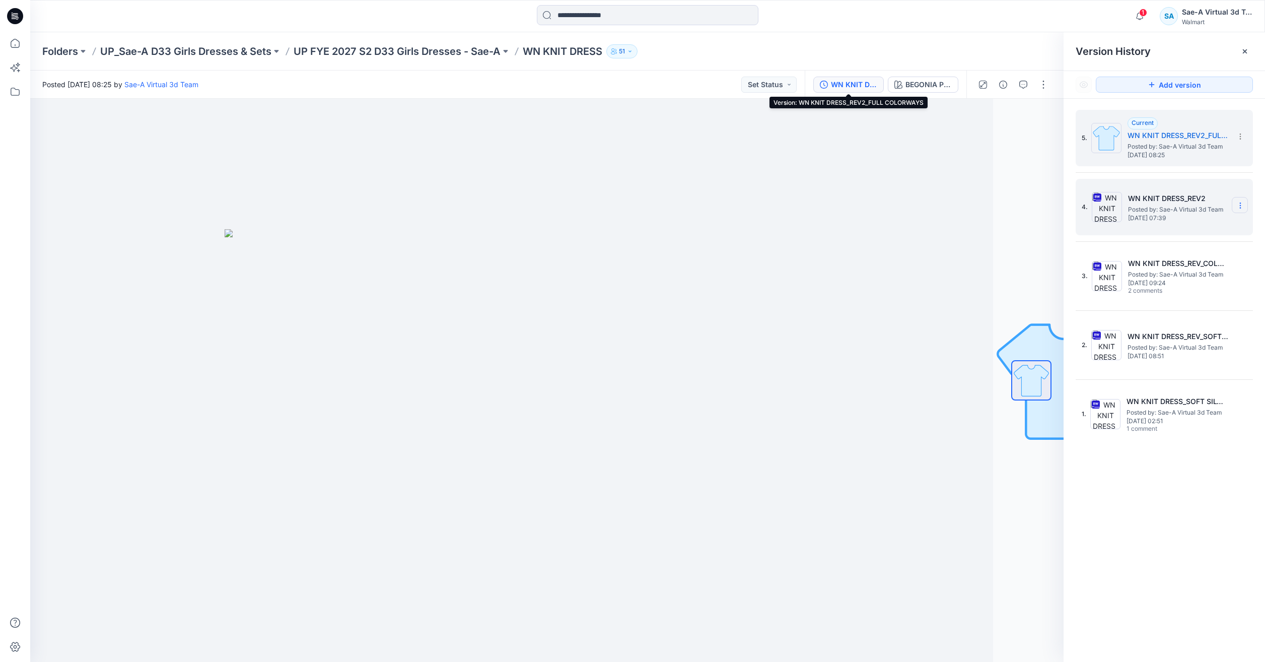
click at [1242, 203] on icon at bounding box center [1241, 205] width 8 height 8
click at [1185, 263] on span "Rename Version" at bounding box center [1173, 265] width 52 height 12
click at [1218, 207] on input "**********" at bounding box center [1190, 204] width 111 height 16
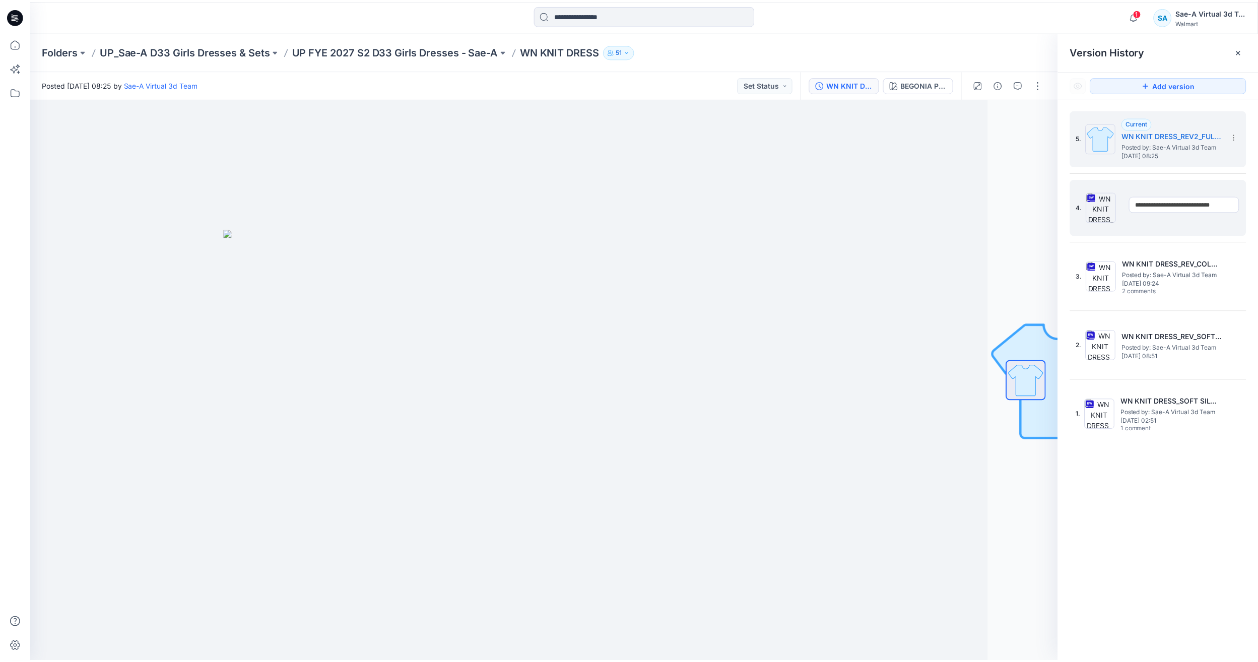
scroll to position [0, 8]
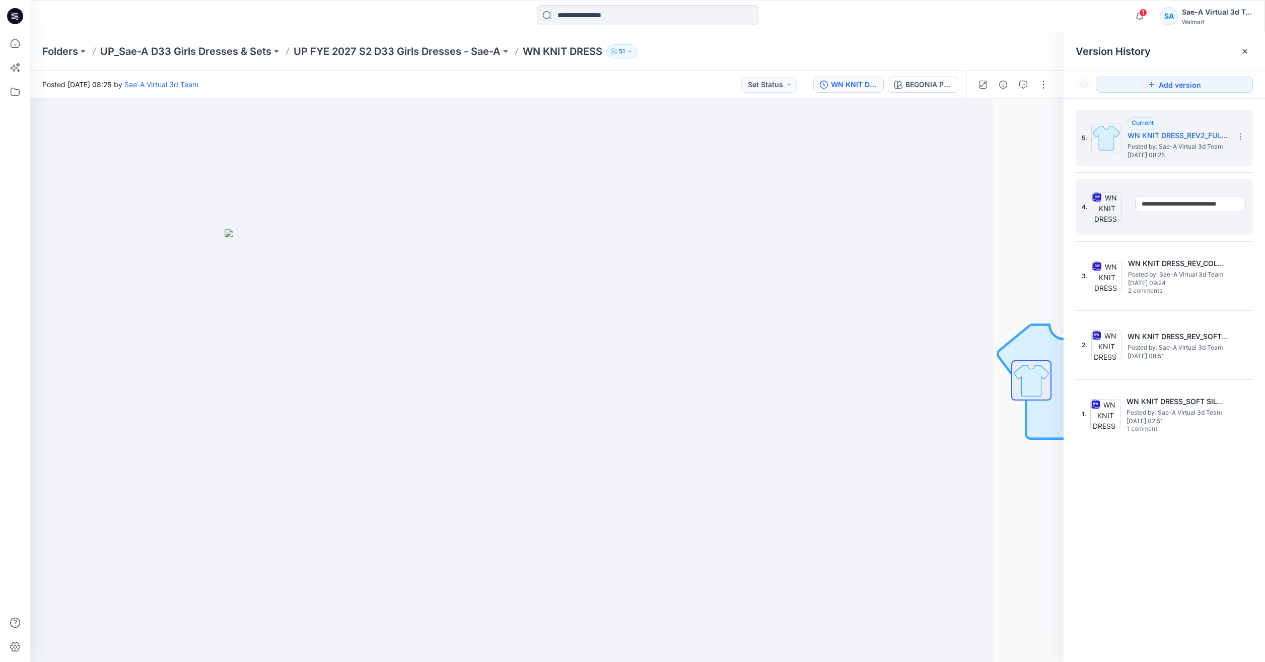
type input "**********"
click at [9, 43] on icon at bounding box center [15, 43] width 22 height 22
click at [13, 45] on icon at bounding box center [15, 43] width 22 height 22
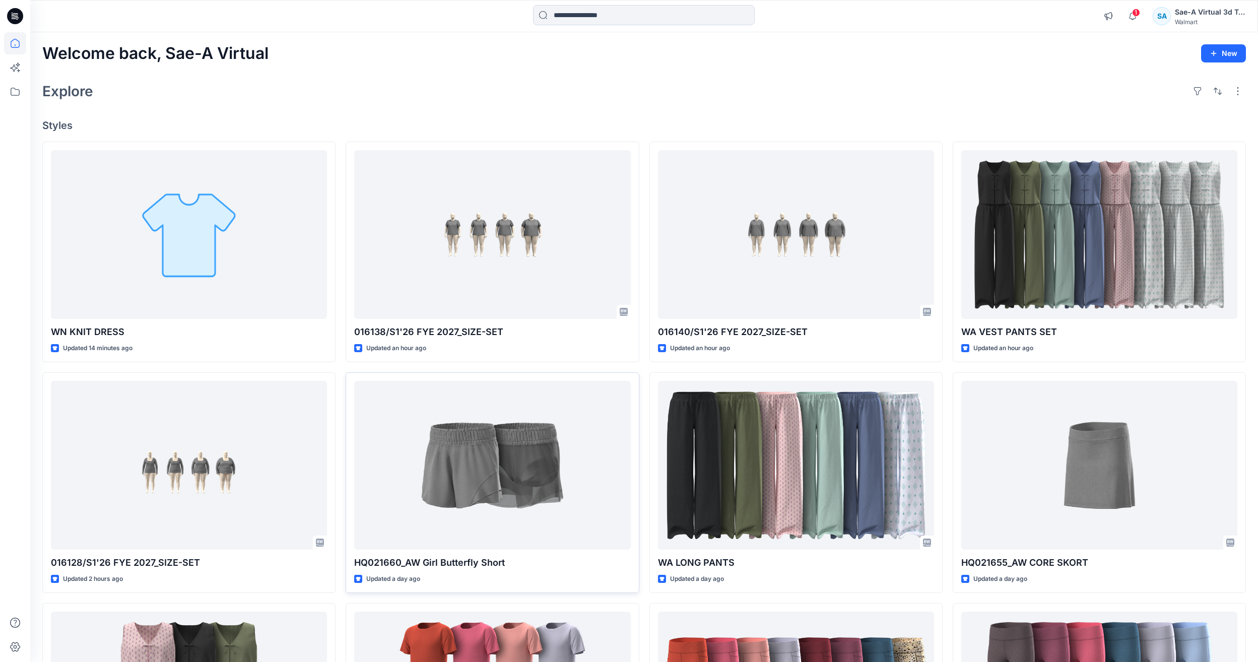
scroll to position [101, 0]
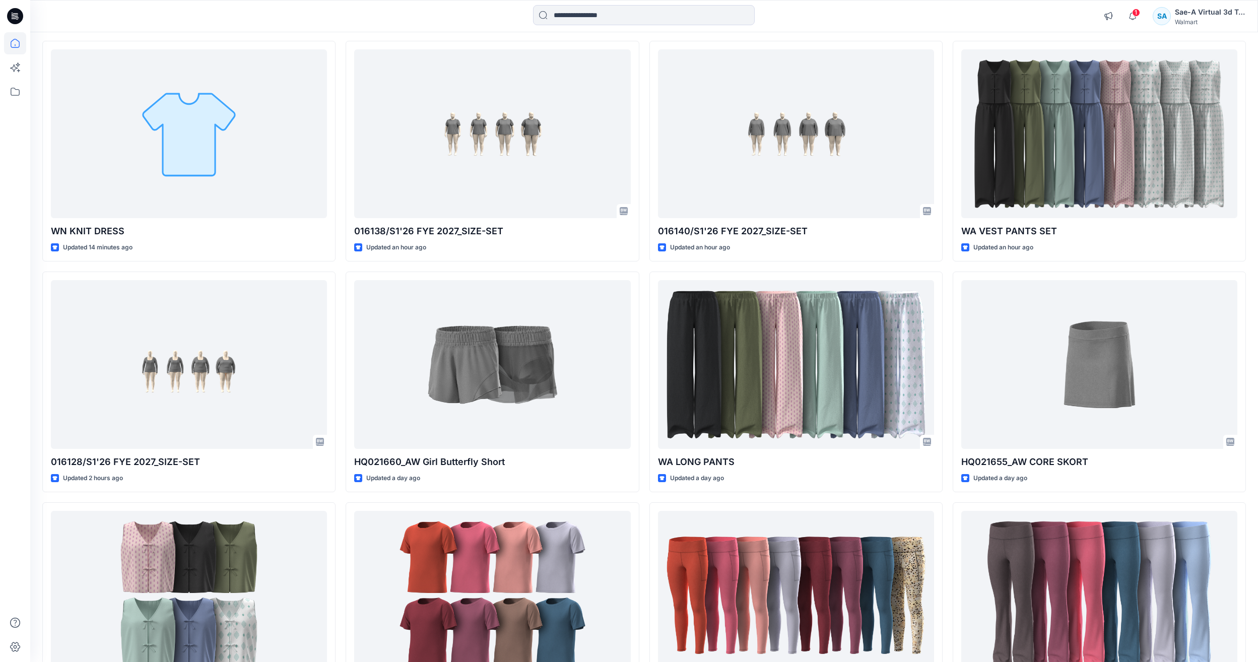
click at [1137, 12] on span "1" at bounding box center [1136, 13] width 8 height 8
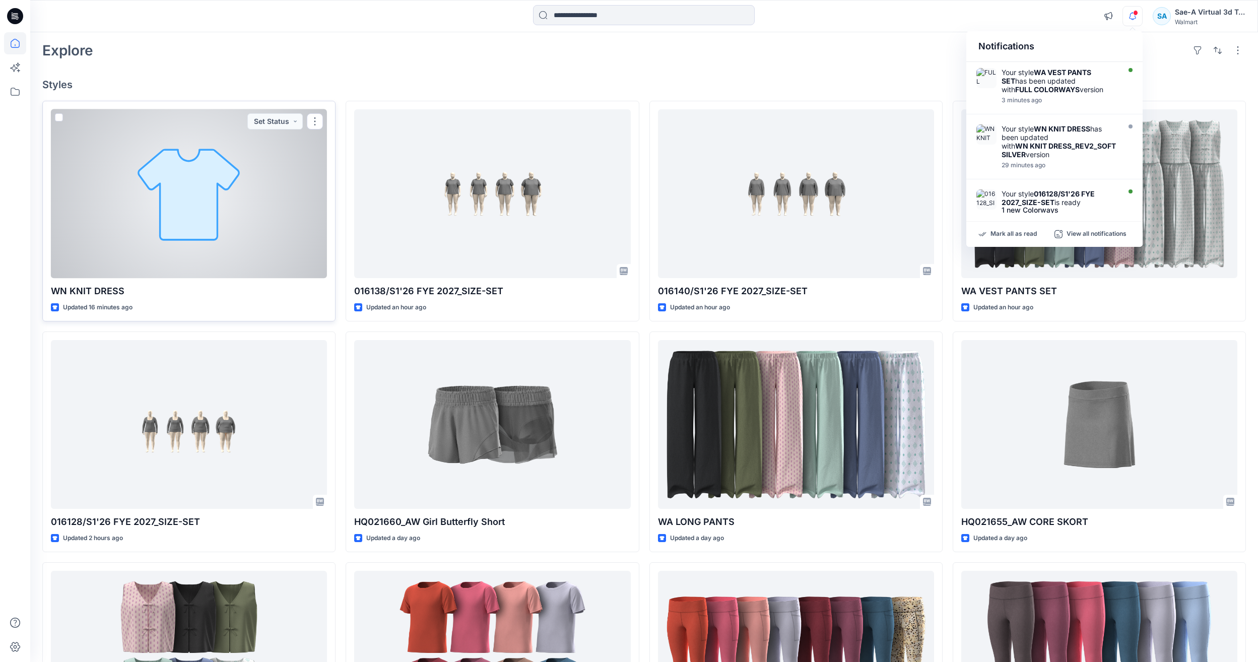
scroll to position [0, 0]
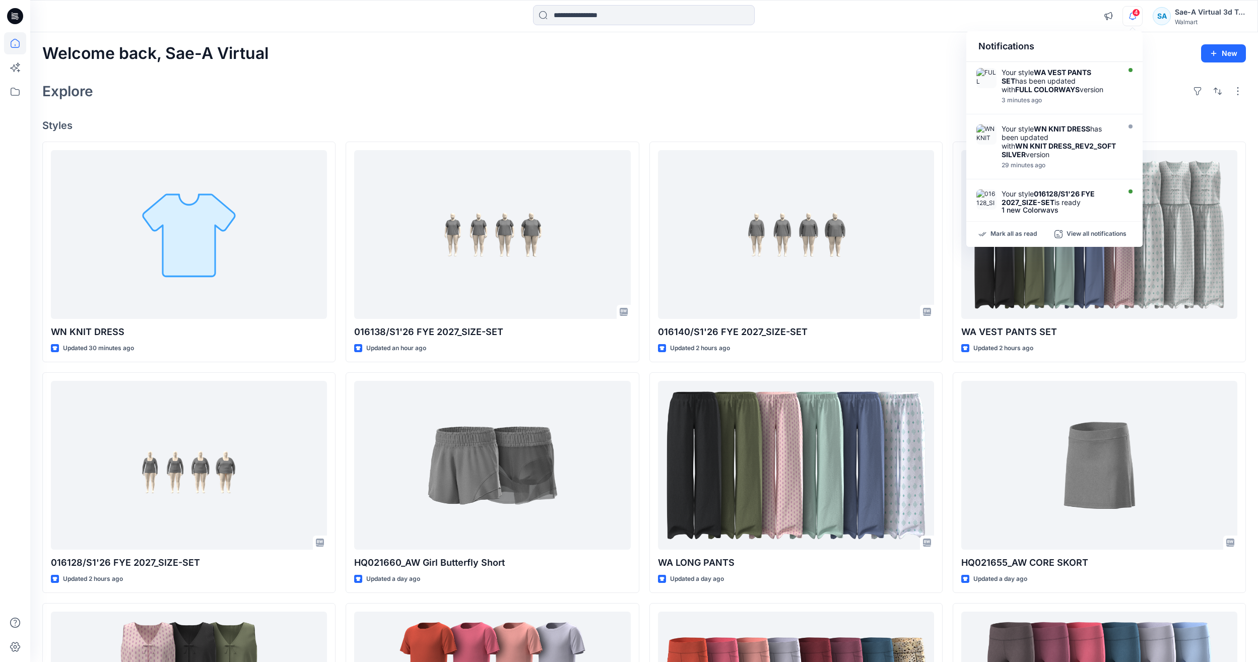
drag, startPoint x: 903, startPoint y: 78, endPoint x: 1024, endPoint y: 18, distance: 135.4
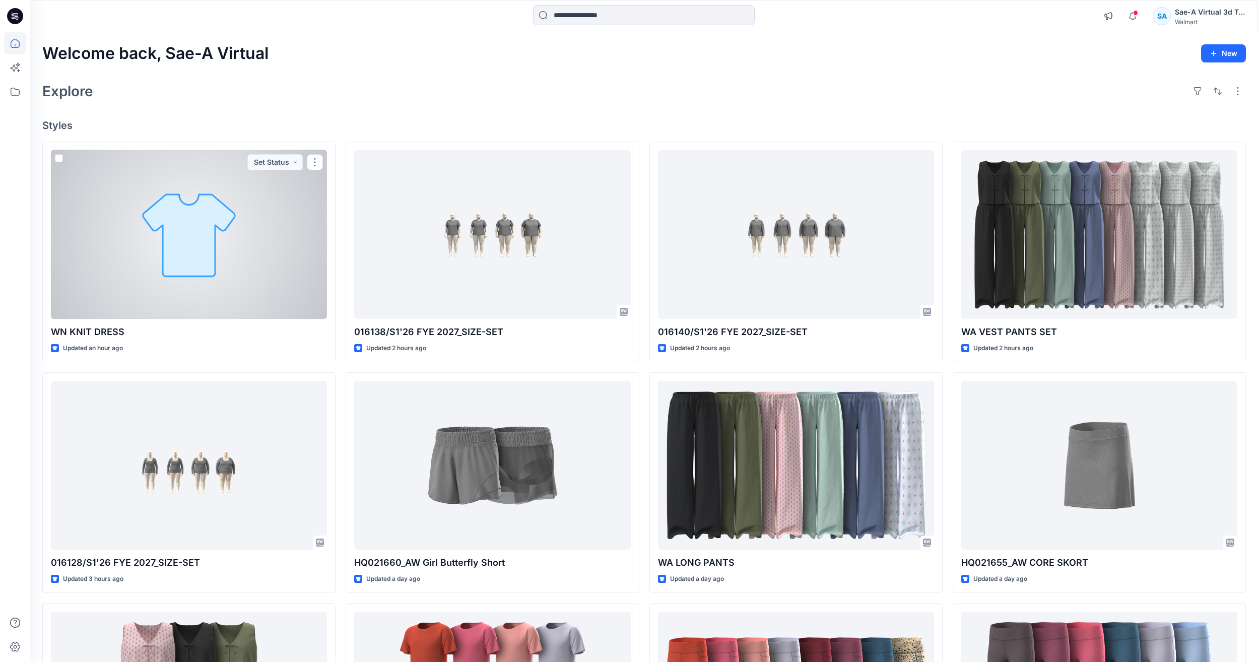
drag, startPoint x: 154, startPoint y: 247, endPoint x: 313, endPoint y: 239, distance: 159.8
click at [154, 247] on div at bounding box center [189, 234] width 276 height 169
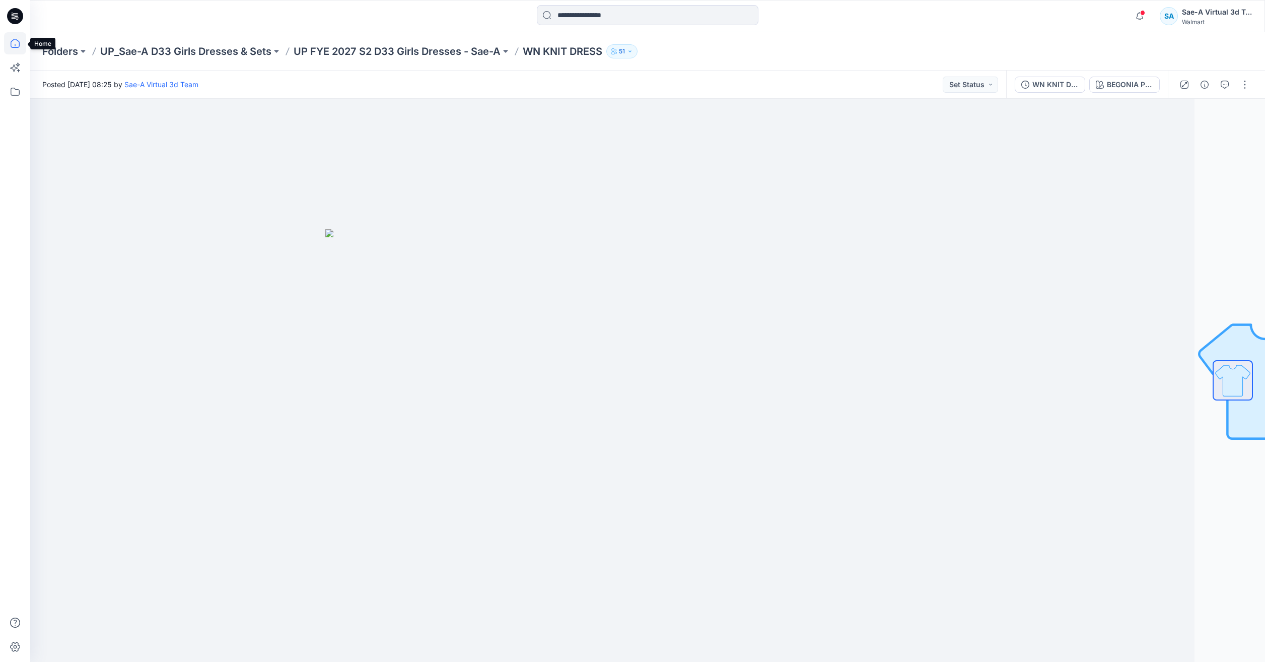
click at [10, 47] on icon at bounding box center [15, 43] width 22 height 22
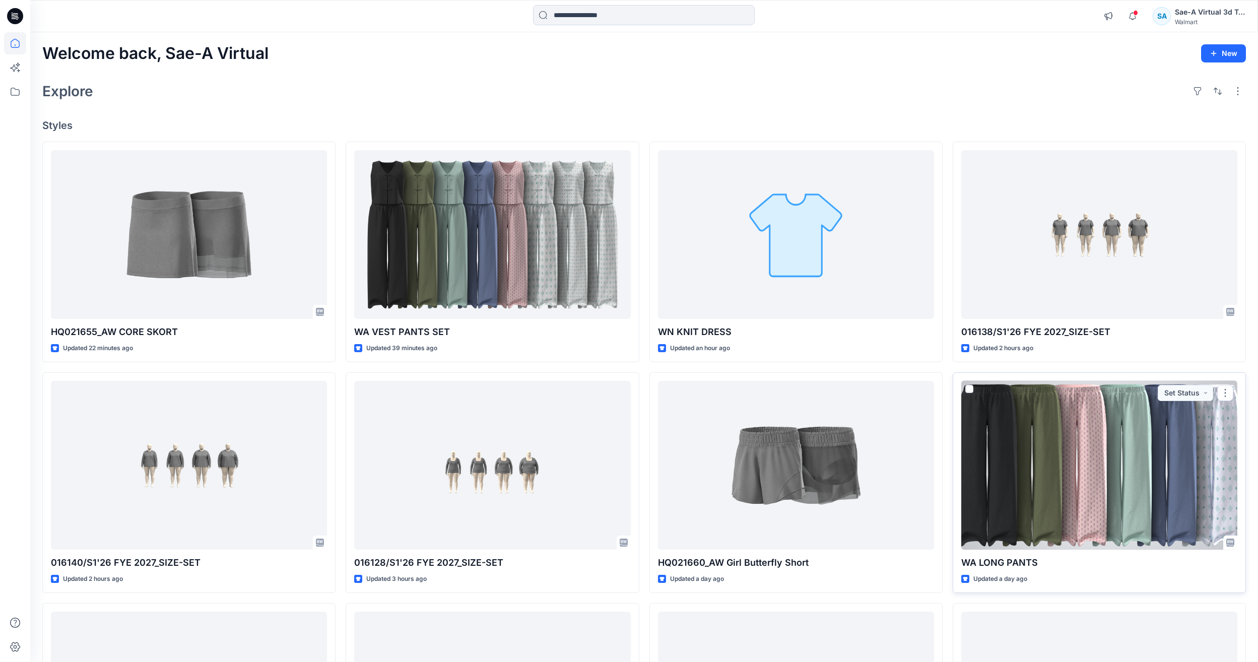
click at [1065, 441] on div at bounding box center [1099, 465] width 276 height 169
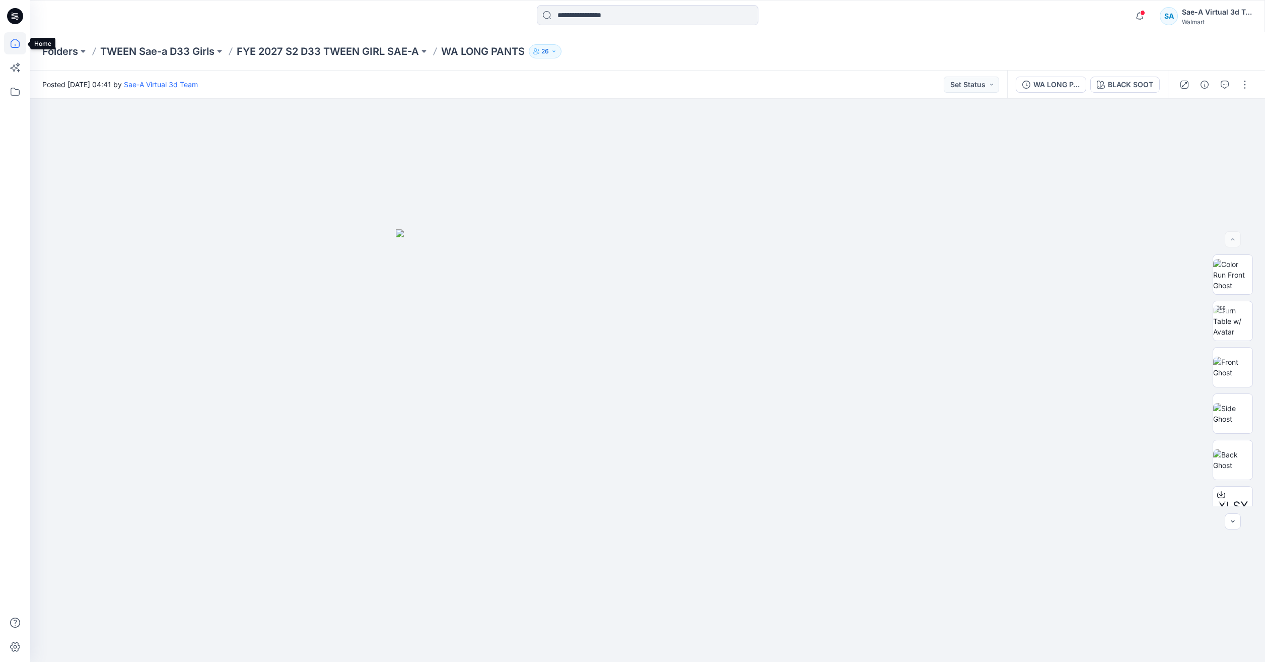
click at [8, 49] on icon at bounding box center [15, 43] width 22 height 22
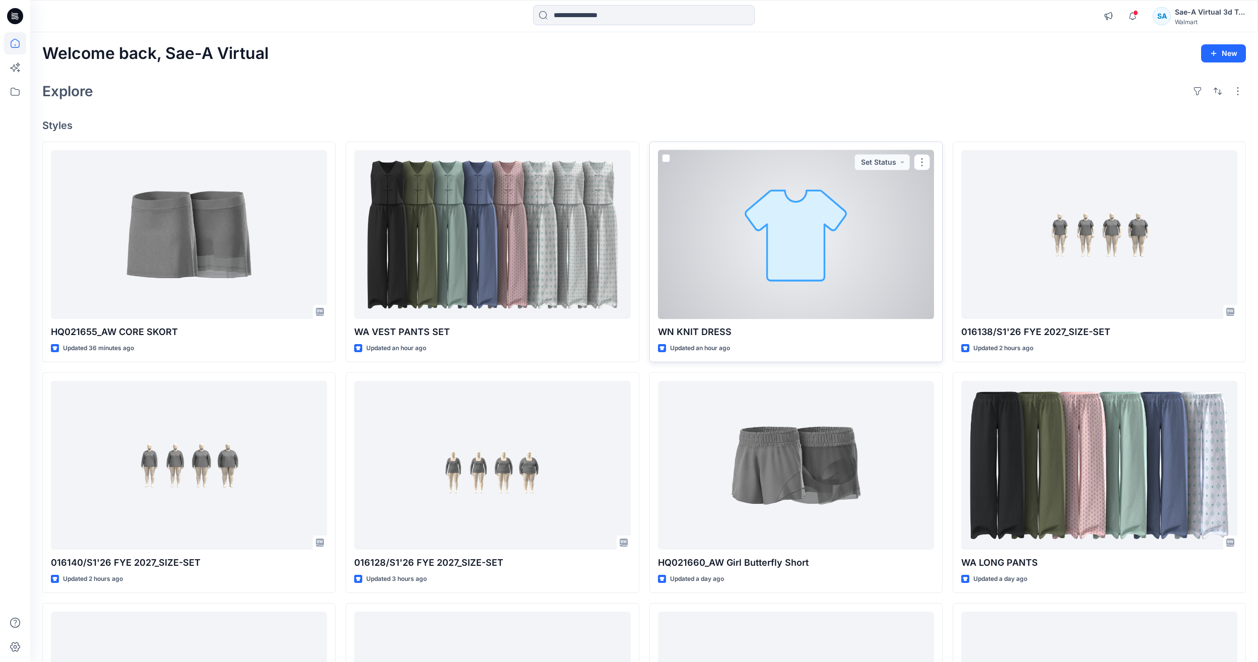
click at [717, 215] on div at bounding box center [796, 234] width 276 height 169
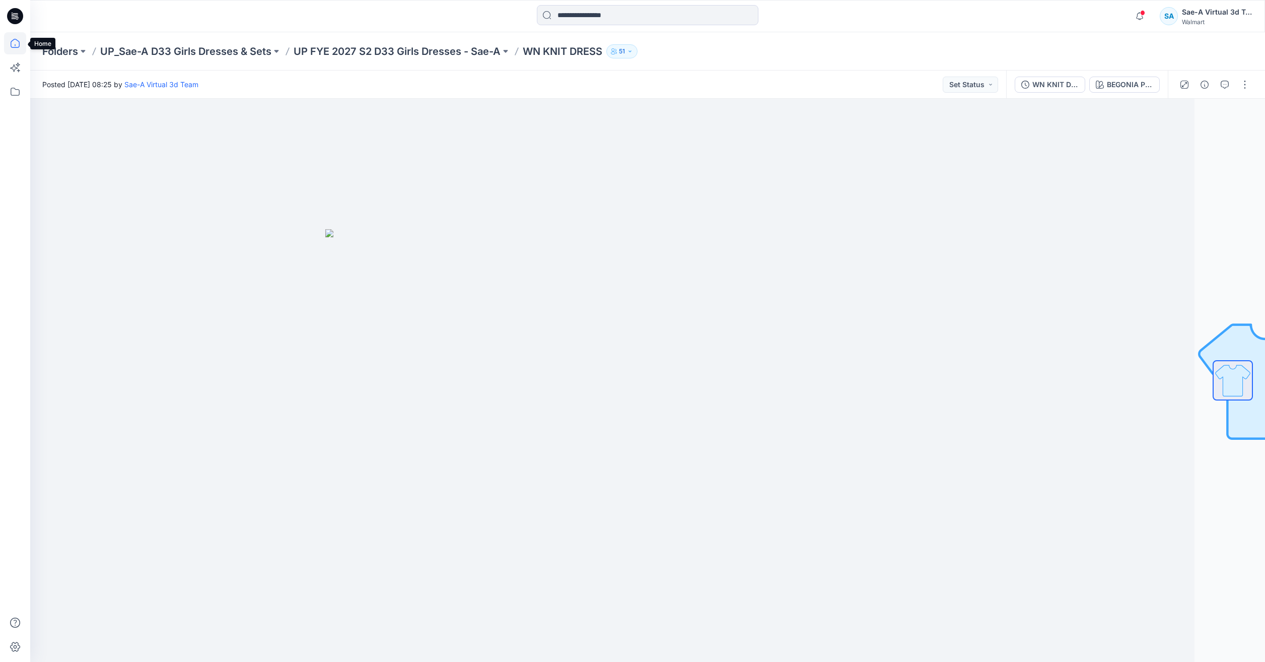
click at [14, 39] on icon at bounding box center [15, 43] width 9 height 9
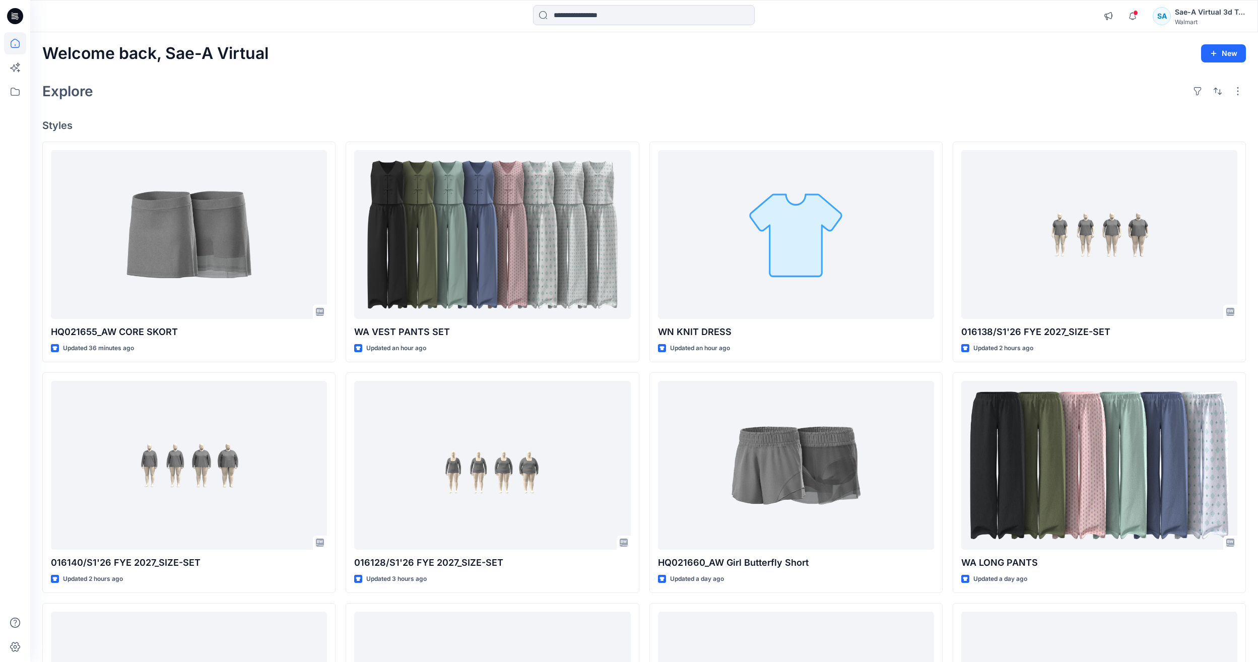
click at [1123, 84] on div "Explore" at bounding box center [643, 91] width 1203 height 24
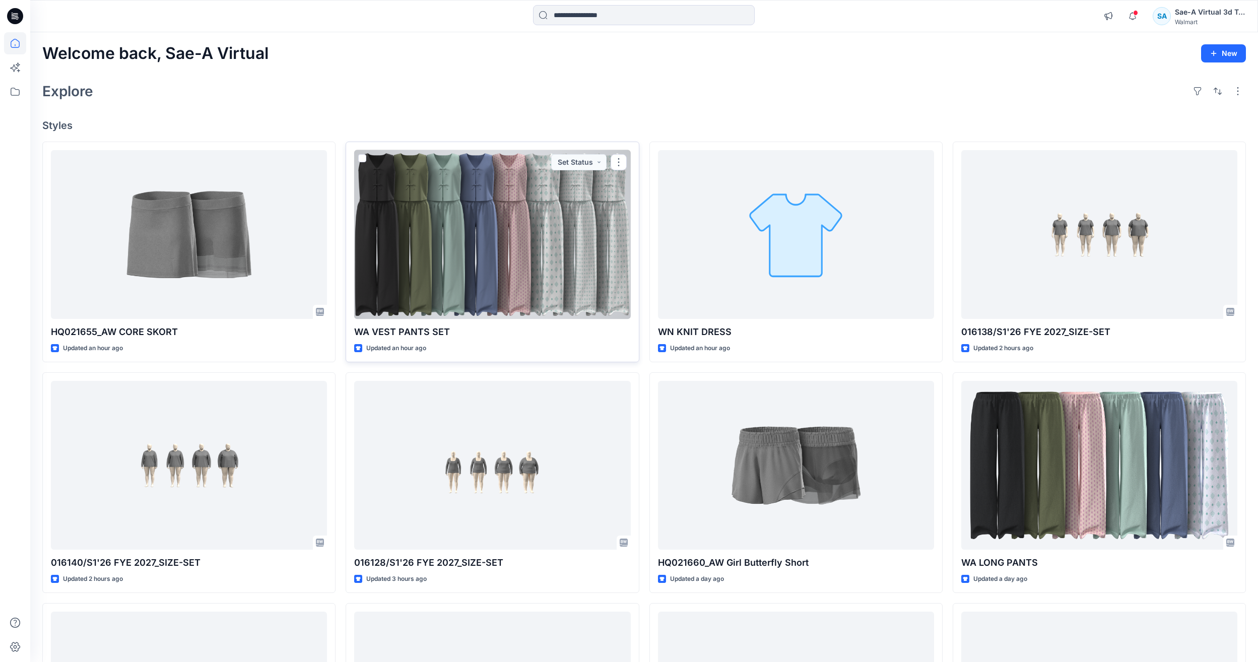
click at [600, 267] on div at bounding box center [492, 234] width 276 height 169
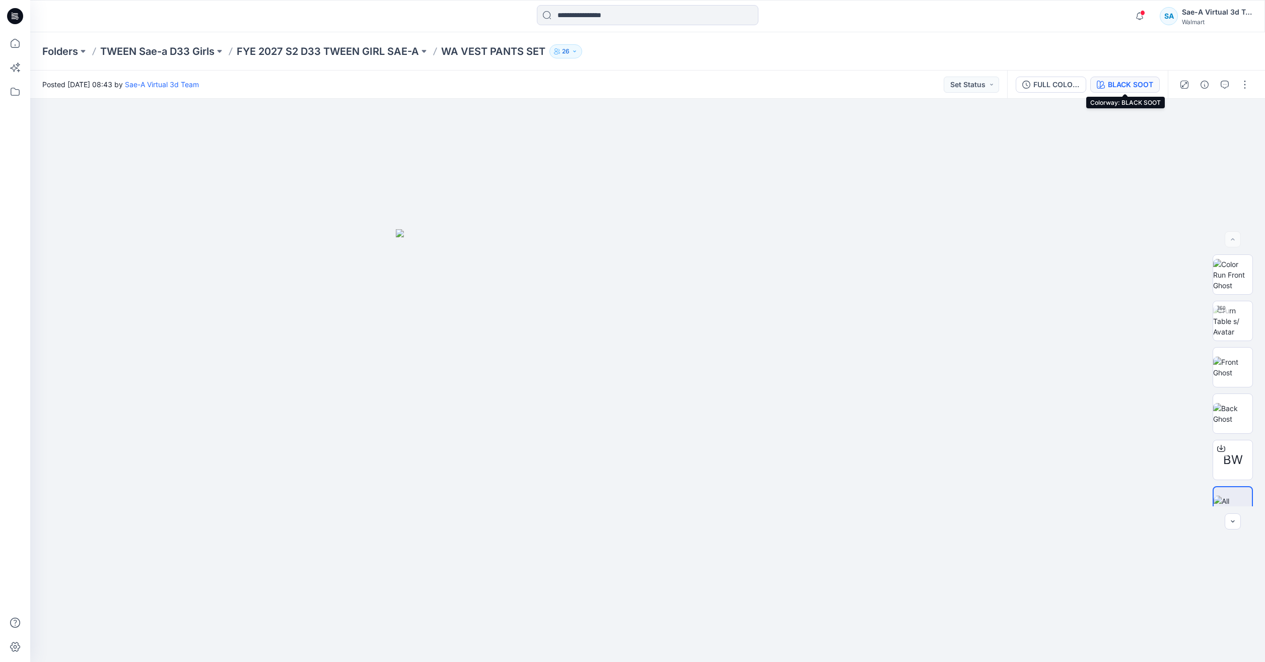
click at [1119, 77] on button "BLACK SOOT" at bounding box center [1125, 85] width 70 height 16
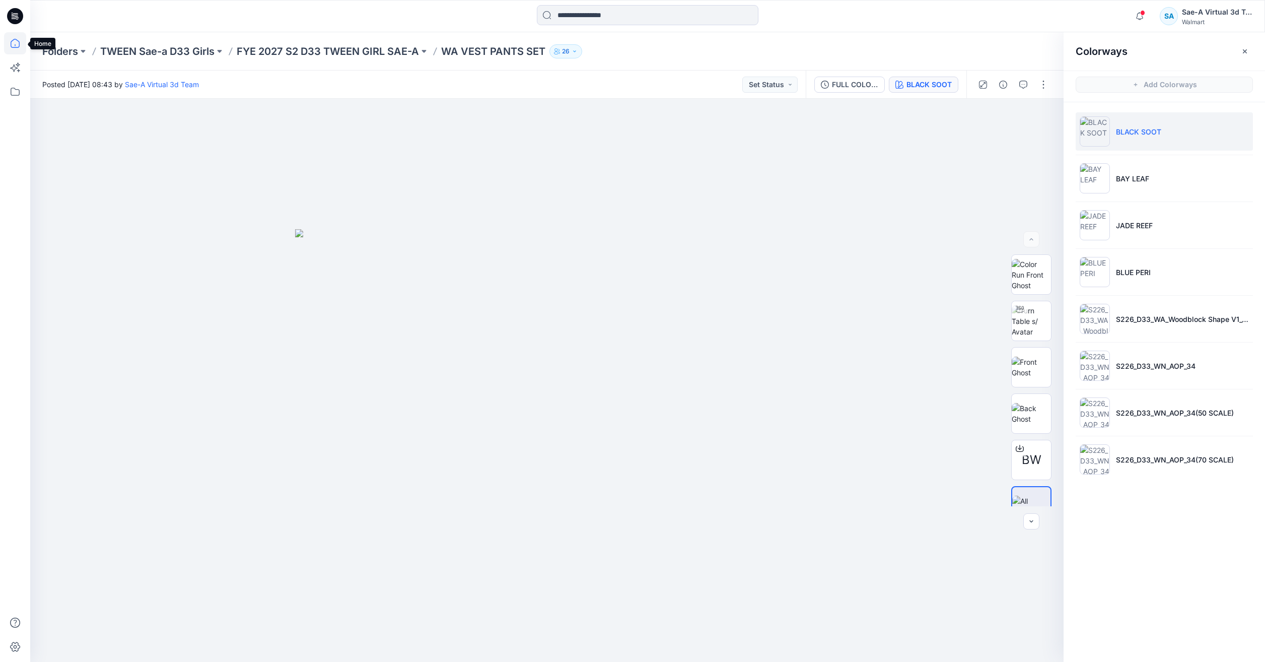
click at [16, 40] on icon at bounding box center [15, 43] width 22 height 22
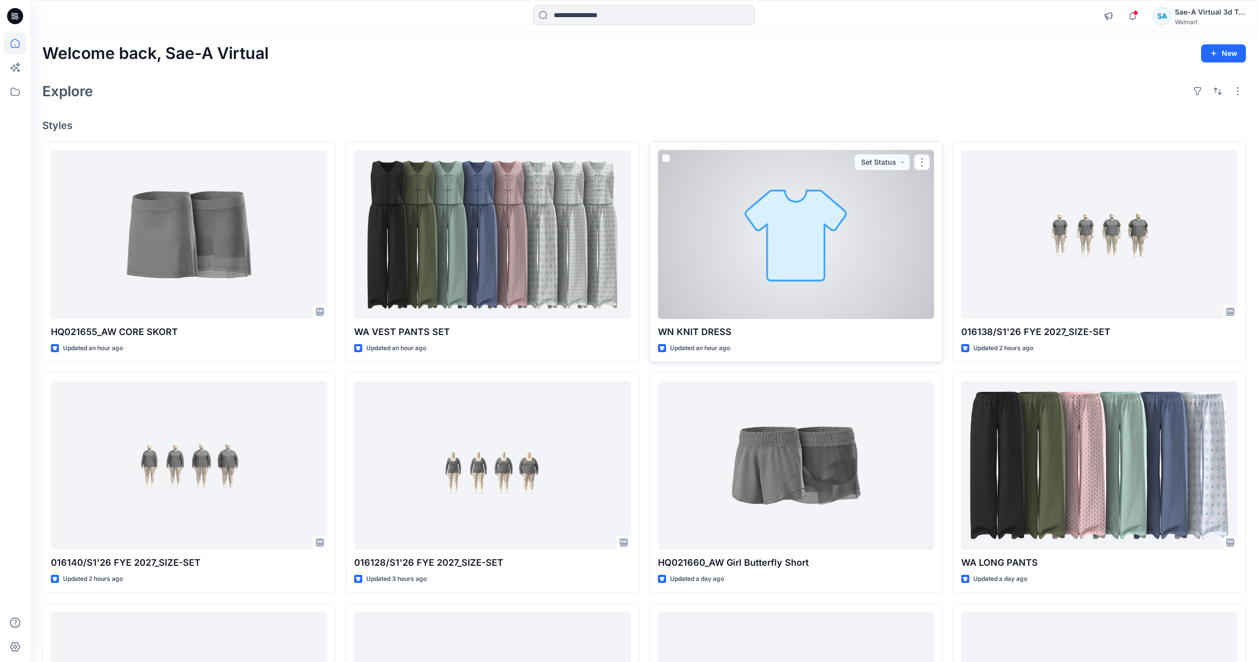
click at [762, 287] on div at bounding box center [796, 234] width 276 height 169
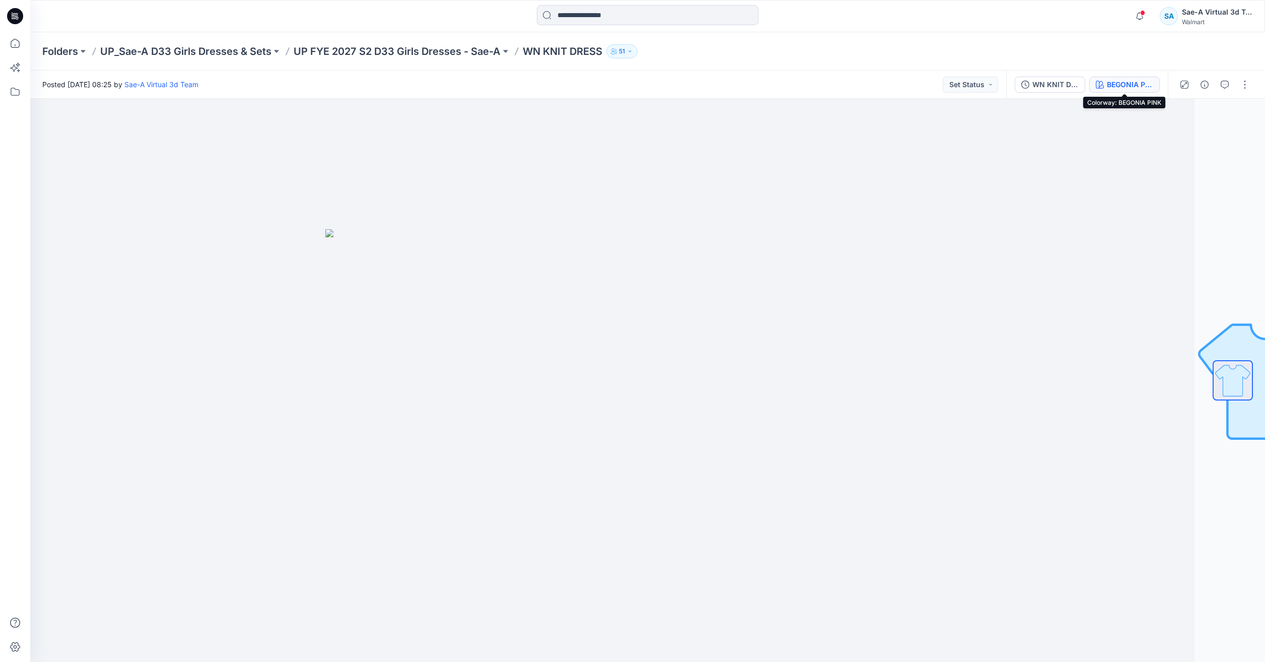
click at [1105, 82] on button "BEGONIA PINK" at bounding box center [1124, 85] width 71 height 16
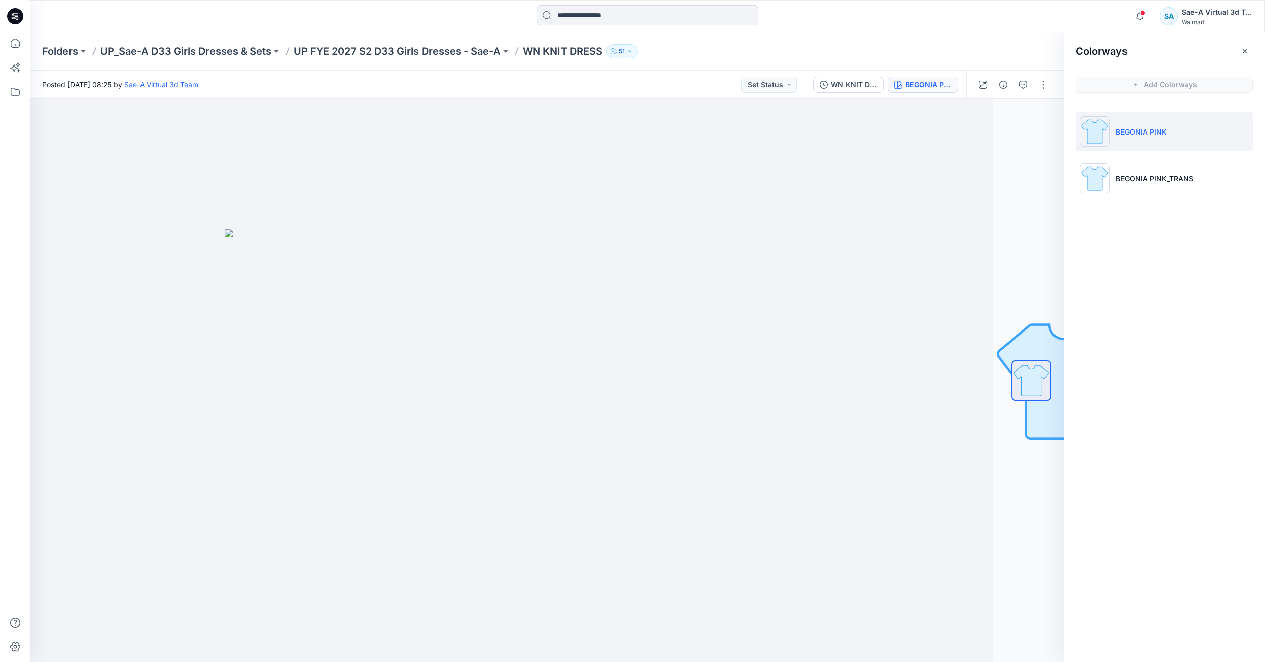
click at [869, 76] on div "WN KNIT DRESS_REV2_FULL COLORWAYS BEGONIA PINK" at bounding box center [886, 85] width 162 height 28
click at [869, 80] on div "WN KNIT DRESS_REV2_FULL COLORWAYS" at bounding box center [854, 84] width 46 height 11
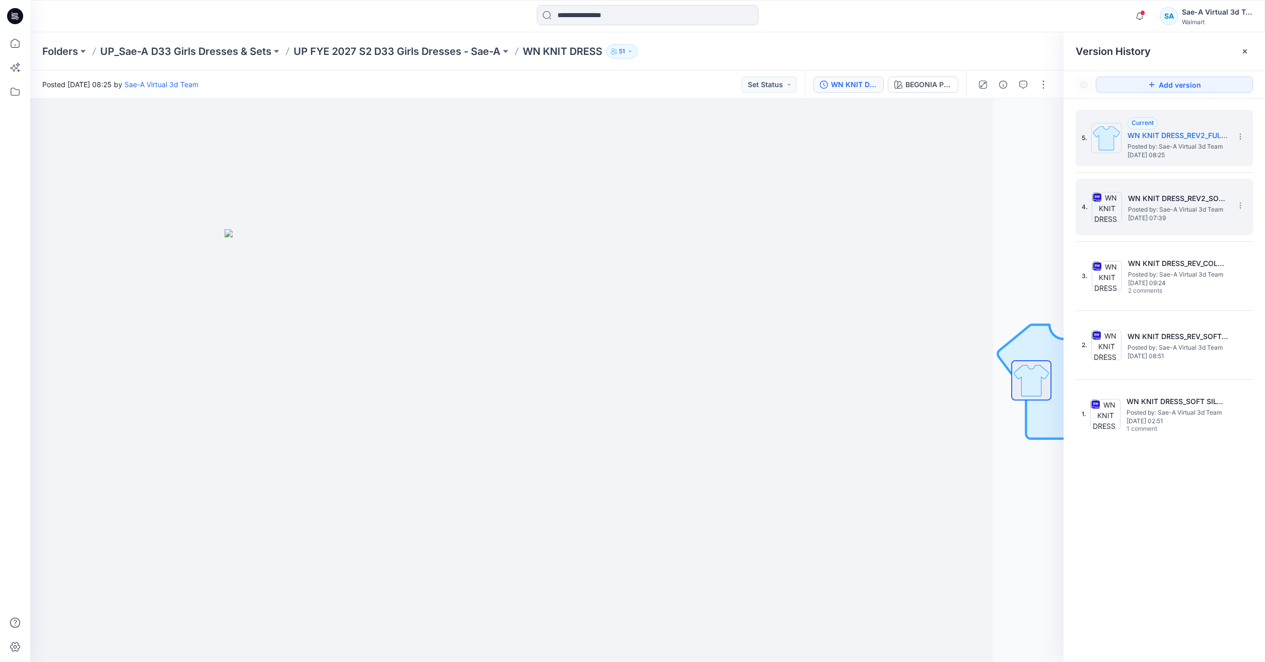
click at [1123, 189] on div "4. WN KNIT DRESS_REV2_SOFT SILVER Posted by: Sae-A Virtual 3d Team [DATE] 07:39" at bounding box center [1157, 207] width 151 height 48
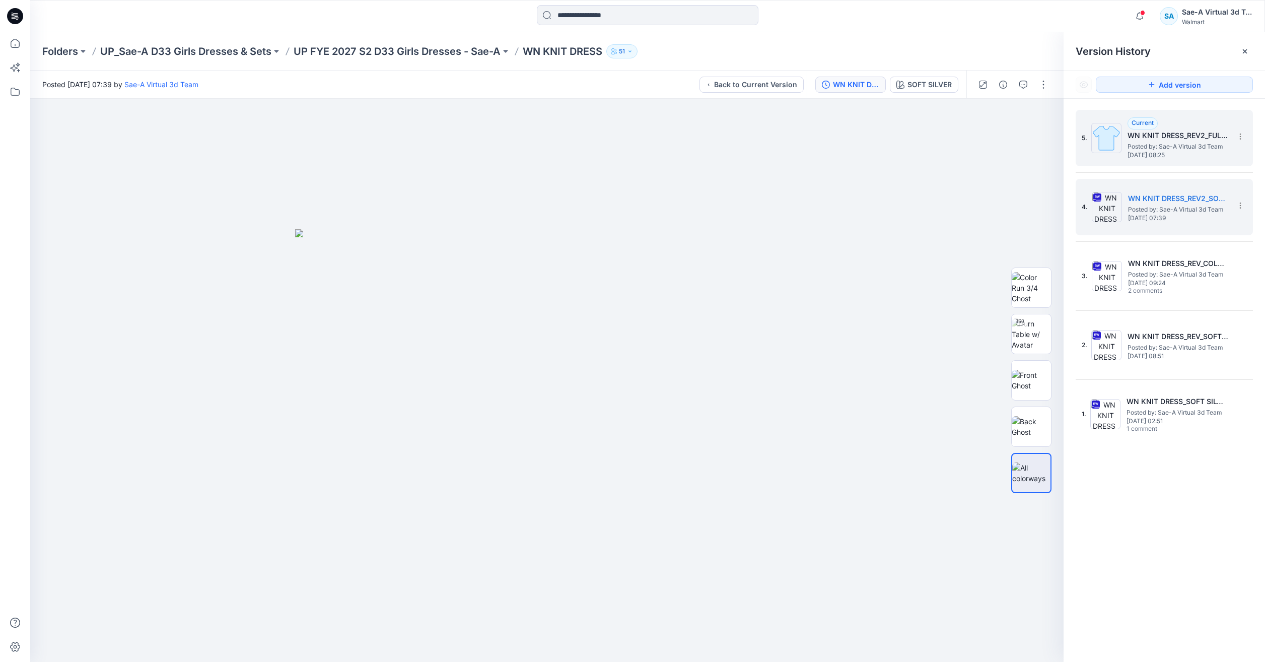
click at [1199, 148] on span "Posted by: Sae-A Virtual 3d Team" at bounding box center [1178, 147] width 101 height 10
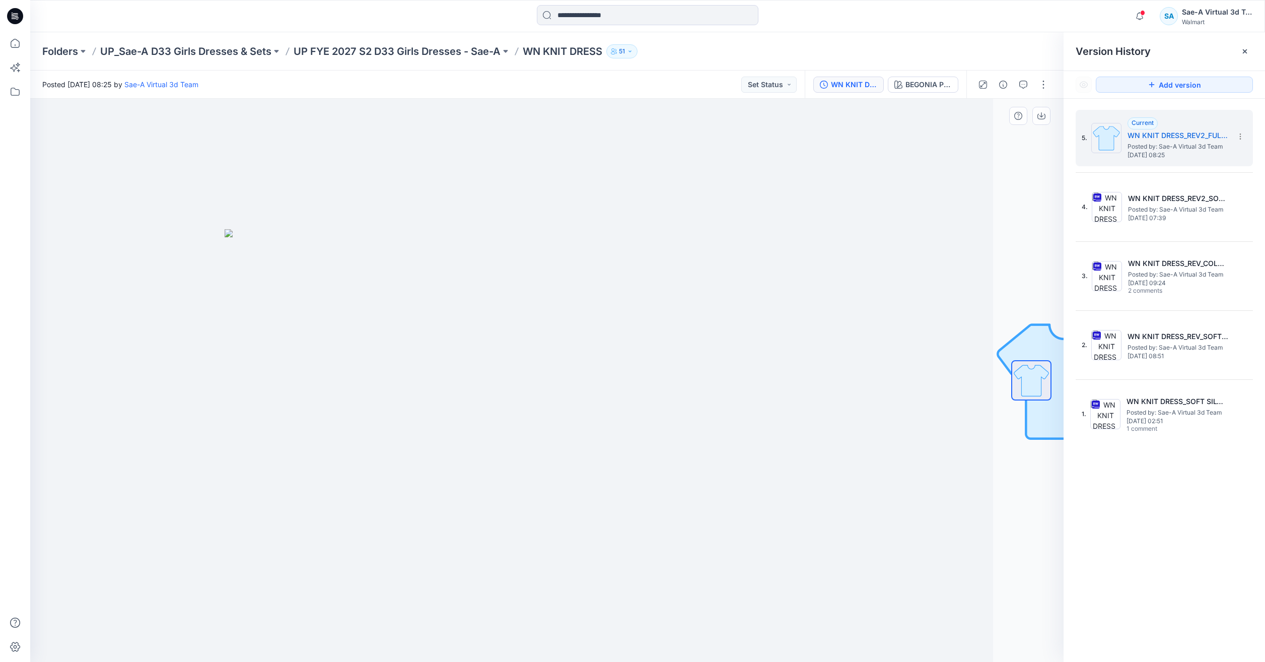
drag, startPoint x: 1008, startPoint y: 222, endPoint x: 1032, endPoint y: 203, distance: 30.2
click at [1029, 206] on div "BEGONIA PINK Loading... Material Properties Loading..." at bounding box center [547, 380] width 1034 height 563
drag, startPoint x: 1027, startPoint y: 219, endPoint x: 1030, endPoint y: 209, distance: 9.9
click at [1029, 214] on div "BEGONIA PINK Loading... Material Properties Loading..." at bounding box center [547, 380] width 1034 height 563
click at [924, 79] on div "BEGONIA PINK" at bounding box center [929, 84] width 46 height 11
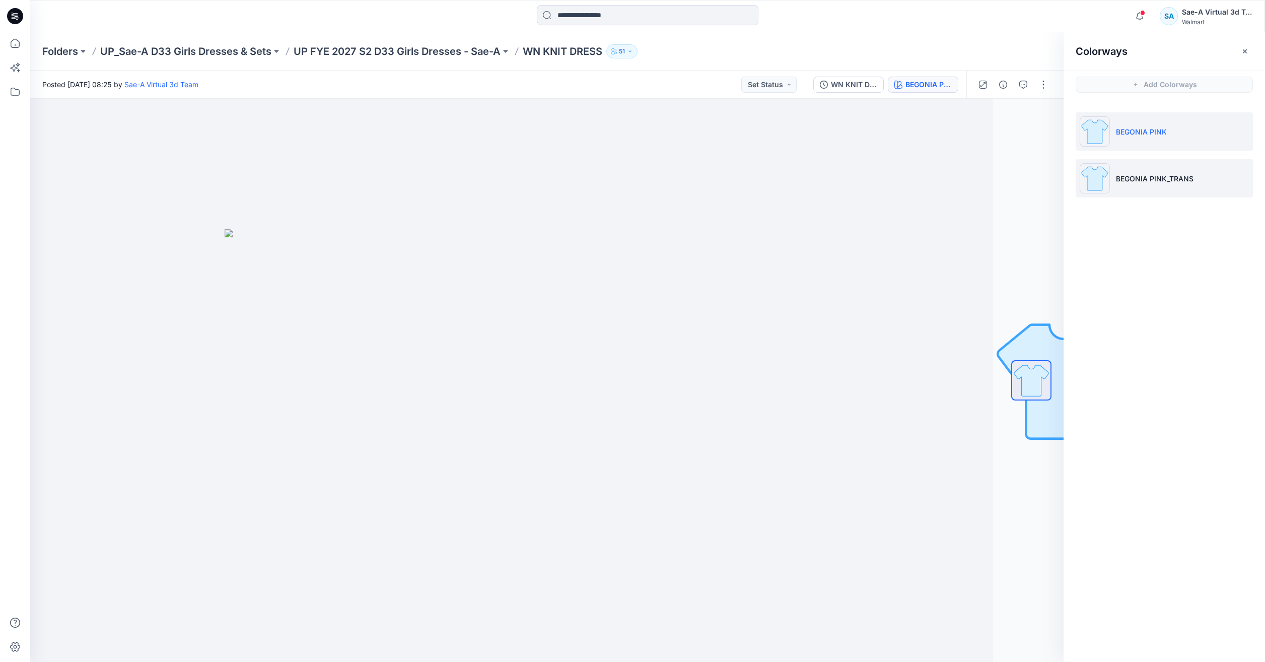
click at [1173, 172] on li "BEGONIA PINK_TRANS" at bounding box center [1164, 178] width 177 height 38
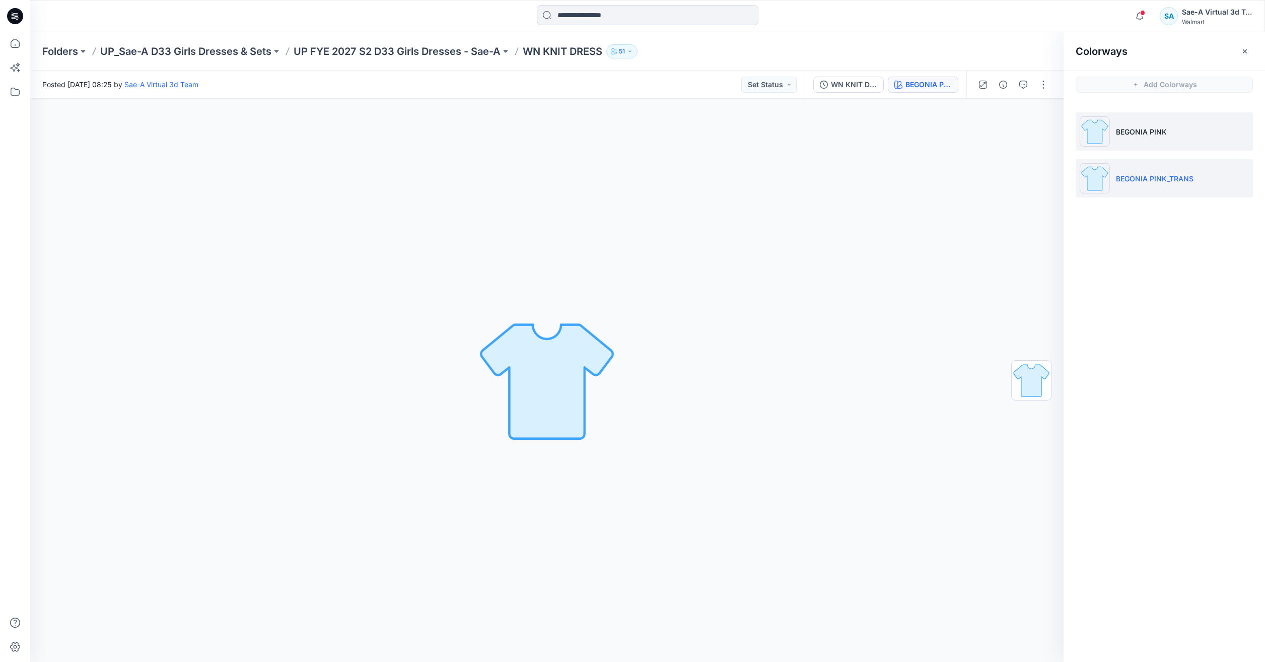
click at [1181, 135] on li "BEGONIA PINK" at bounding box center [1164, 131] width 177 height 38
click at [15, 43] on icon at bounding box center [15, 43] width 22 height 22
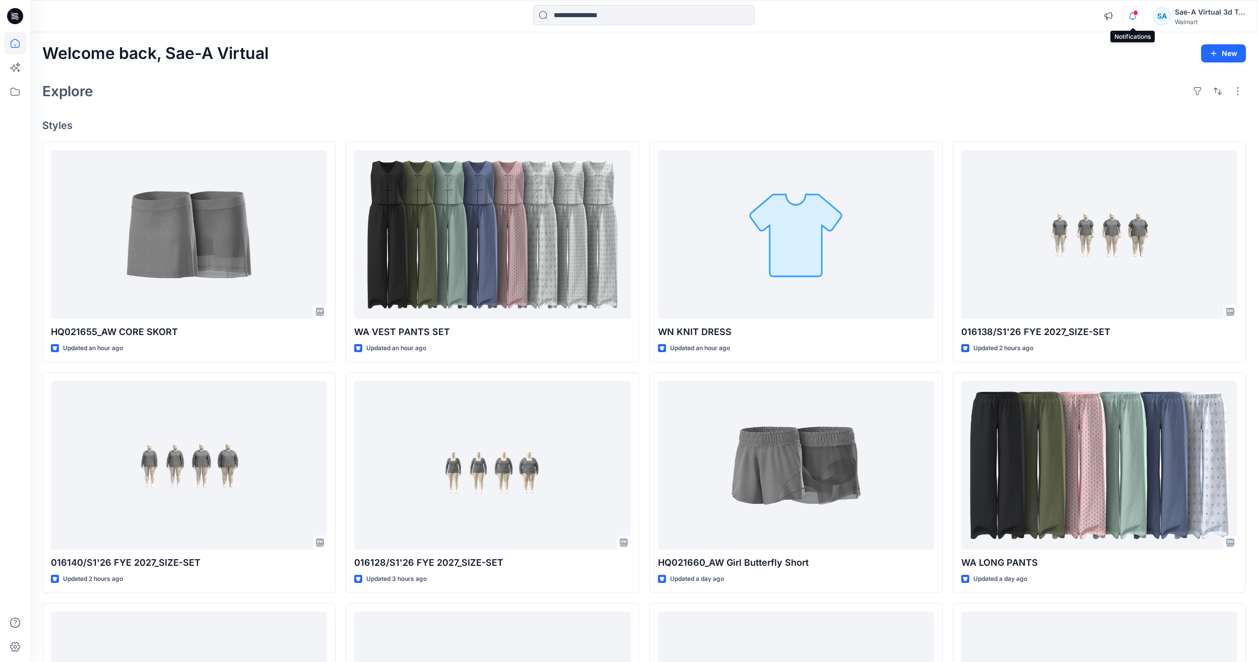
click at [1137, 20] on icon "button" at bounding box center [1132, 16] width 19 height 20
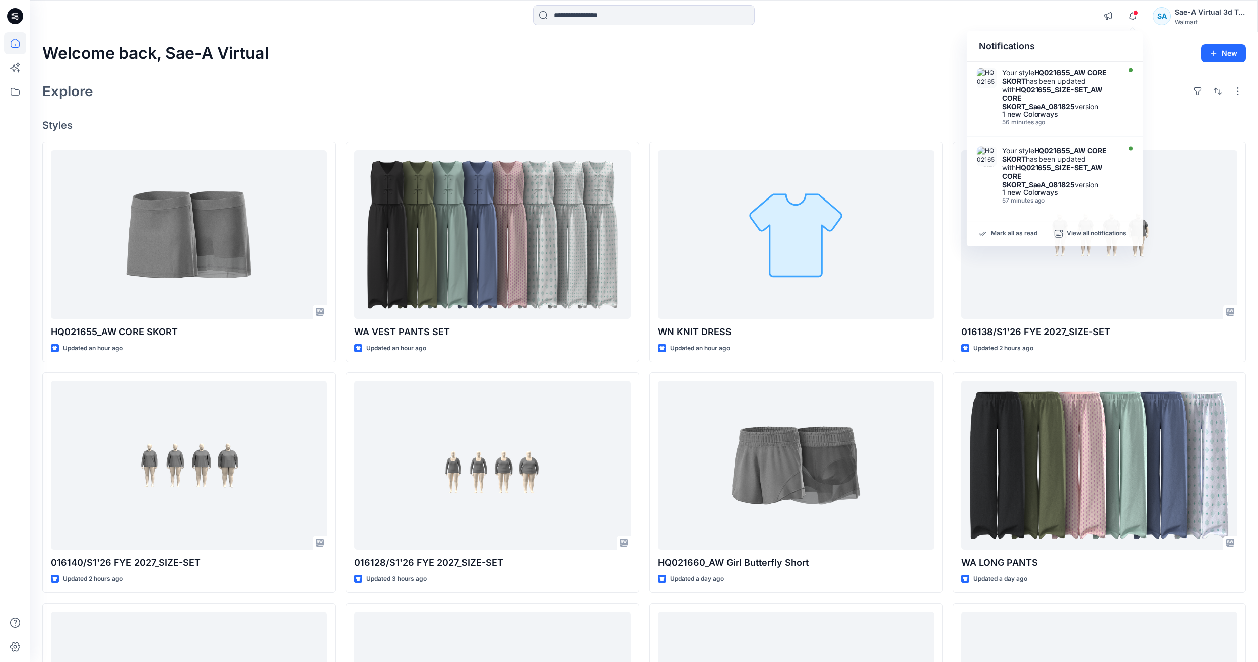
click at [895, 104] on div "Welcome back, Sae-A Virtual New Explore Styles HQ021655_AW CORE SKORT Updated a…" at bounding box center [643, 452] width 1227 height 840
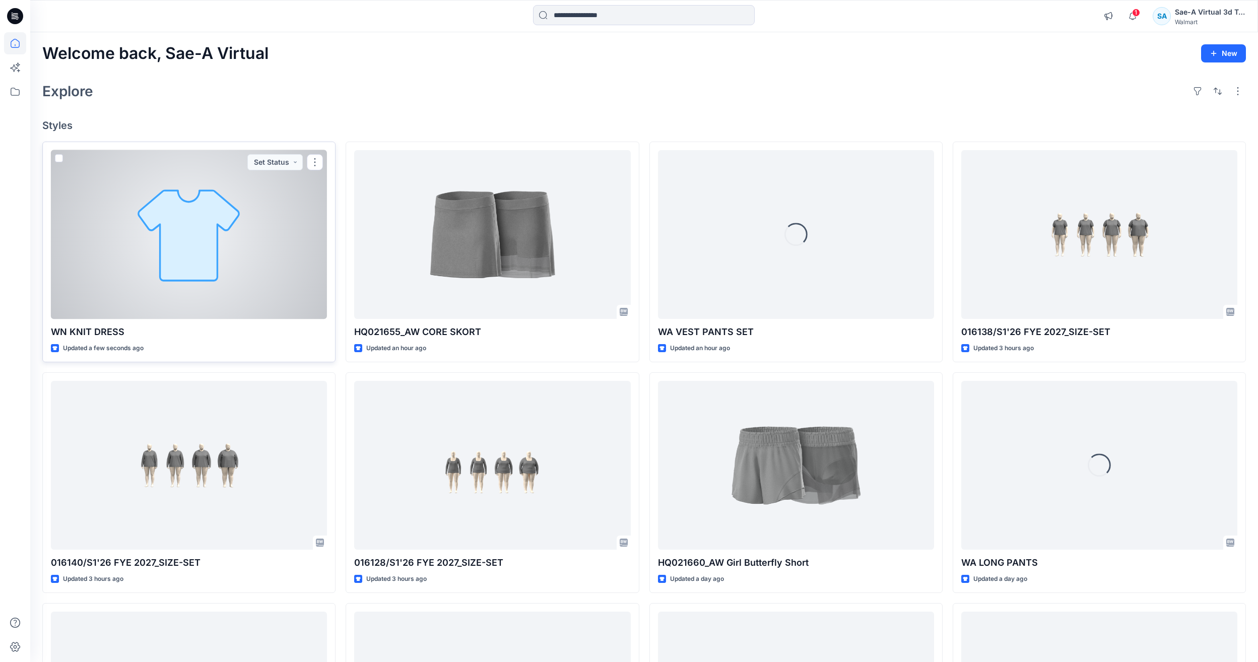
click at [199, 281] on div at bounding box center [189, 234] width 276 height 169
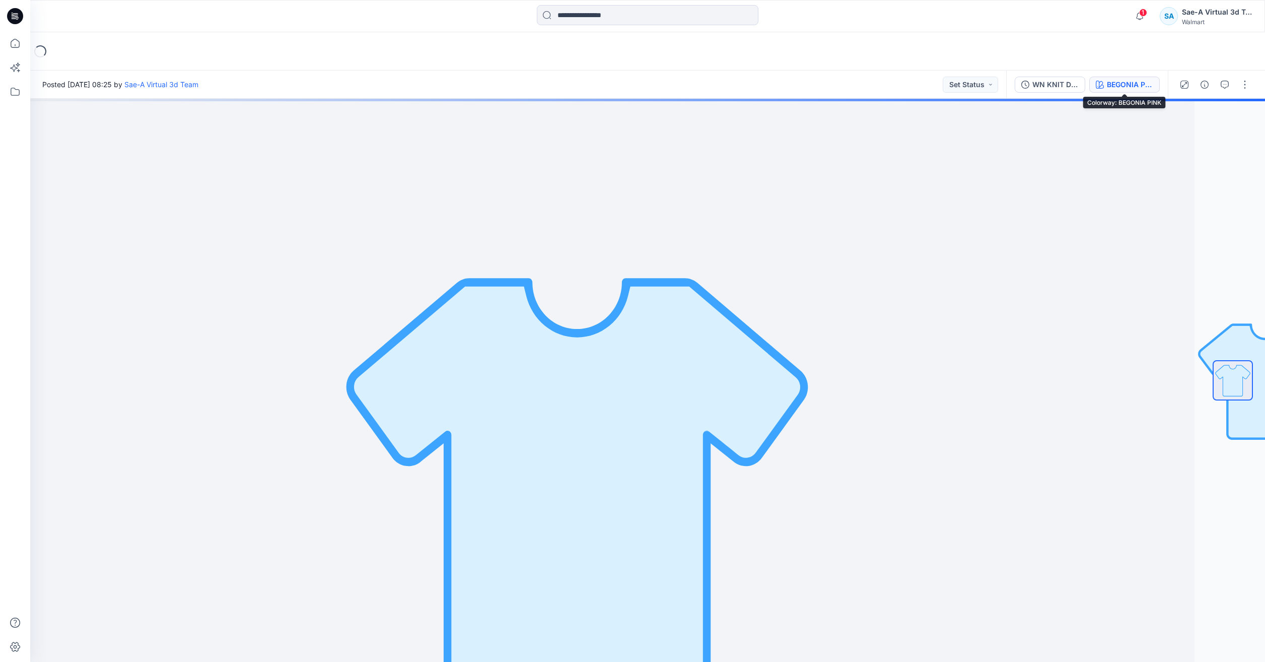
click at [1098, 85] on icon "button" at bounding box center [1100, 85] width 8 height 8
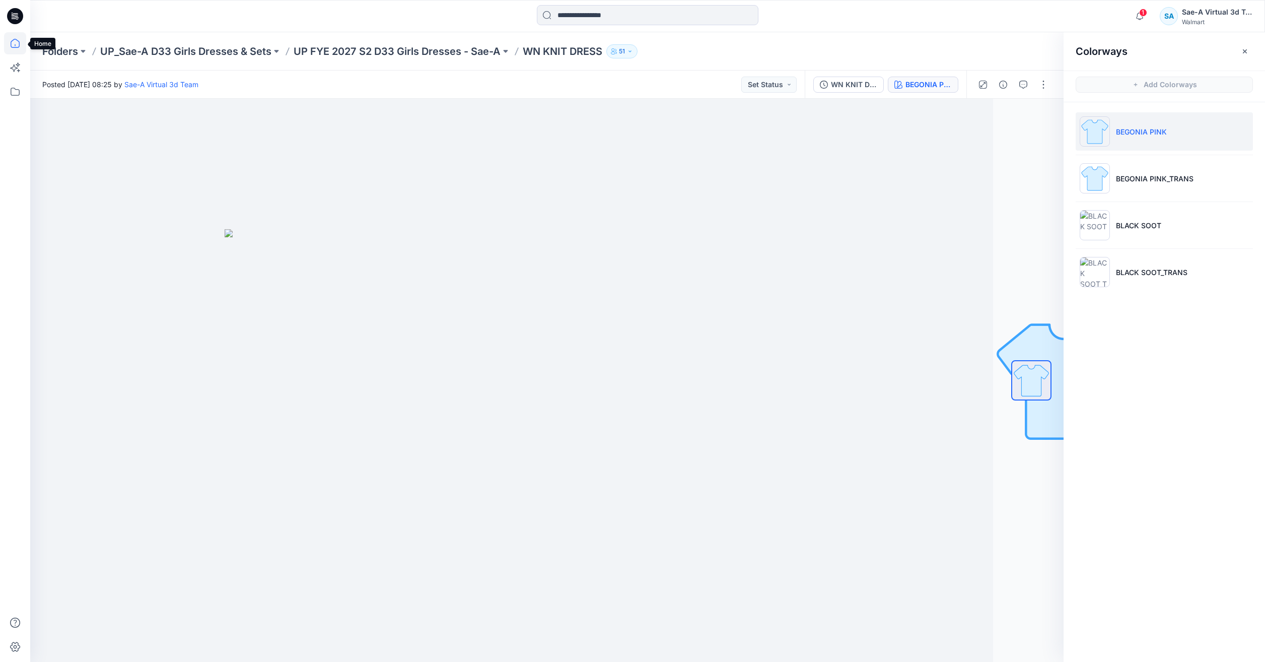
click at [12, 43] on icon at bounding box center [15, 43] width 22 height 22
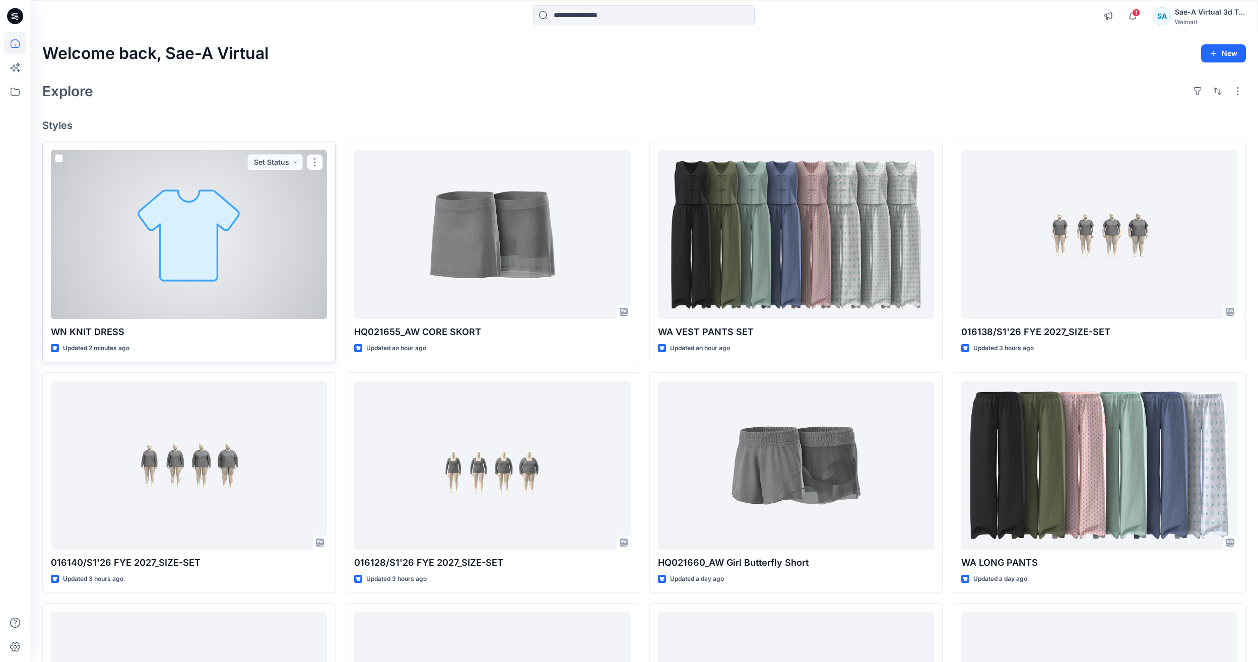
click at [189, 276] on div at bounding box center [189, 234] width 276 height 169
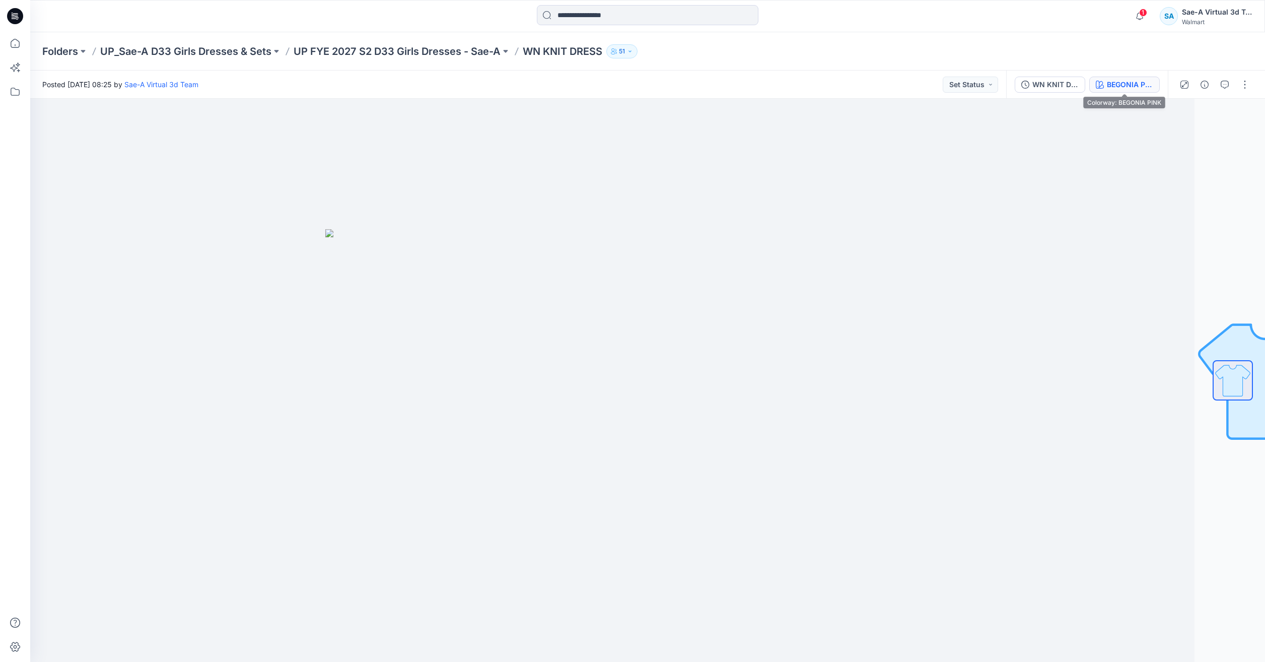
click at [1124, 83] on div "BEGONIA PINK" at bounding box center [1130, 84] width 46 height 11
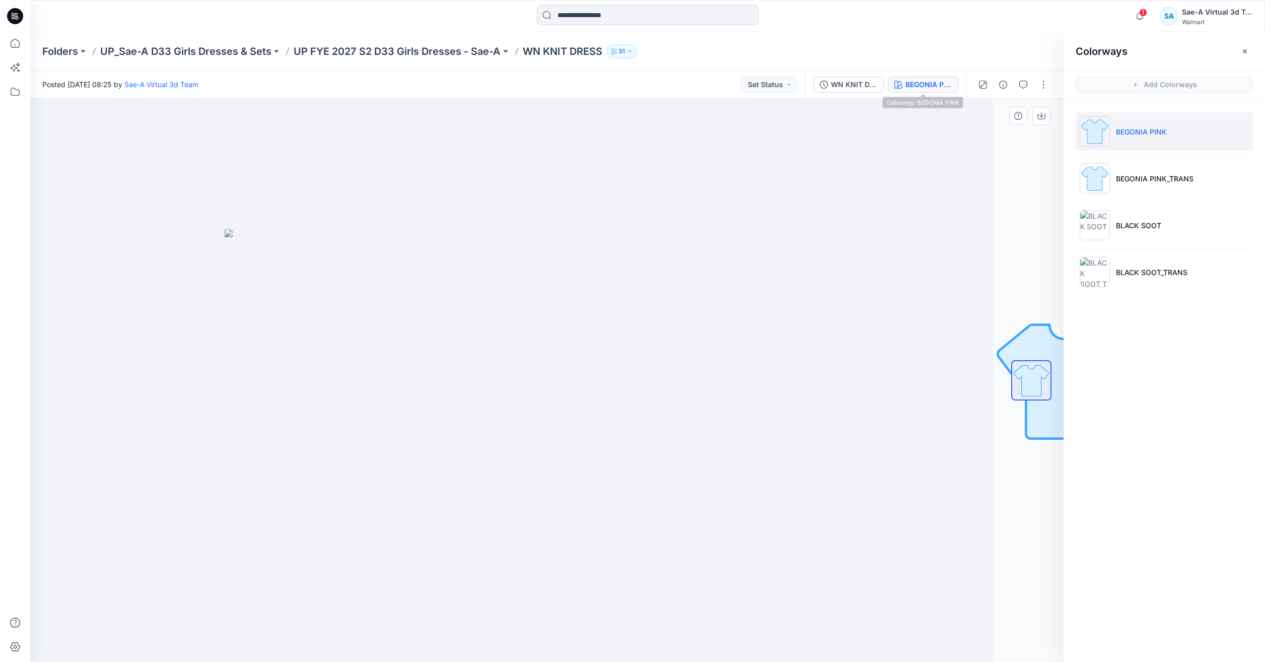
click at [955, 282] on div at bounding box center [477, 380] width 1034 height 563
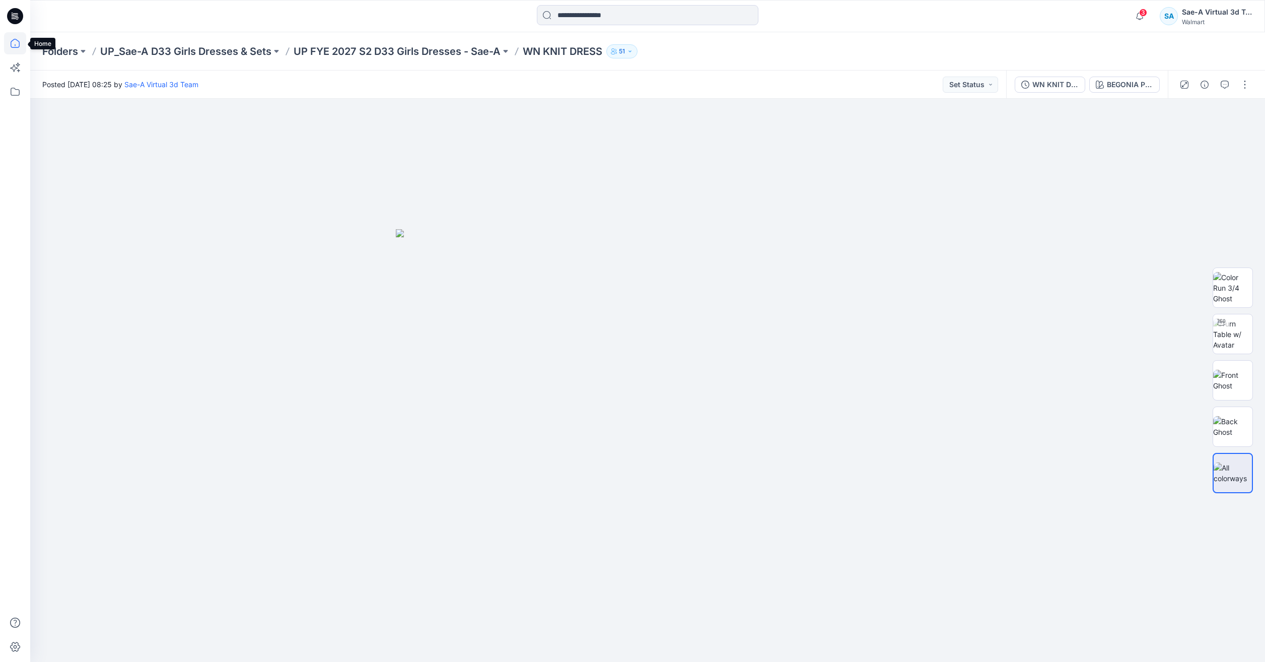
click at [17, 46] on icon at bounding box center [15, 43] width 22 height 22
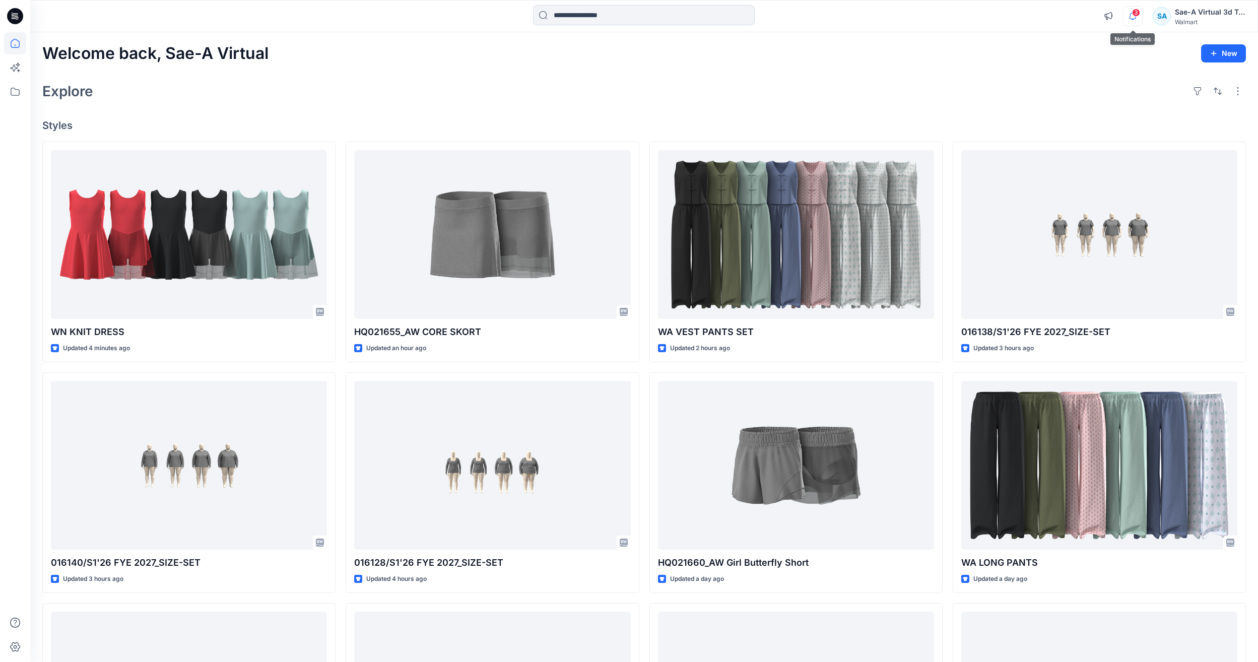
click at [1134, 19] on icon "button" at bounding box center [1132, 16] width 7 height 7
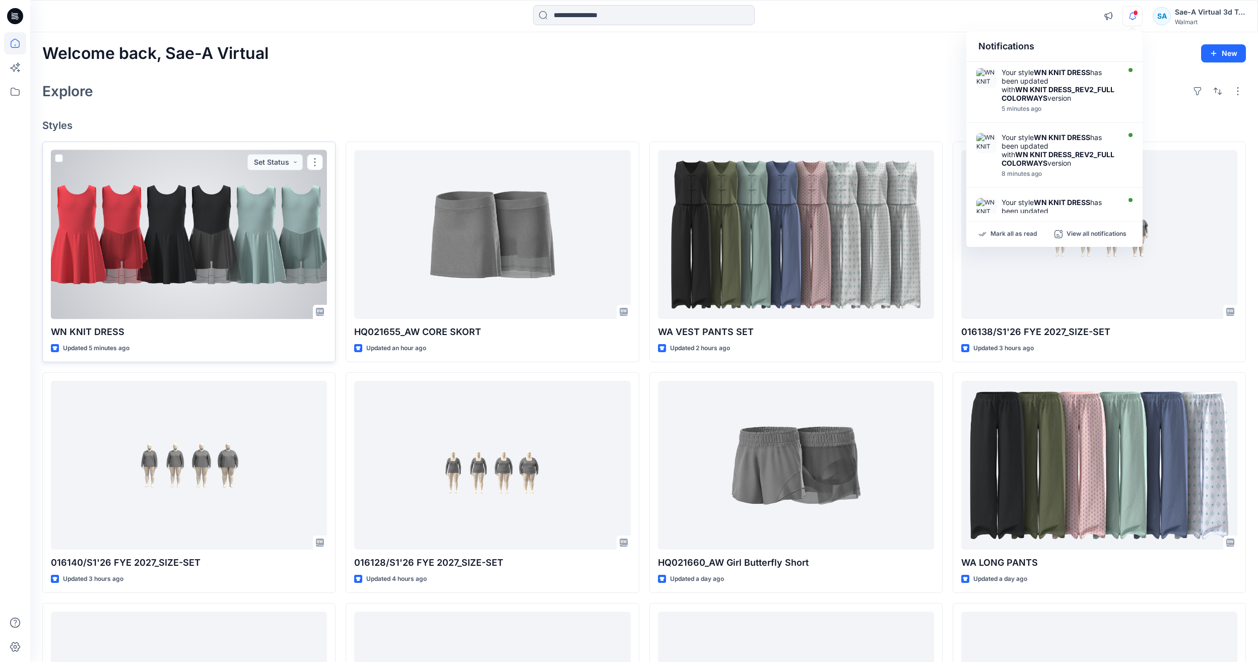
click at [200, 216] on div at bounding box center [189, 234] width 276 height 169
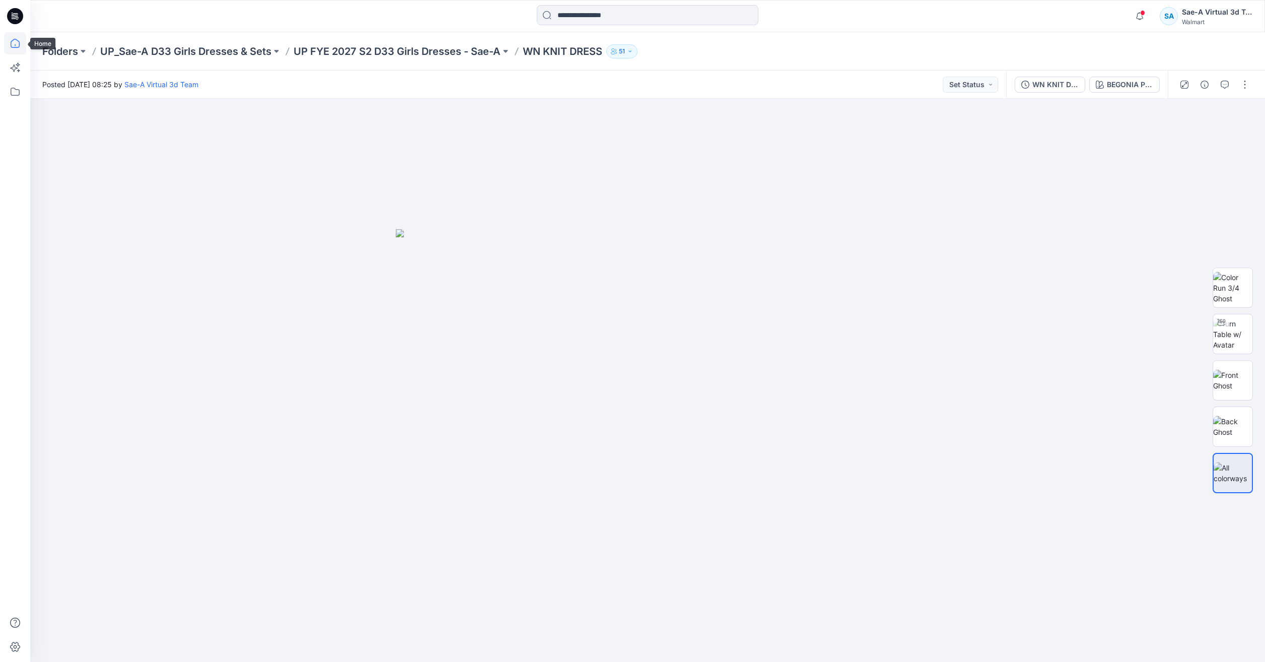
click at [12, 44] on icon at bounding box center [15, 43] width 22 height 22
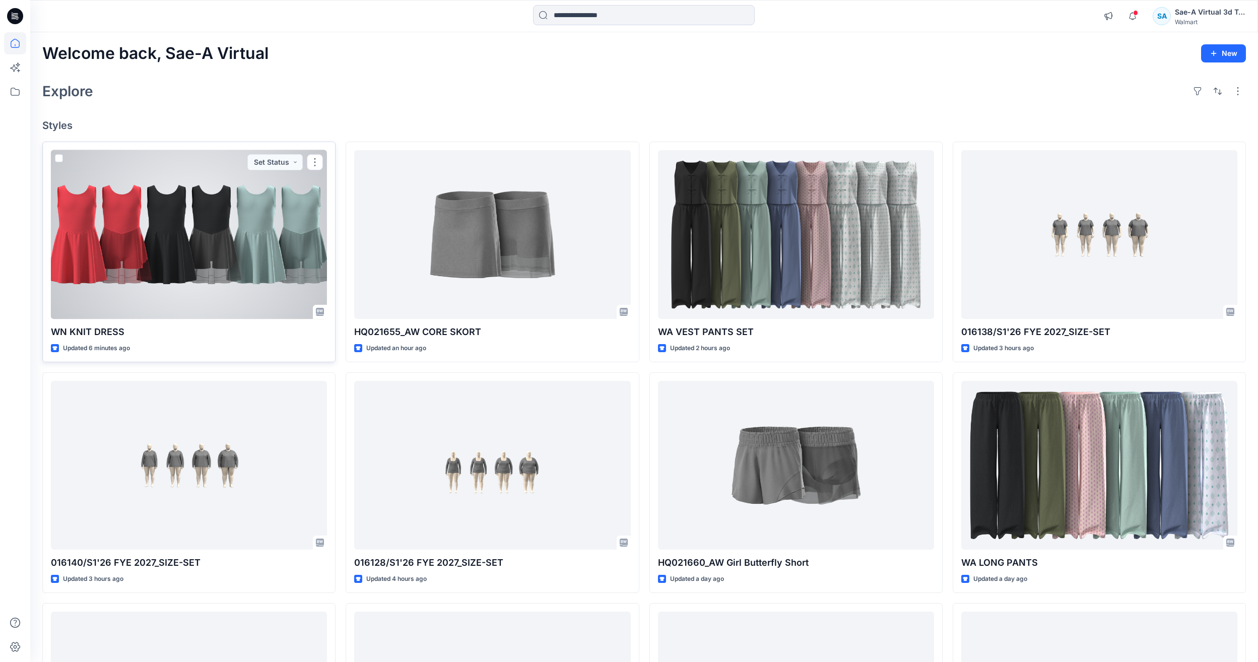
click at [211, 255] on div at bounding box center [189, 234] width 276 height 169
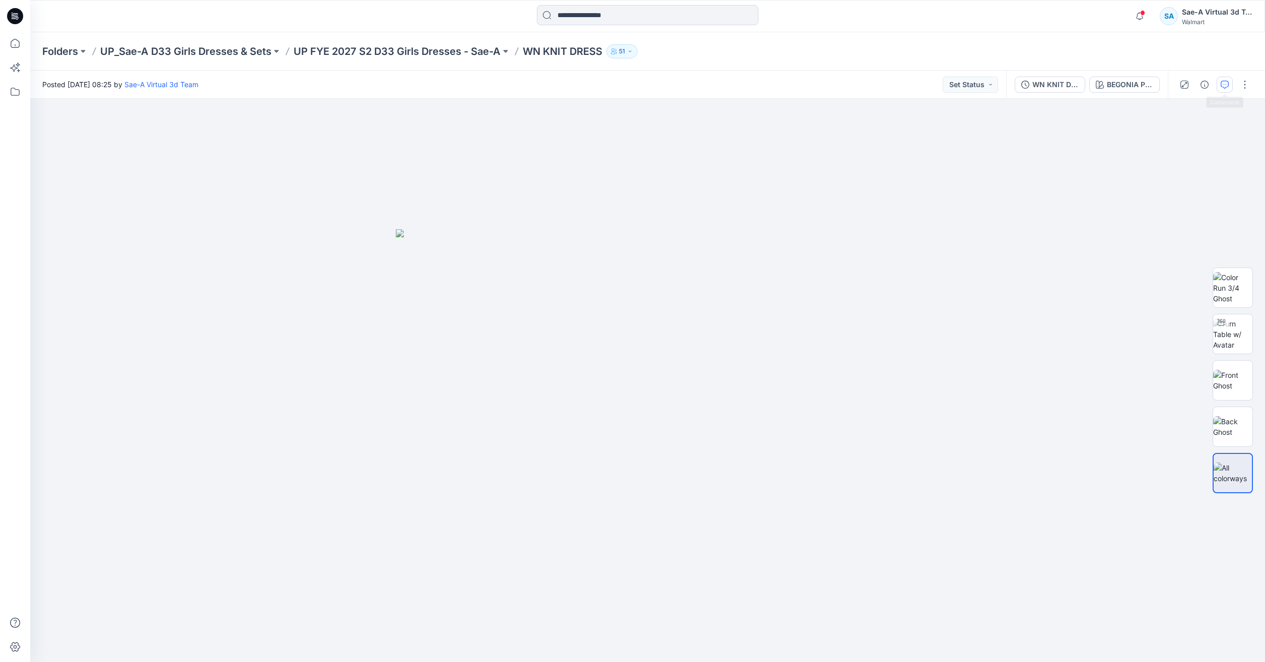
click at [1226, 89] on button "button" at bounding box center [1225, 85] width 16 height 16
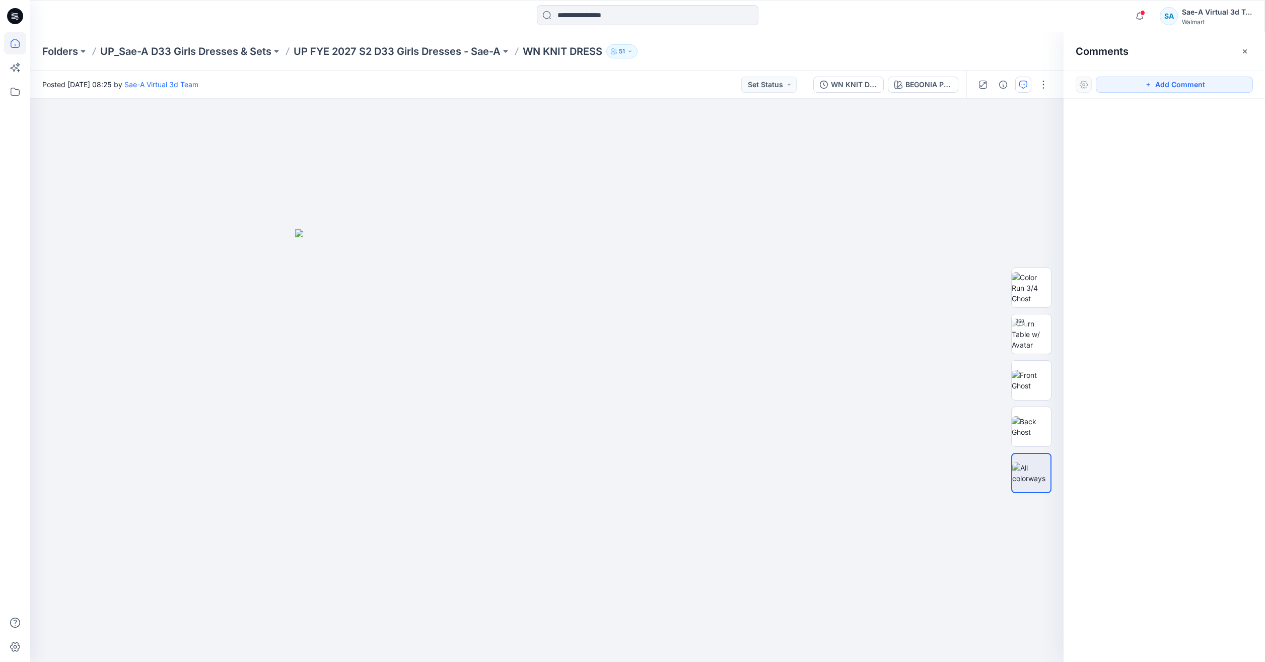
click at [18, 37] on icon at bounding box center [15, 43] width 22 height 22
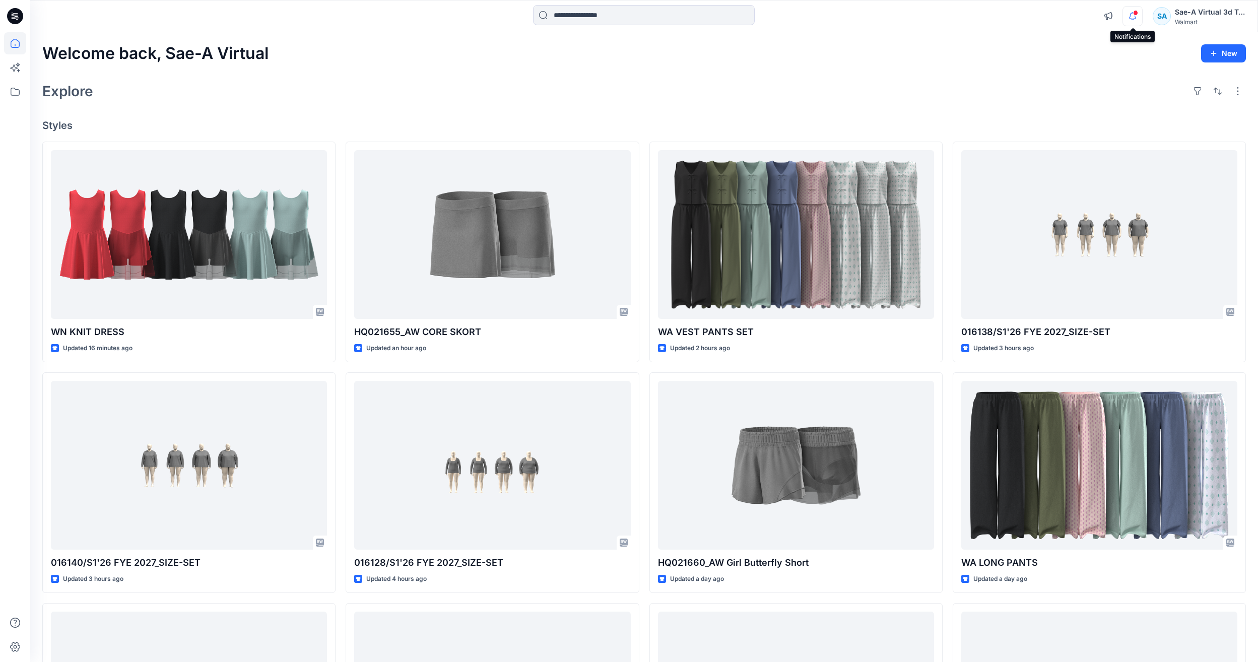
click at [1129, 18] on icon "button" at bounding box center [1132, 16] width 19 height 20
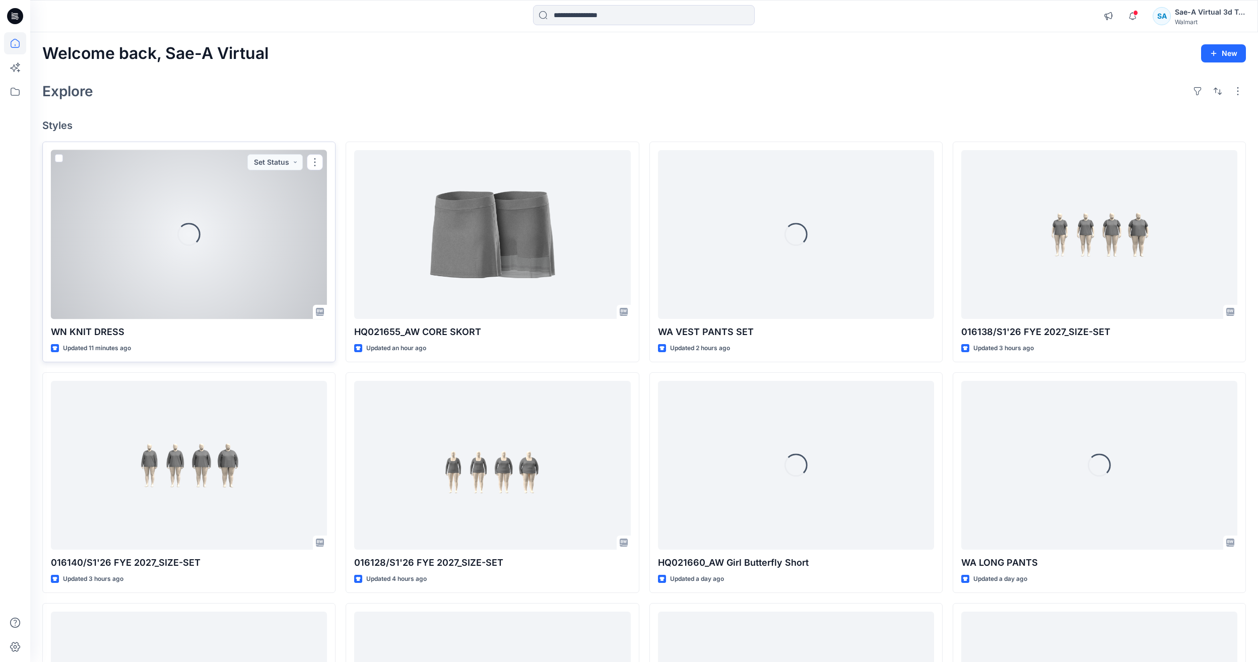
click at [184, 270] on div "Loading..." at bounding box center [189, 234] width 276 height 169
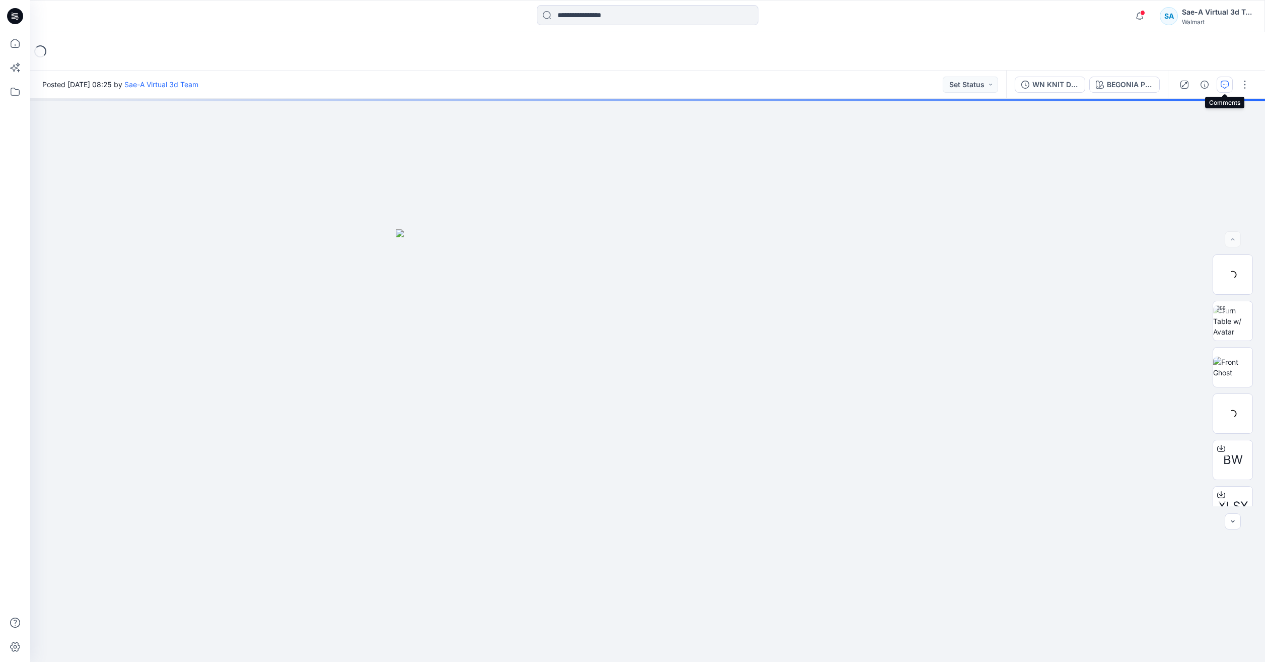
click at [1220, 84] on button "button" at bounding box center [1225, 85] width 16 height 16
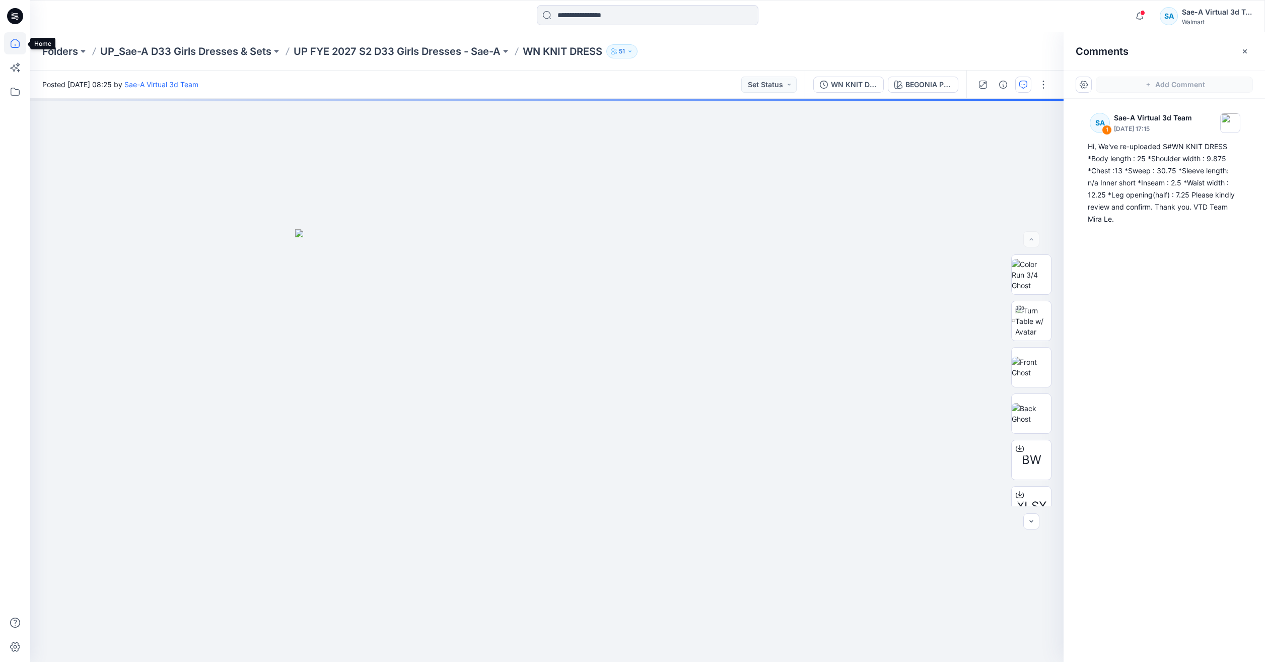
click at [10, 46] on icon at bounding box center [15, 43] width 22 height 22
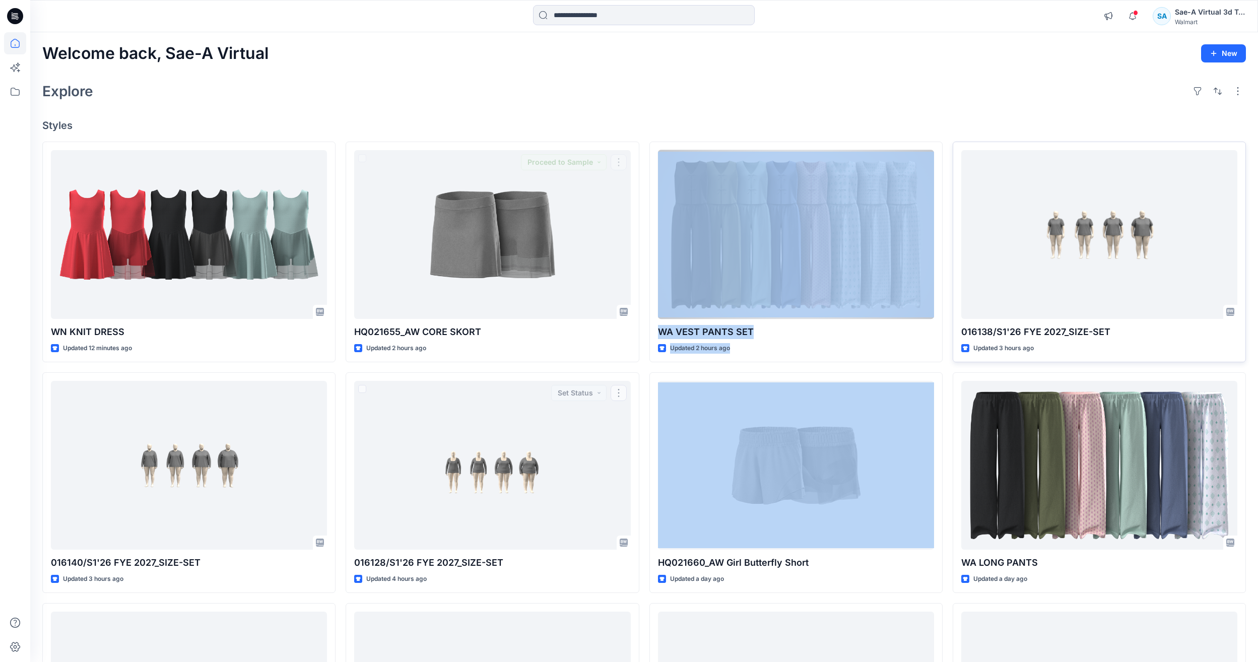
drag, startPoint x: 793, startPoint y: 363, endPoint x: 1030, endPoint y: 329, distance: 239.2
click at [1024, 324] on div "WN KNIT DRESS Updated 12 minutes ago 016140/S1'26 FYE 2027_SIZE-SET Updated 3 h…" at bounding box center [643, 483] width 1203 height 682
